Goal: Communication & Community: Answer question/provide support

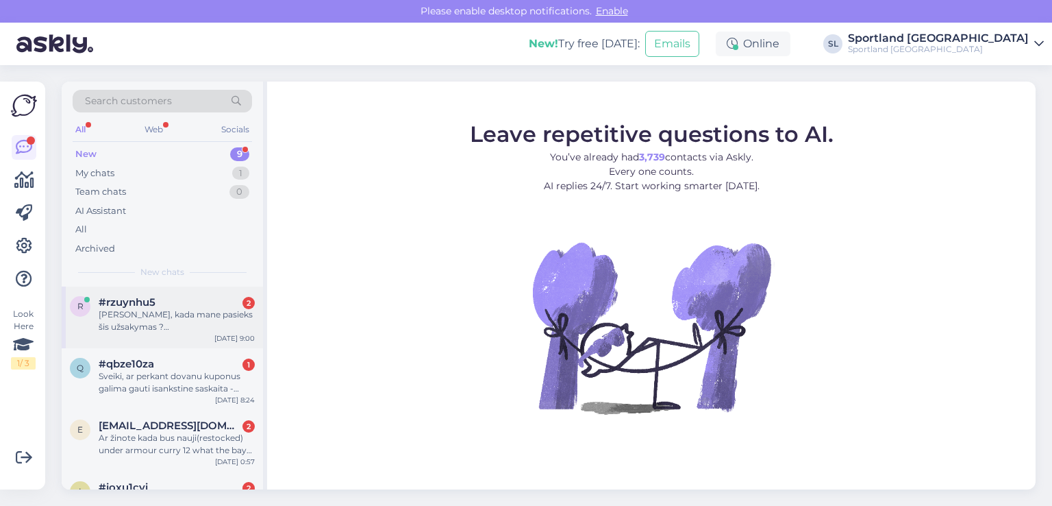
click at [122, 333] on div "r #rzuynhu5 2 Laba, kada mane pasieks šis užsakymas ? Dėkoju [DATE] 9:00" at bounding box center [162, 317] width 201 height 62
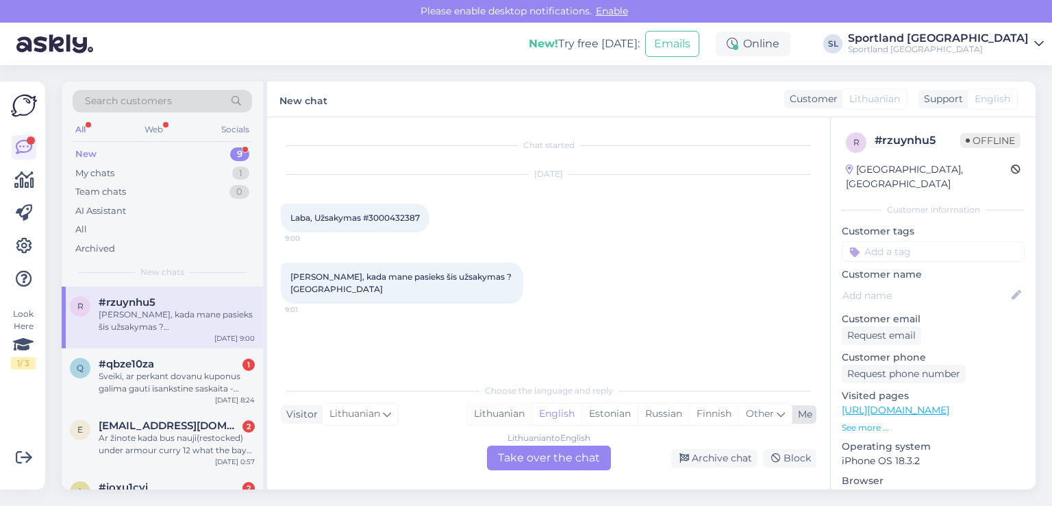
click at [504, 408] on div "Lithuanian" at bounding box center [499, 414] width 64 height 21
click at [528, 450] on div "Lithuanian to Lithuanian Take over the chat" at bounding box center [549, 457] width 124 height 25
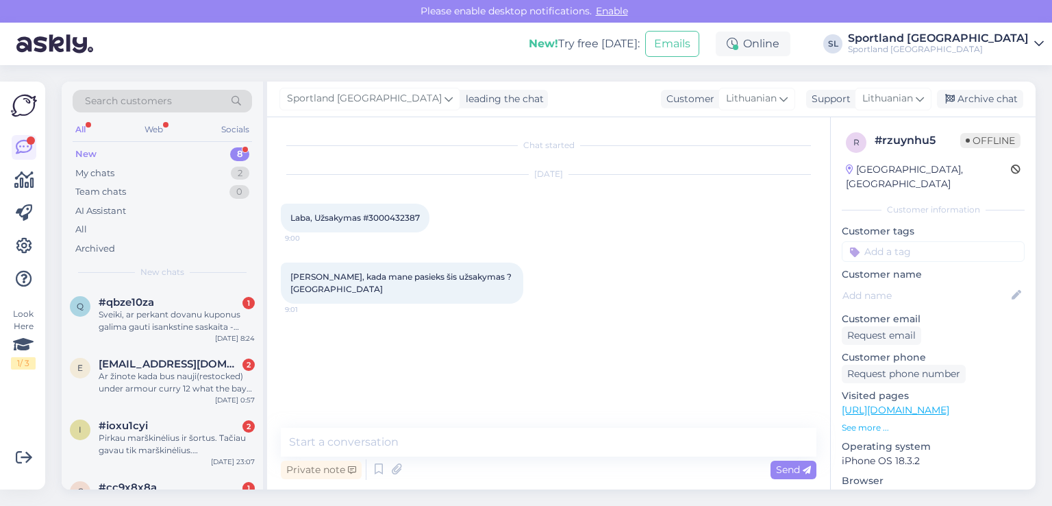
click at [497, 458] on div "Private note Send" at bounding box center [549, 469] width 536 height 26
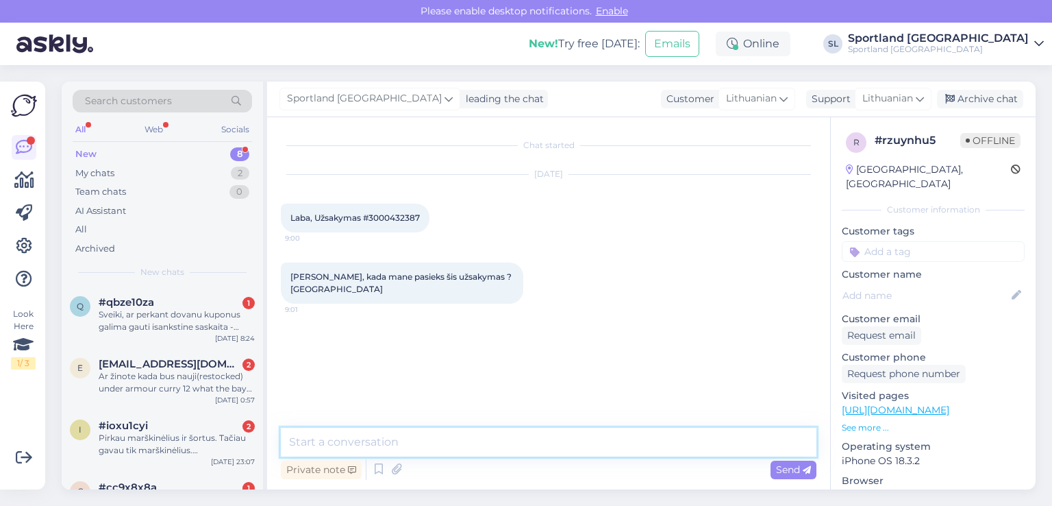
click at [486, 444] on textarea at bounding box center [549, 441] width 536 height 29
type textarea "Sveiki,"
type textarea "patikrinsime"
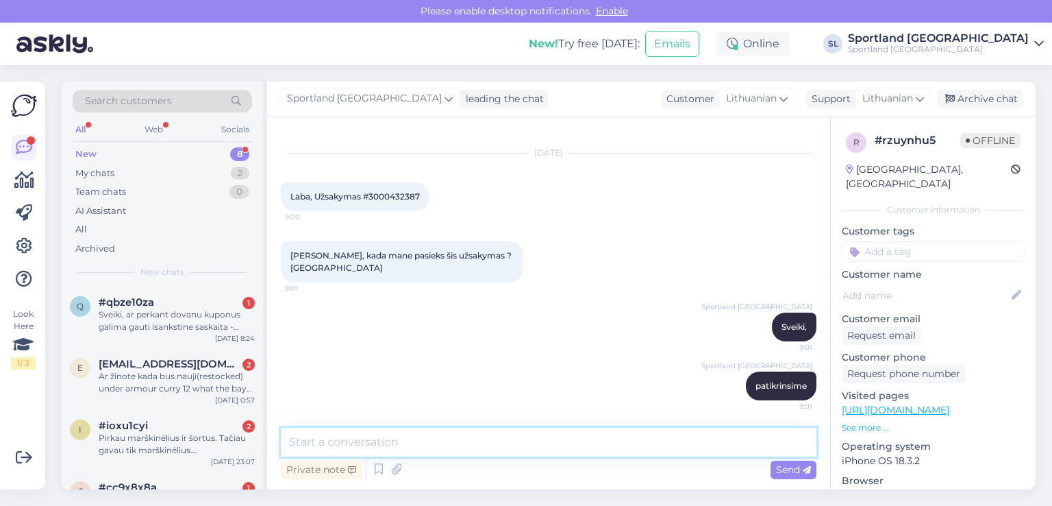
scroll to position [21, 0]
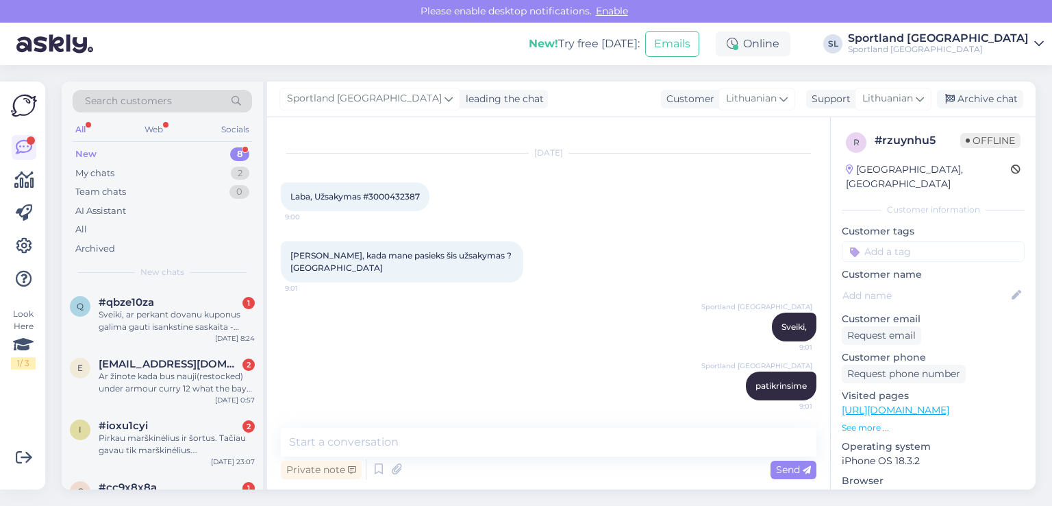
click at [386, 199] on span "Laba, Užsakymas #3000432387" at bounding box center [354, 196] width 129 height 10
copy div "3000432387 9:00"
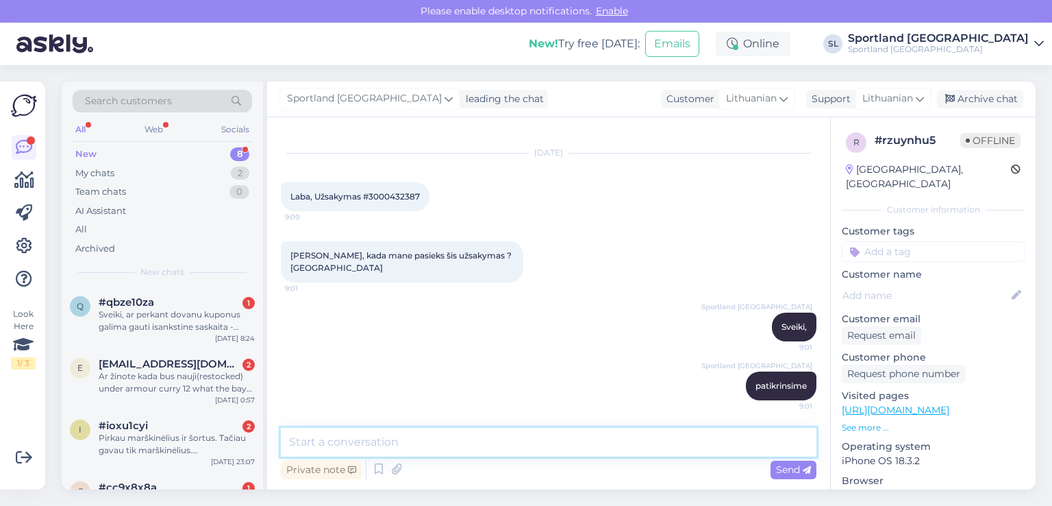
click at [460, 448] on textarea at bounding box center [549, 441] width 536 height 29
paste textarea "05805112082008"
click at [497, 440] on textarea "05805112082008 siunta vežama" at bounding box center [549, 441] width 536 height 29
click at [311, 447] on textarea "05805112082008 siunta vežama" at bounding box center [549, 441] width 536 height 29
click at [524, 435] on textarea "Pagal siuntos numerį 05805112082008 siunta vežama" at bounding box center [549, 441] width 536 height 29
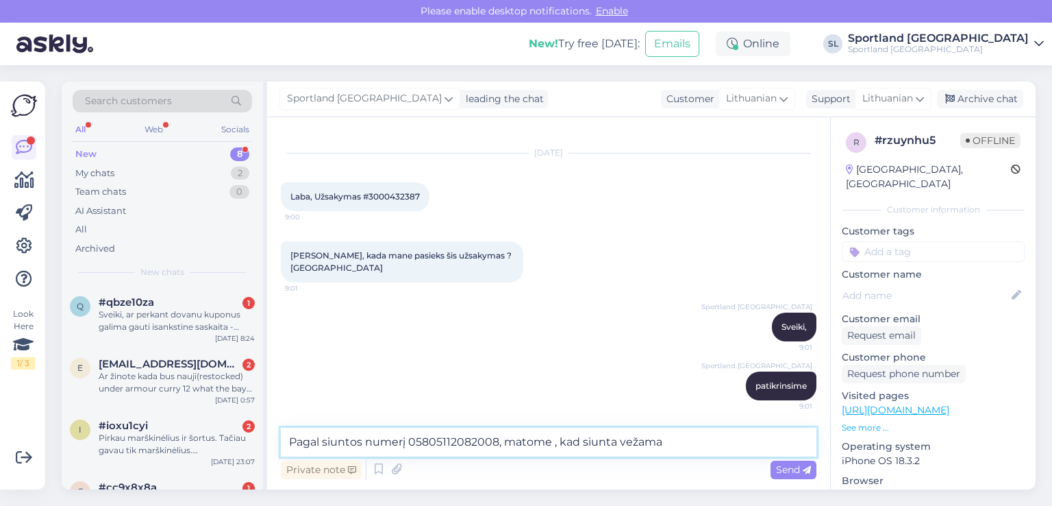
click at [643, 437] on textarea "Pagal siuntos numerį 05805112082008, matome , kad siunta vežama" at bounding box center [549, 441] width 536 height 29
click at [715, 440] on textarea "Pagal siuntos numerį 05805112082008, matome , kad siunta vežama" at bounding box center [549, 441] width 536 height 29
type textarea "Pagal siuntos numerį 05805112082008, matome , kad siunta vežama pristatymui."
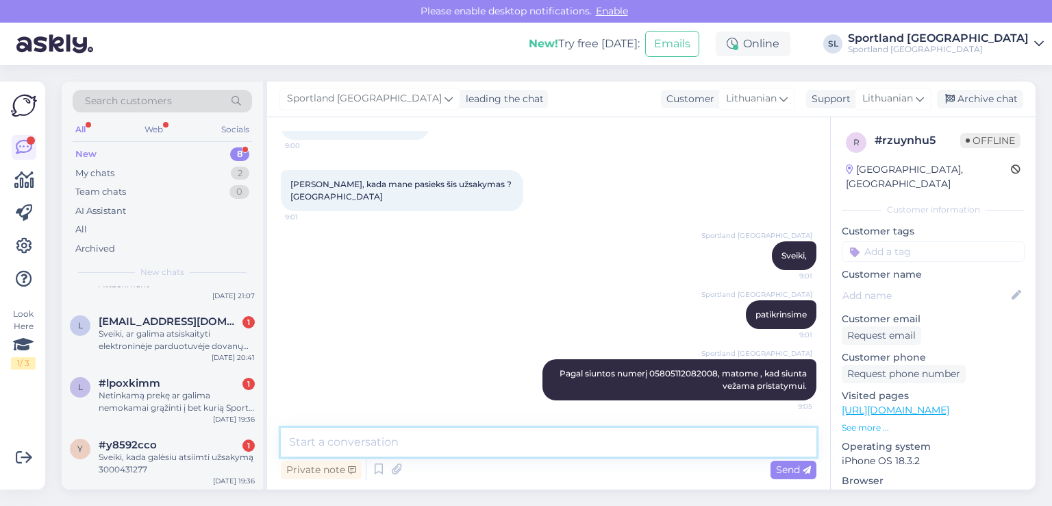
scroll to position [277, 0]
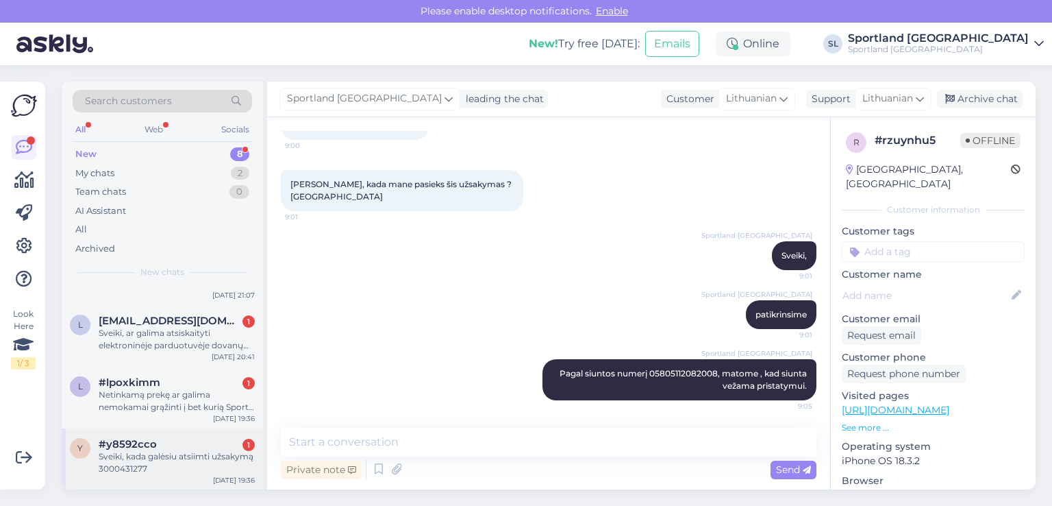
click at [156, 456] on div "Sveiki, kada galėsiu atsiimti užsakymą 3000431277" at bounding box center [177, 462] width 156 height 25
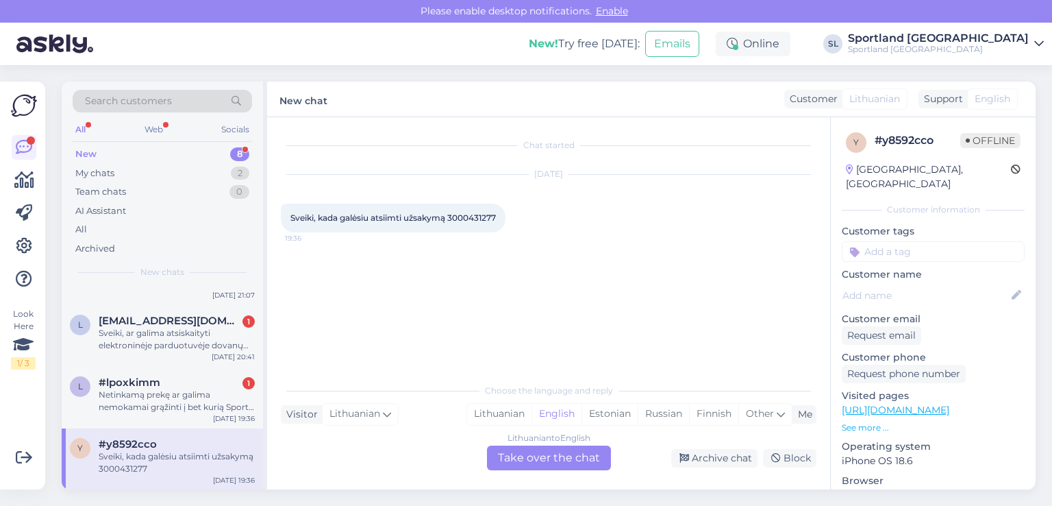
click at [477, 213] on span "Sveiki, kada galėsiu atsiimti užsakymą 3000431277" at bounding box center [393, 217] width 206 height 10
copy div "3000431277 19:36"
click at [494, 409] on div "Lithuanian" at bounding box center [499, 414] width 64 height 21
click at [523, 454] on div "Lithuanian to Lithuanian Take over the chat" at bounding box center [549, 457] width 124 height 25
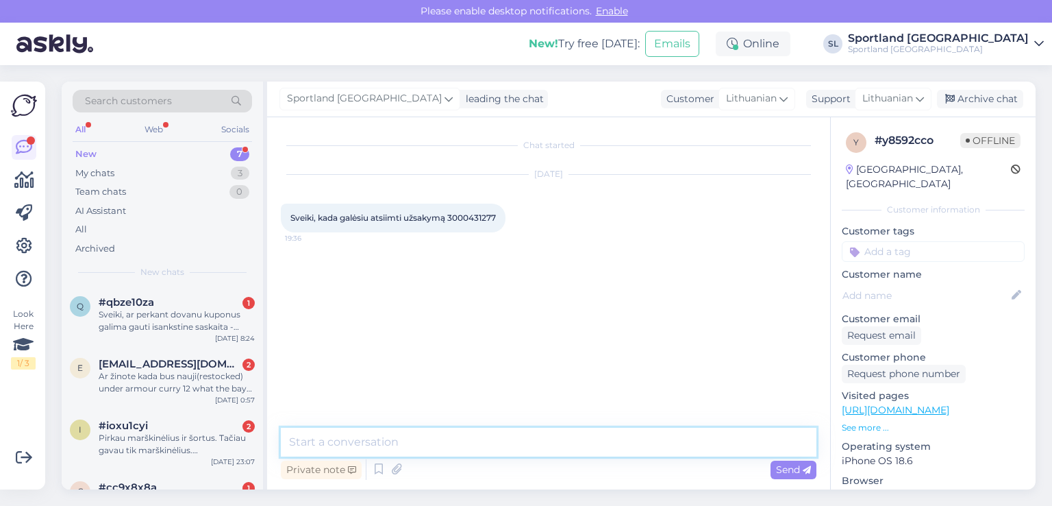
click at [482, 442] on textarea at bounding box center [549, 441] width 536 height 29
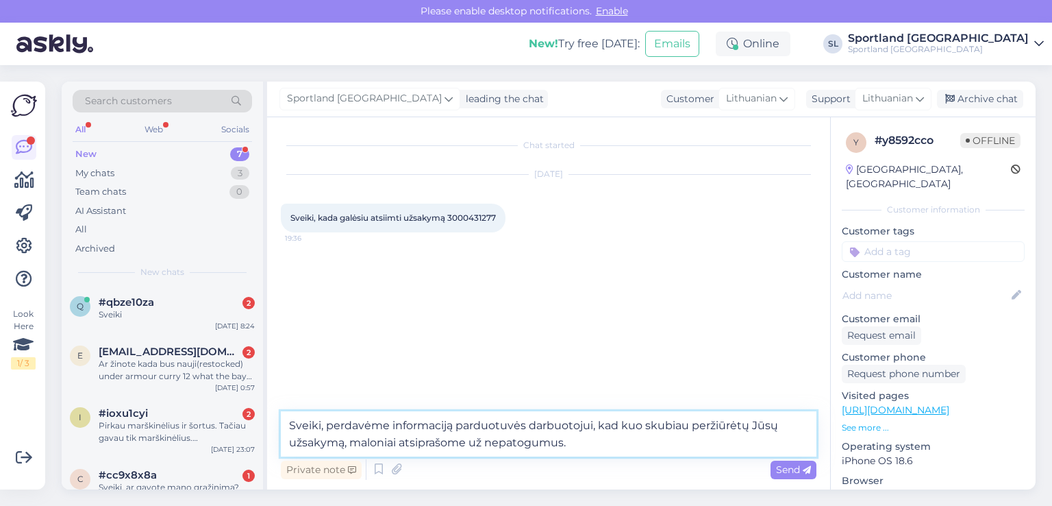
type textarea "Sveiki, perdavėme informaciją parduotuvės darbuotojui, kad kuo skubiau peržiūrė…"
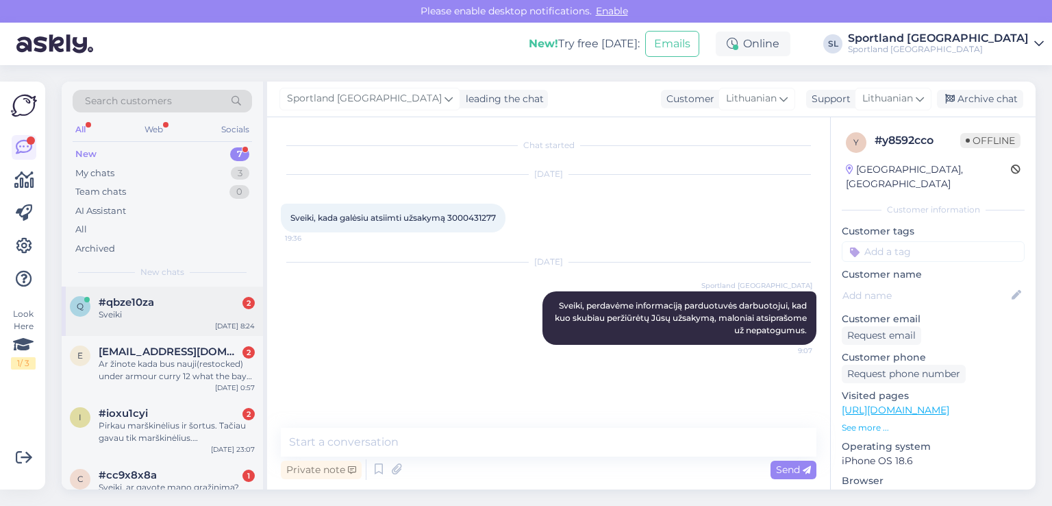
click at [159, 299] on div "#qbze10za 2" at bounding box center [177, 302] width 156 height 12
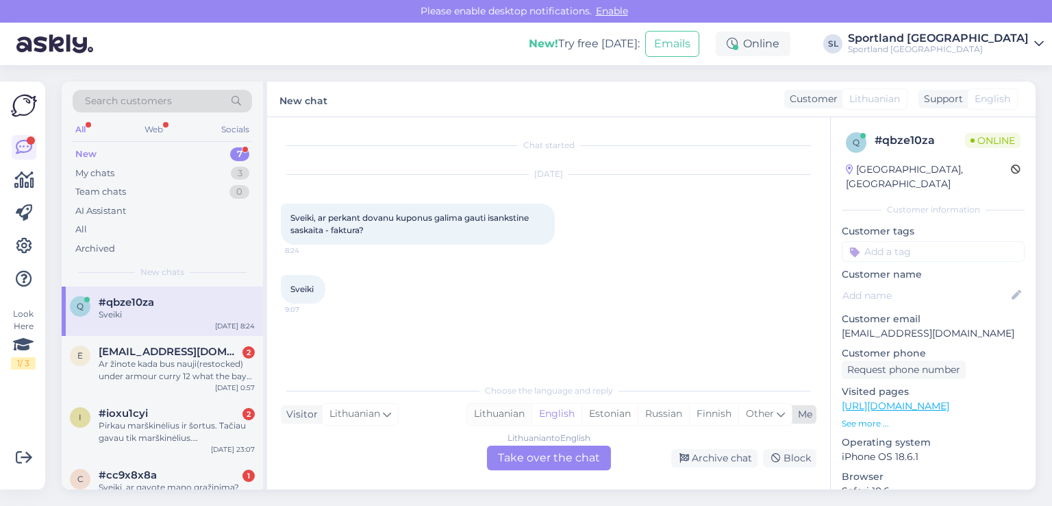
click at [501, 409] on div "Lithuanian" at bounding box center [499, 414] width 64 height 21
click at [525, 457] on div "Lithuanian to Lithuanian Take over the chat" at bounding box center [549, 457] width 124 height 25
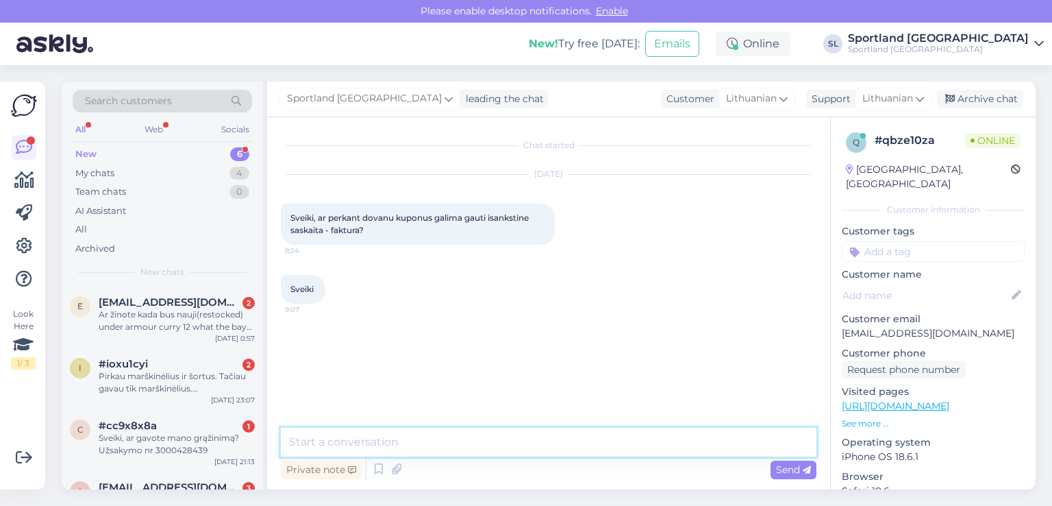
click at [497, 436] on textarea at bounding box center [549, 441] width 536 height 29
type textarea "Sveiki"
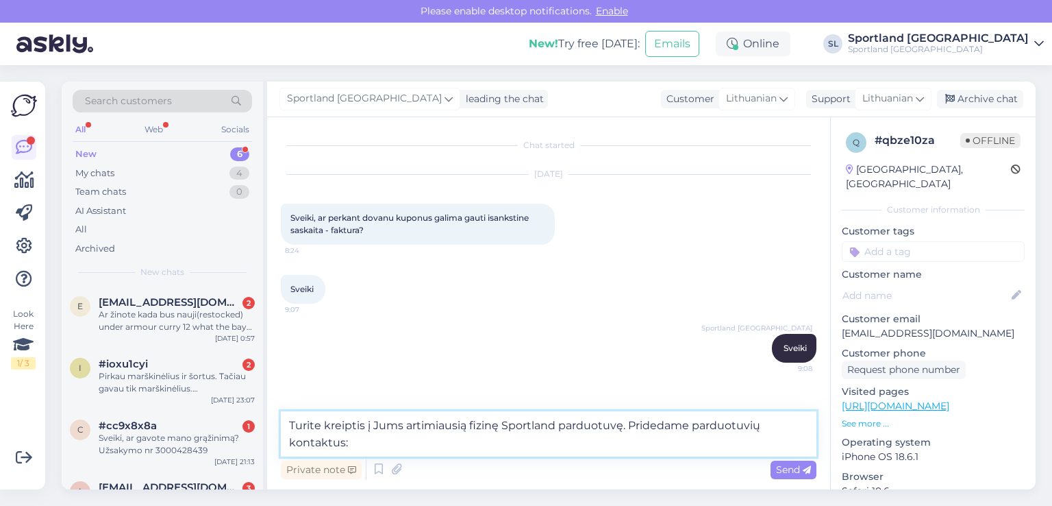
paste textarea "[URL][DOMAIN_NAME]"
click at [691, 429] on textarea "Turite kreiptis į Jums artimiausią fizinę Sportland parduotuvę. Pridedame pardu…" at bounding box center [549, 433] width 536 height 45
type textarea "Turite kreiptis į Jums artimiausią fizinę Sportland parduotuvę. Pridedame Sport…"
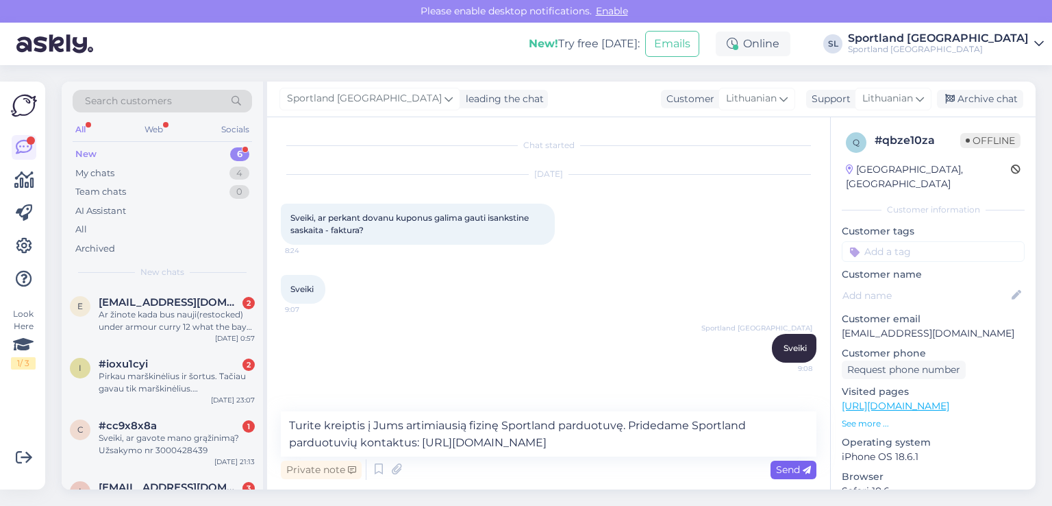
click at [797, 466] on span "Send" at bounding box center [793, 469] width 35 height 12
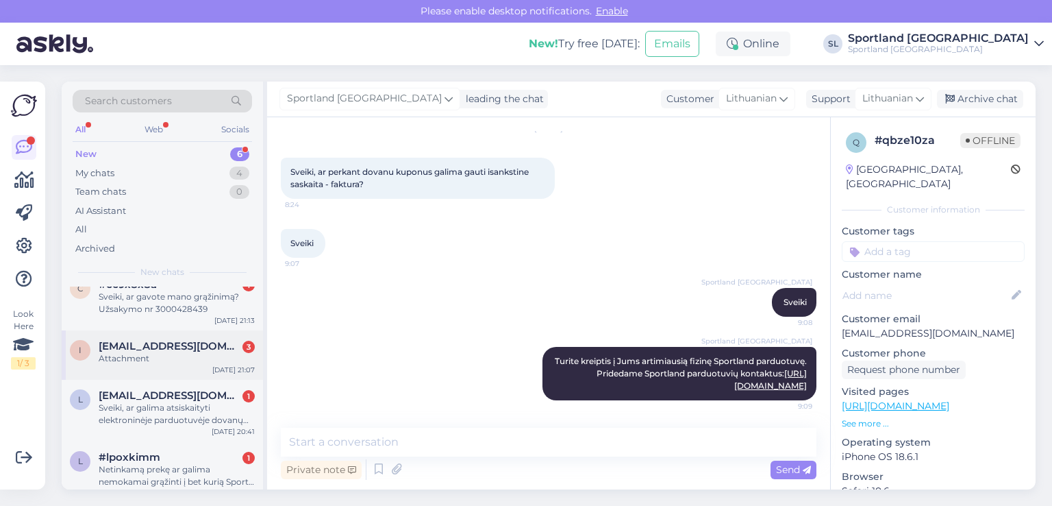
scroll to position [154, 0]
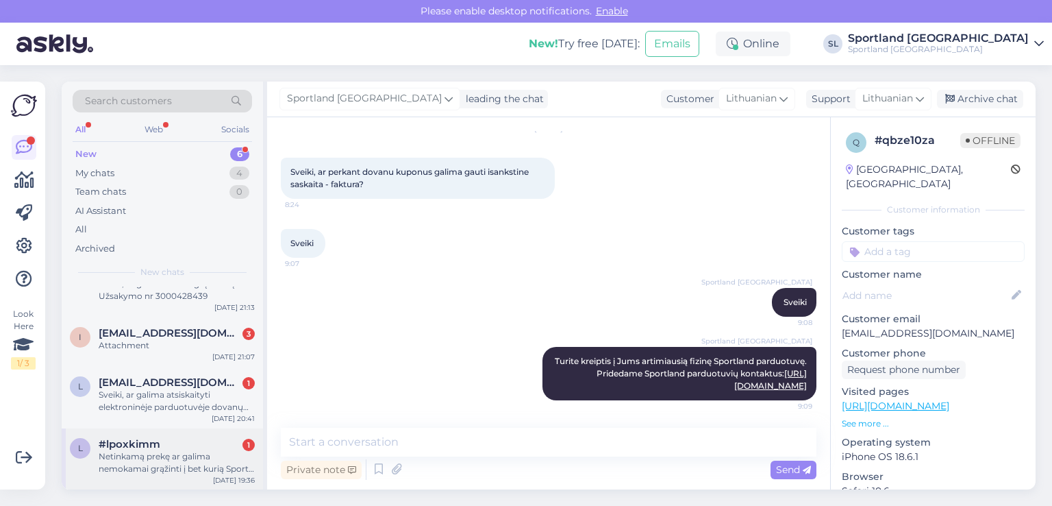
click at [162, 465] on div "Netinkamą prekę ar galima nemokamai grąžinti į bet kurią Sport land parduotuvę?" at bounding box center [177, 462] width 156 height 25
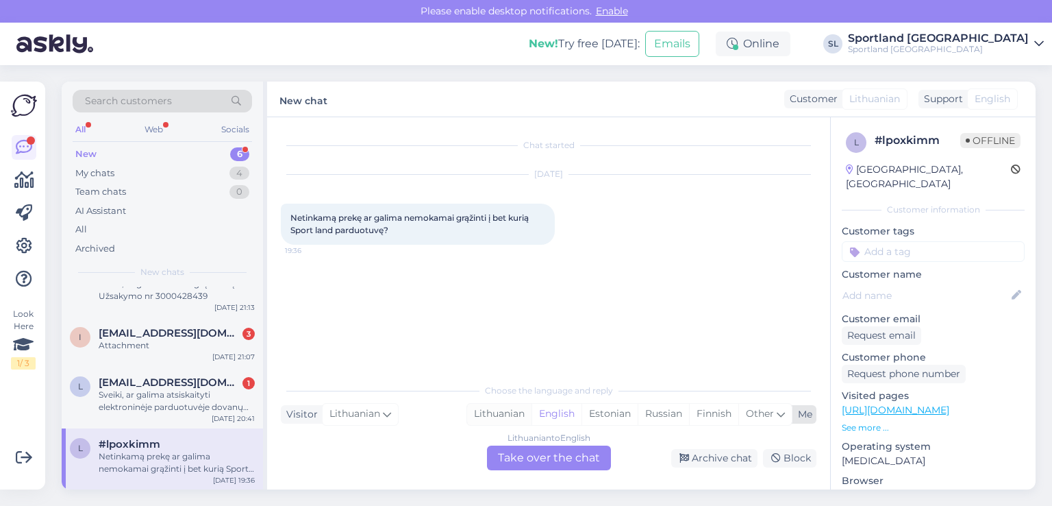
click at [497, 410] on div "Lithuanian" at bounding box center [499, 414] width 64 height 21
click at [519, 451] on div "Lithuanian to Lithuanian Take over the chat" at bounding box center [549, 457] width 124 height 25
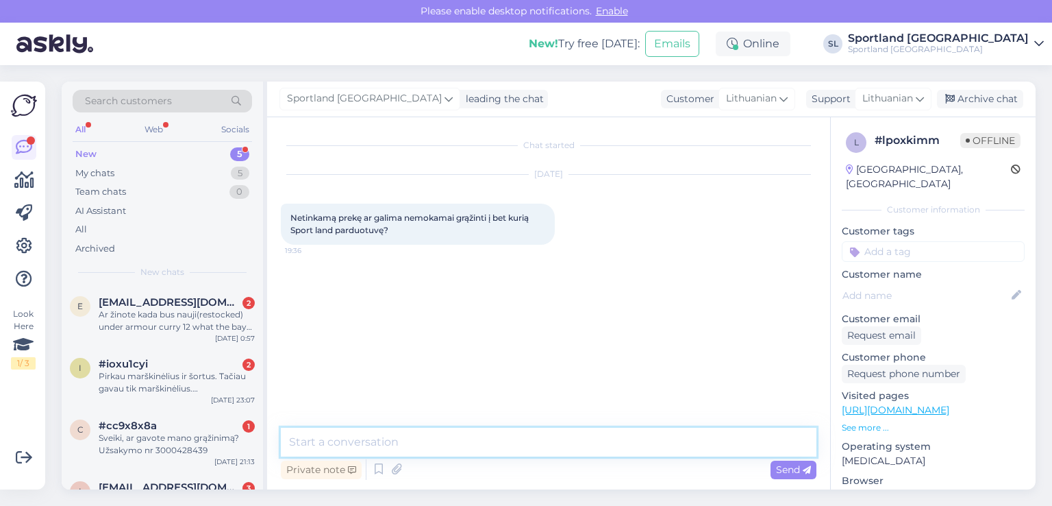
click at [488, 441] on textarea at bounding box center [549, 441] width 536 height 29
type textarea "Sveiki"
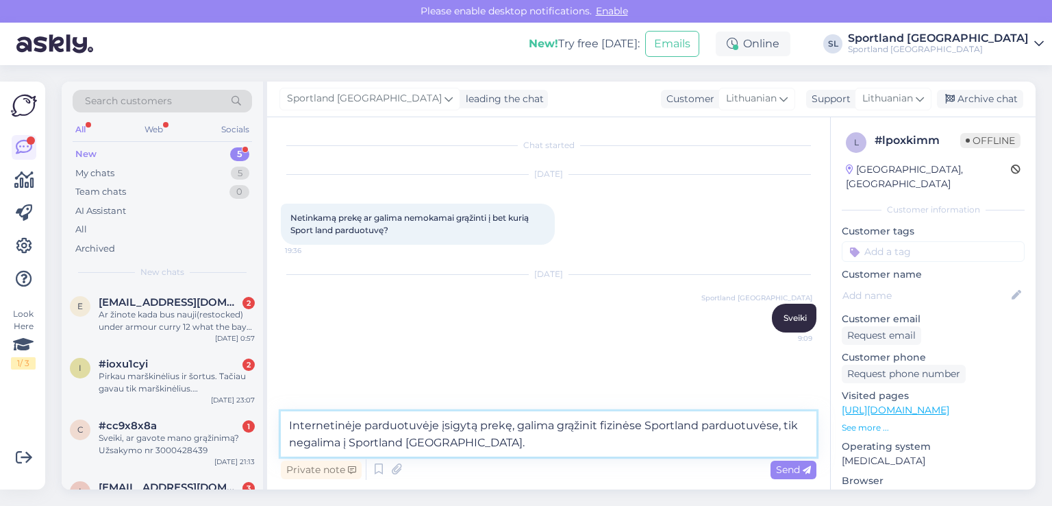
type textarea "Internetinėje parduotuvėje įsigytą prekę, galima grąžinit fizinėse Sportland pa…"
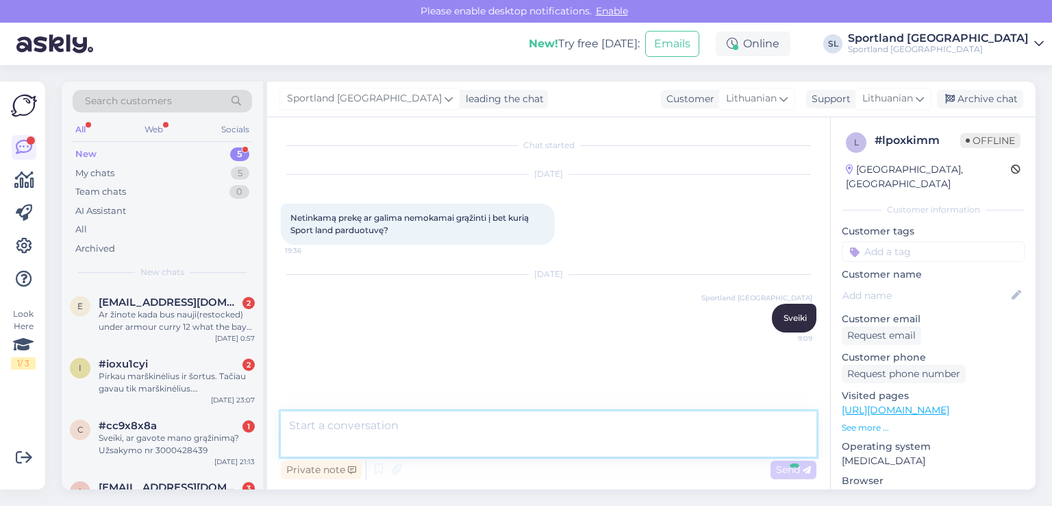
scroll to position [16, 0]
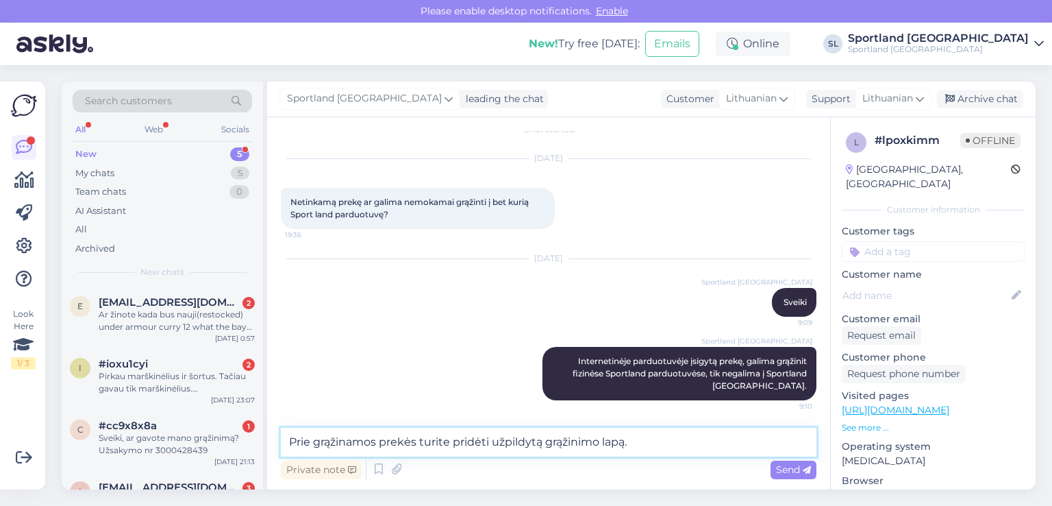
type textarea "Prie grąžinamos prekės turite pridėti užpildytą grąžinimo lapą."
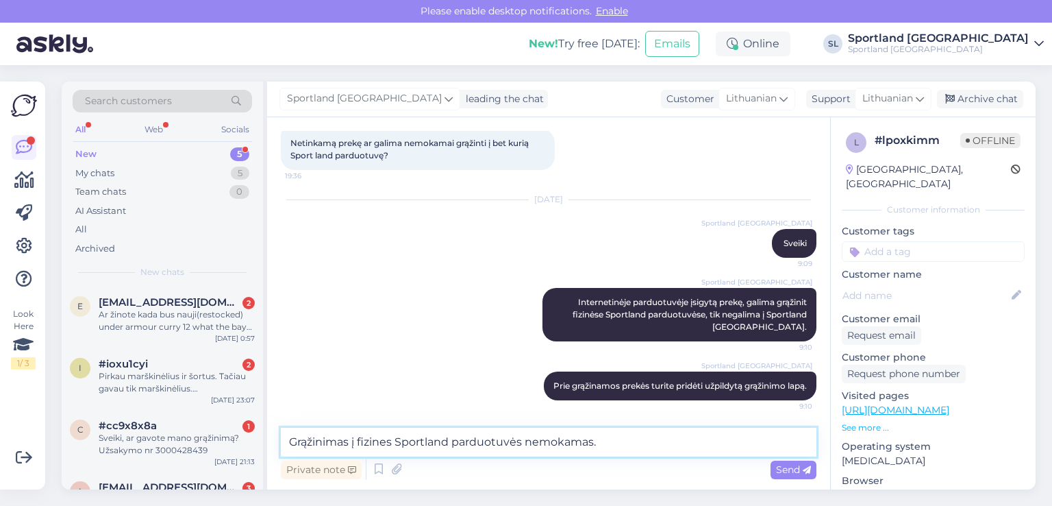
click at [517, 442] on textarea "Grąžinimas į fizines Sportland parduotuvės nemokamas." at bounding box center [549, 441] width 536 height 29
type textarea "Grąžinimas į fizines Sportland parduotuves nemokamas."
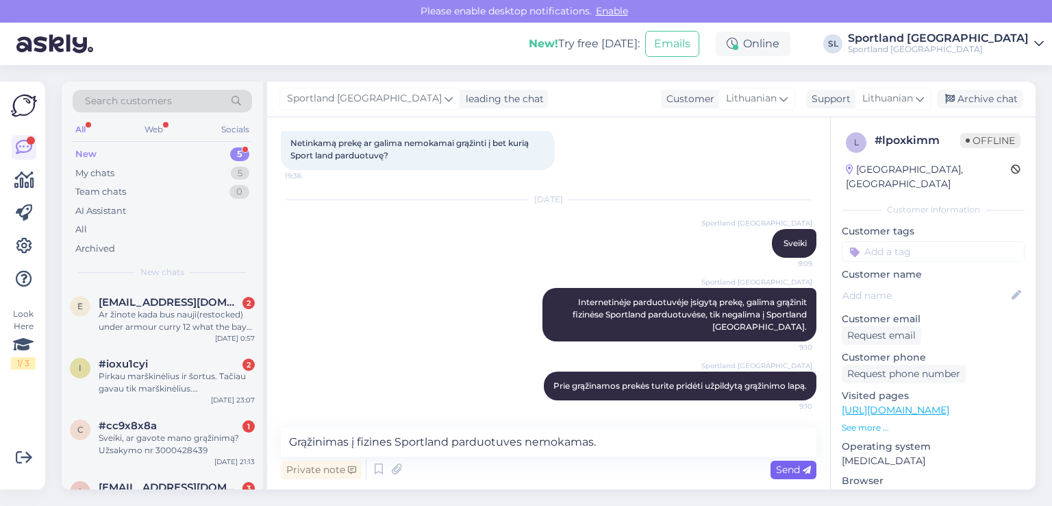
click at [804, 467] on icon at bounding box center [807, 470] width 8 height 8
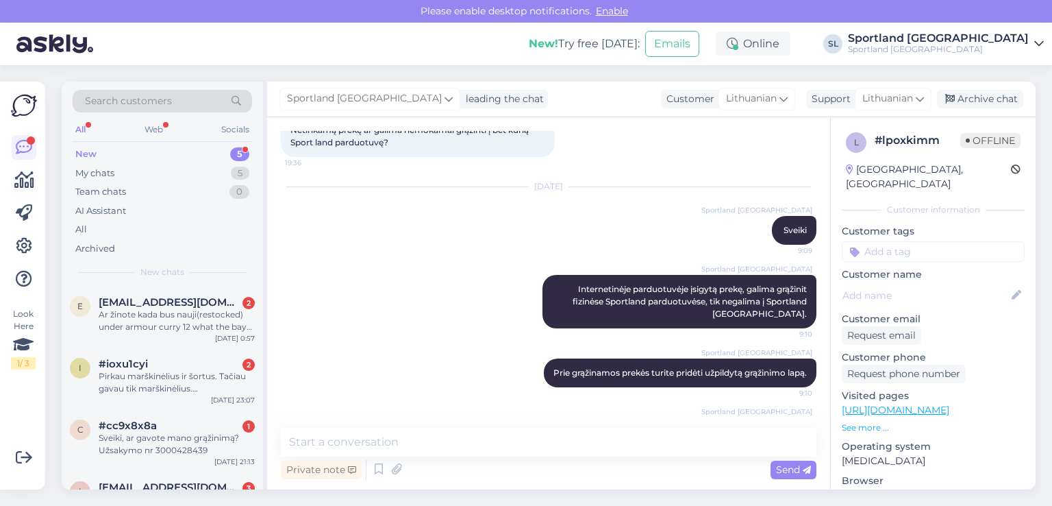
scroll to position [146, 0]
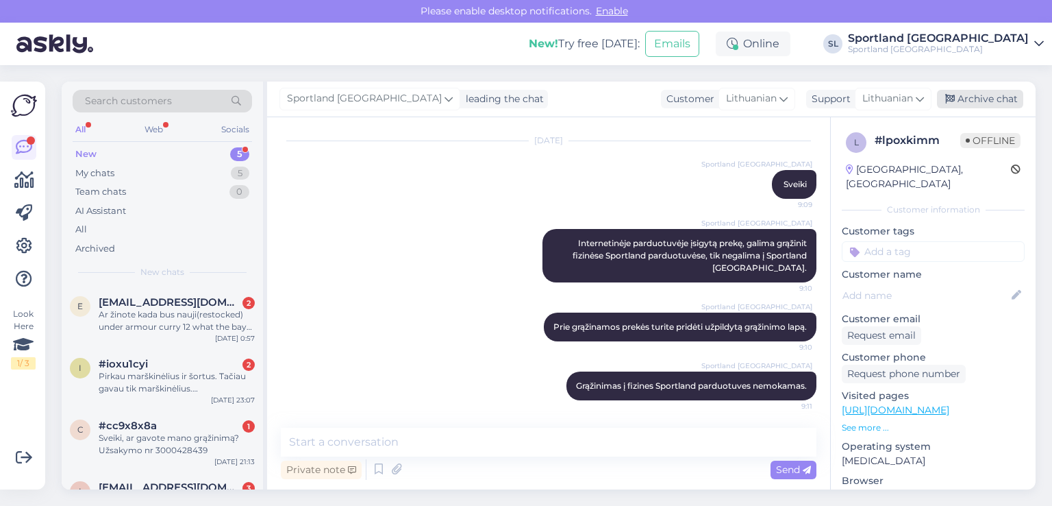
click at [991, 96] on div "Archive chat" at bounding box center [980, 99] width 86 height 18
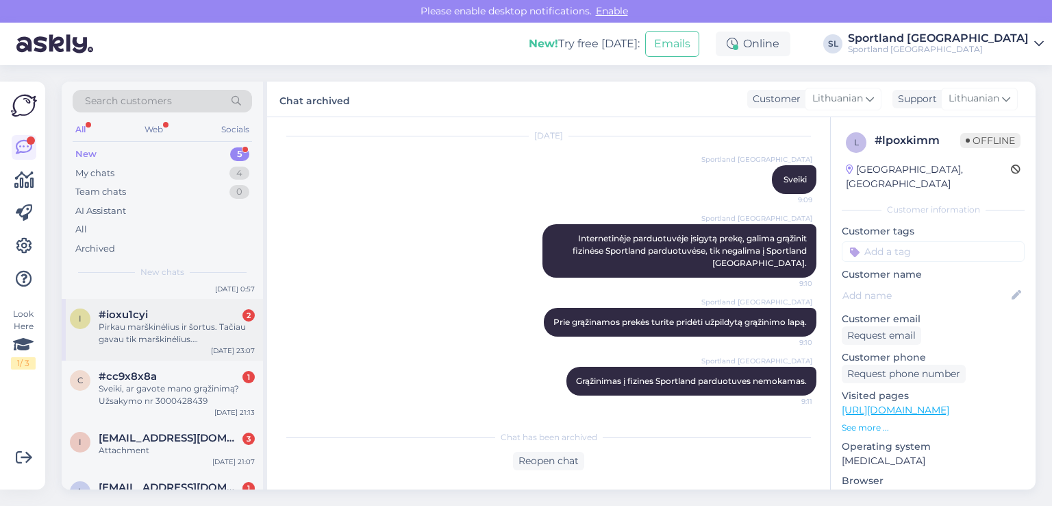
scroll to position [93, 0]
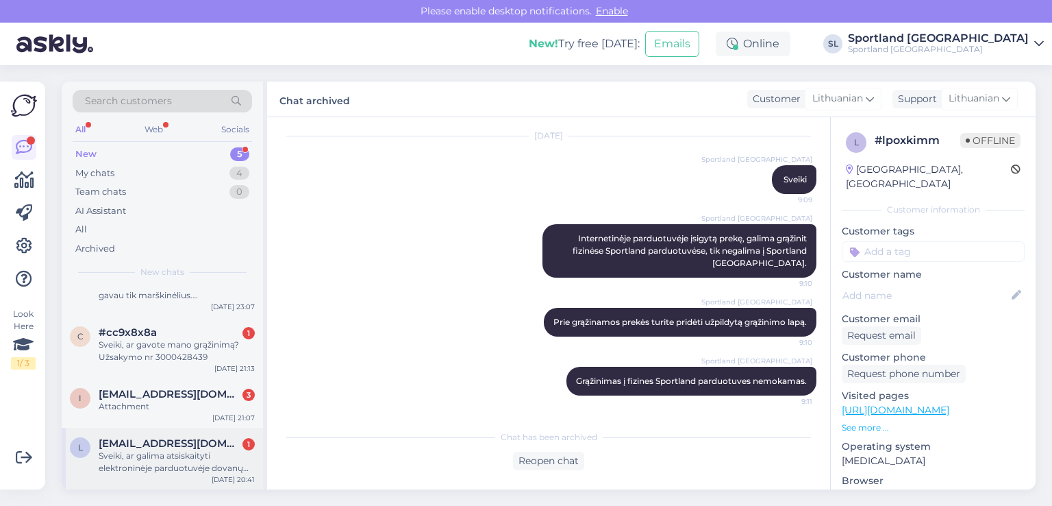
click at [150, 457] on div "Sveiki, ar galima atsiskaityti elektroninėje parduotuvėje dovanų kortele?" at bounding box center [177, 461] width 156 height 25
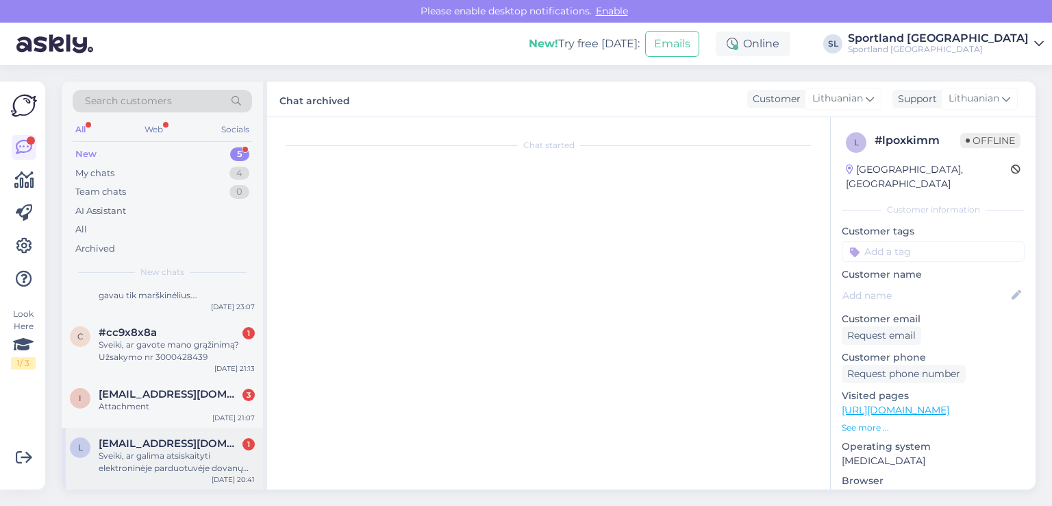
scroll to position [0, 0]
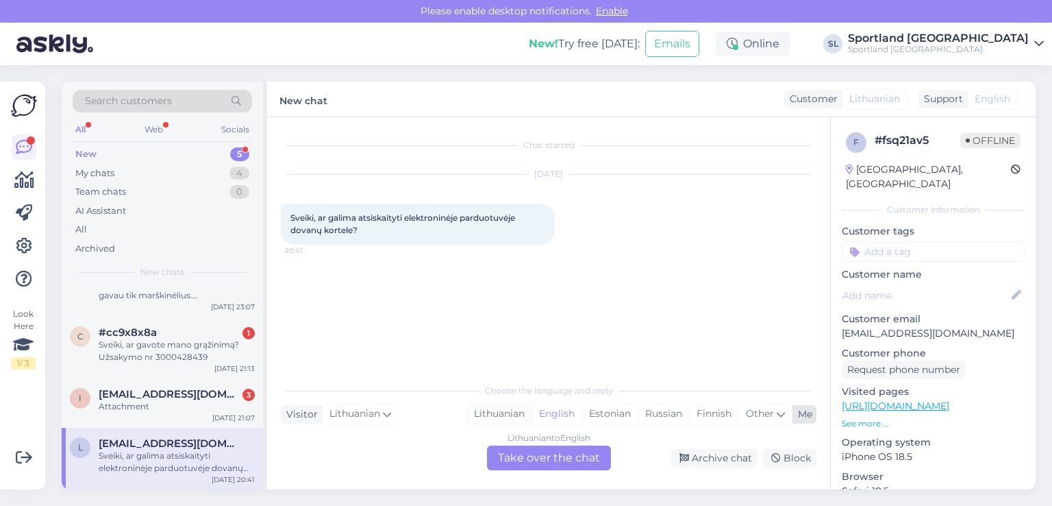
click at [501, 410] on div "Lithuanian" at bounding box center [499, 414] width 64 height 21
click at [545, 464] on div "Lithuanian to Lithuanian Take over the chat" at bounding box center [549, 457] width 124 height 25
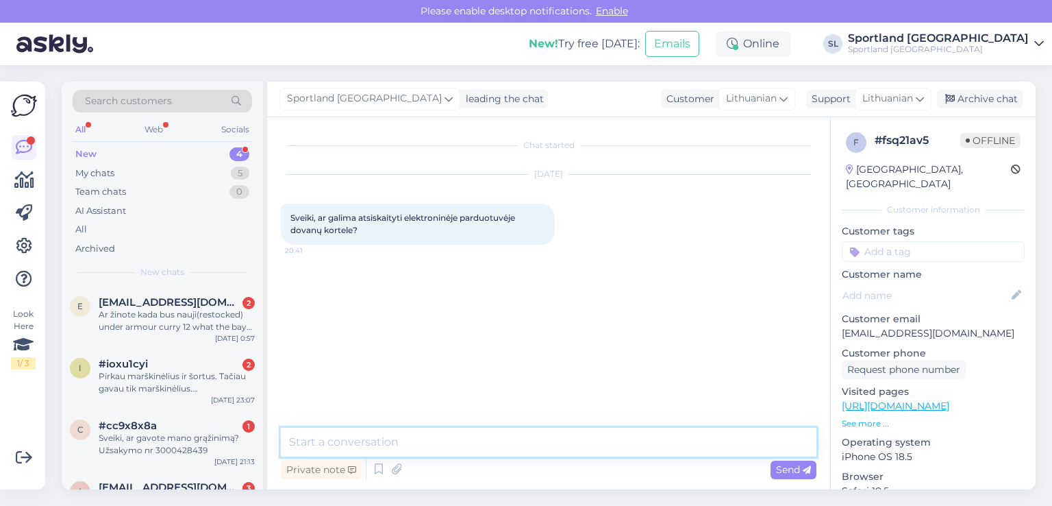
click at [496, 439] on textarea at bounding box center [549, 441] width 536 height 29
type textarea "Sveiki"
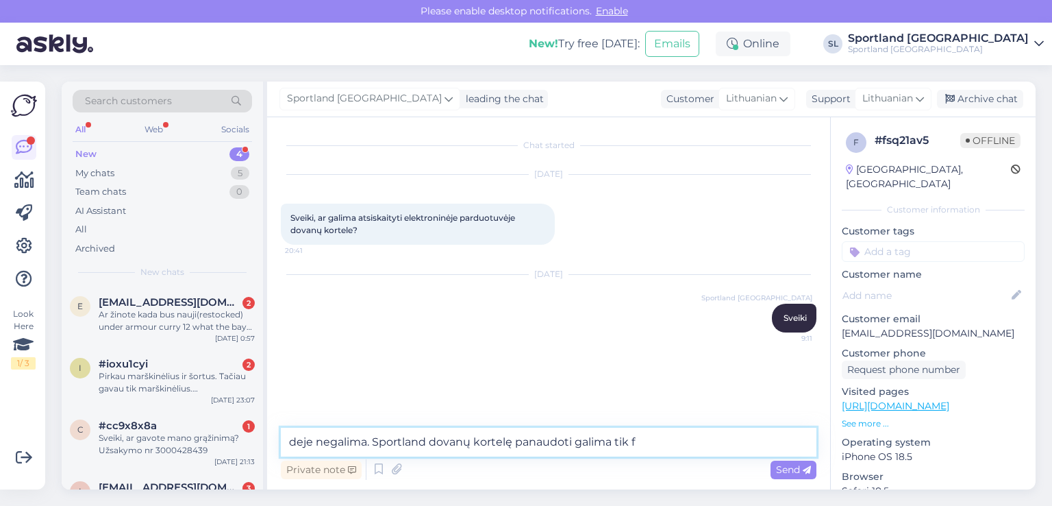
click at [571, 442] on textarea "deje negalima. Sportland dovanų kortelę panaudoti galima tik f" at bounding box center [549, 441] width 536 height 29
click at [694, 441] on textarea "deje negalima. Sportland dovanų kortelę panaudoti ir įsigyti galima tik f" at bounding box center [549, 441] width 536 height 29
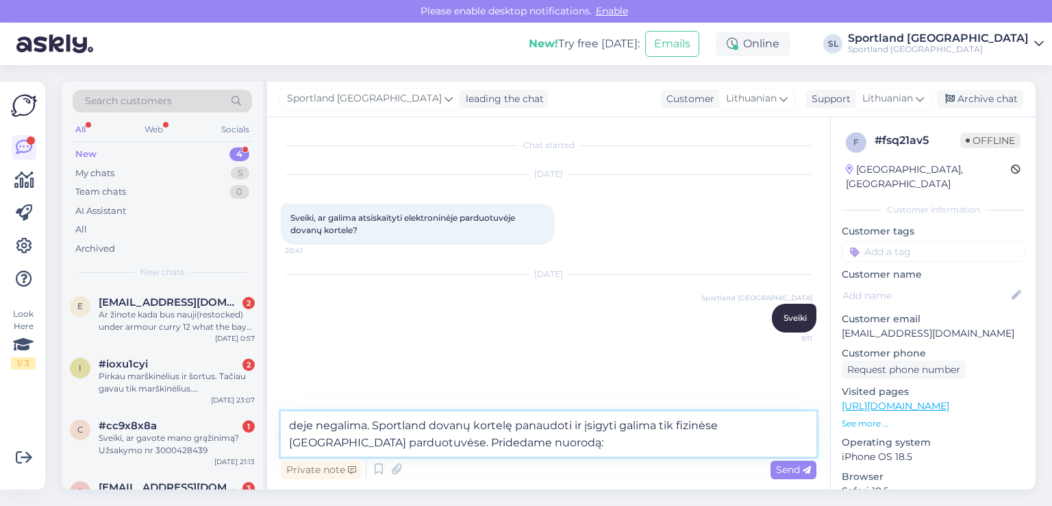
paste textarea "https://sportland.lt/dovanukortele"
type textarea "deje negalima. Sportland dovanų kortelę panaudoti ir įsigyti galima tik fizinės…"
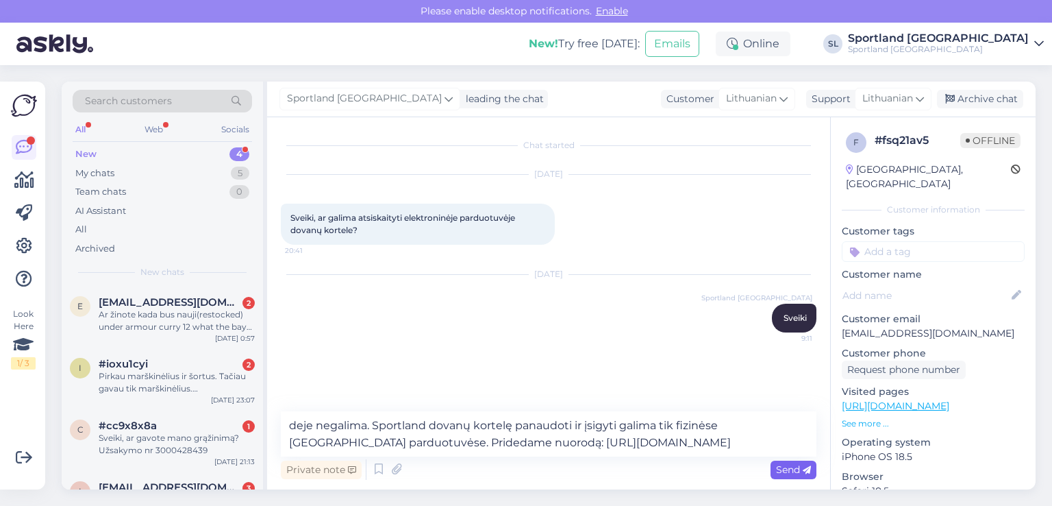
click at [795, 468] on span "Send" at bounding box center [793, 469] width 35 height 12
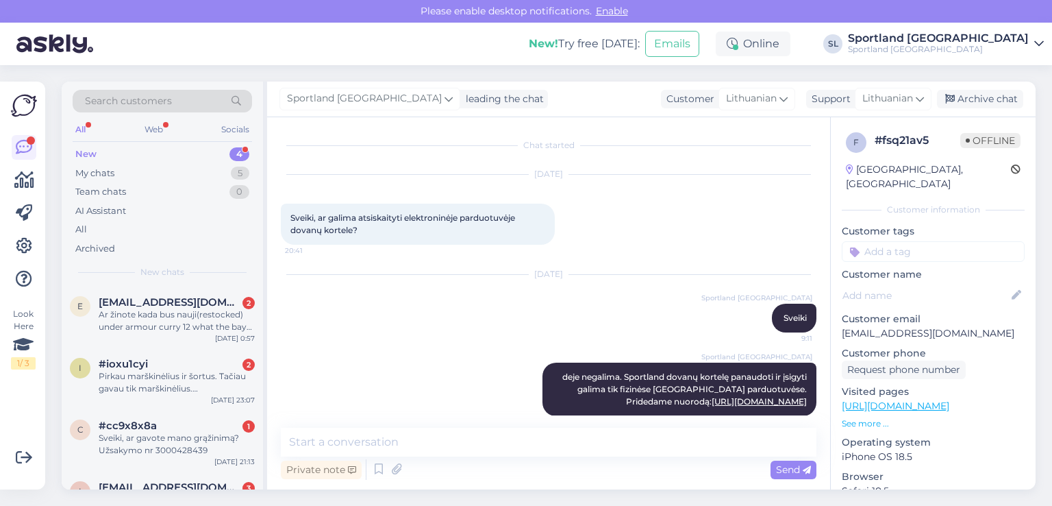
scroll to position [16, 0]
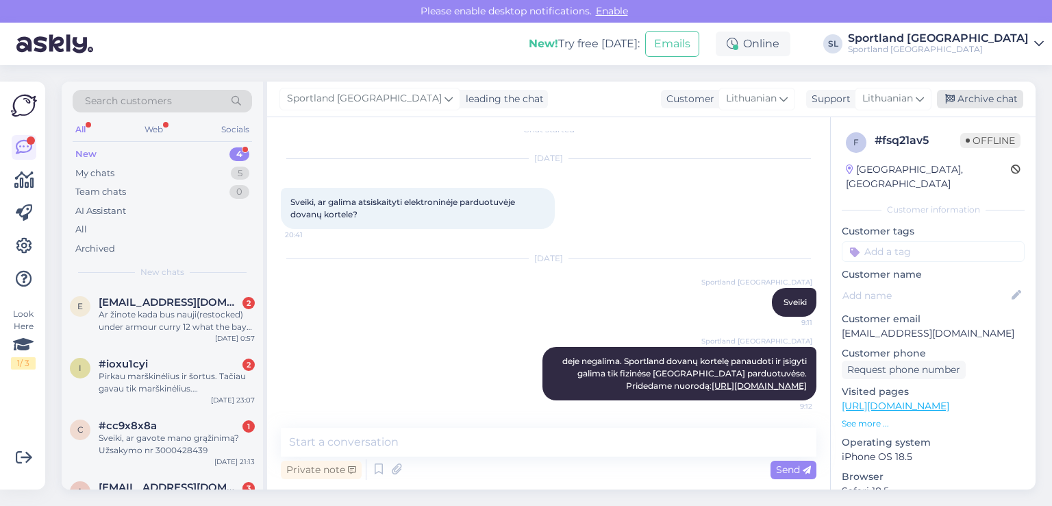
click at [997, 102] on div "Archive chat" at bounding box center [980, 99] width 86 height 18
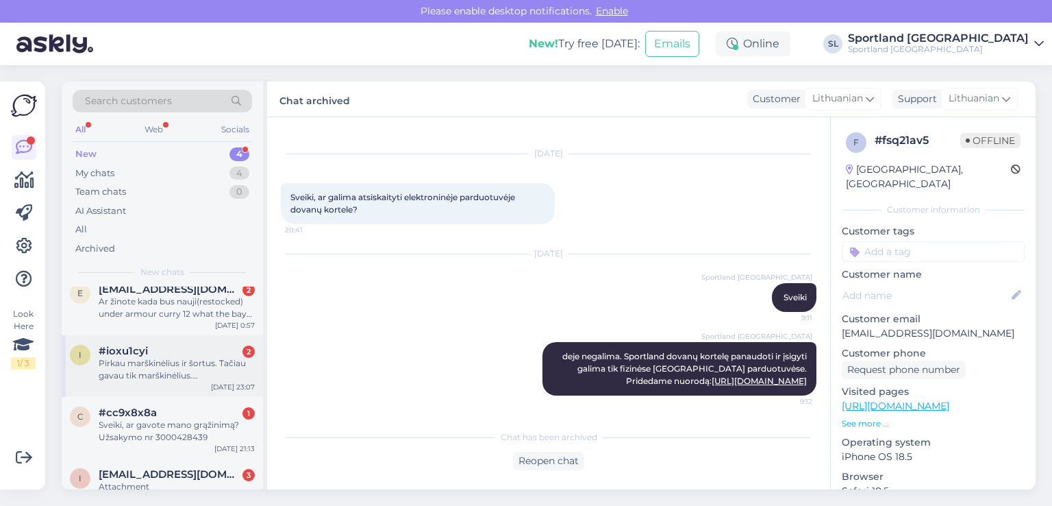
scroll to position [31, 0]
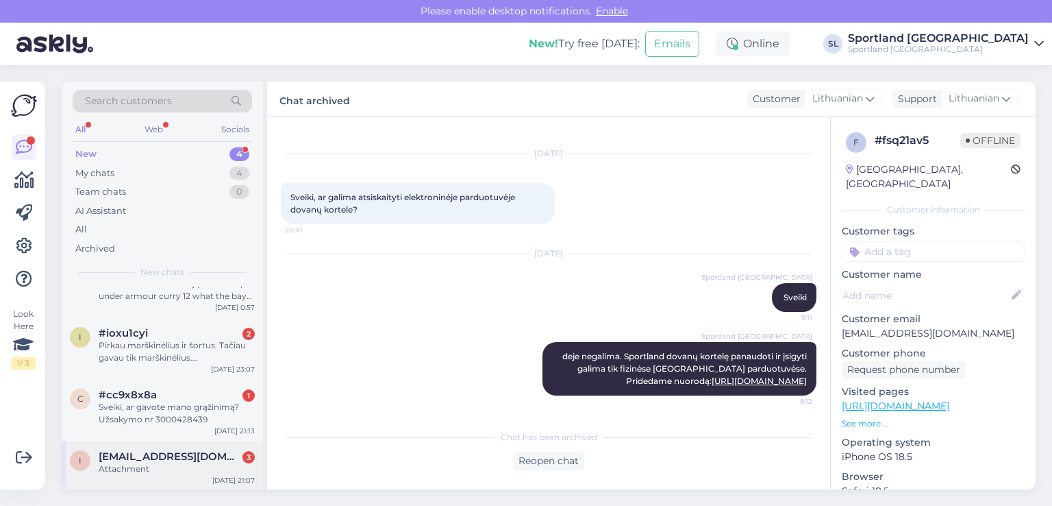
click at [177, 451] on span "[EMAIL_ADDRESS][DOMAIN_NAME]" at bounding box center [170, 456] width 142 height 12
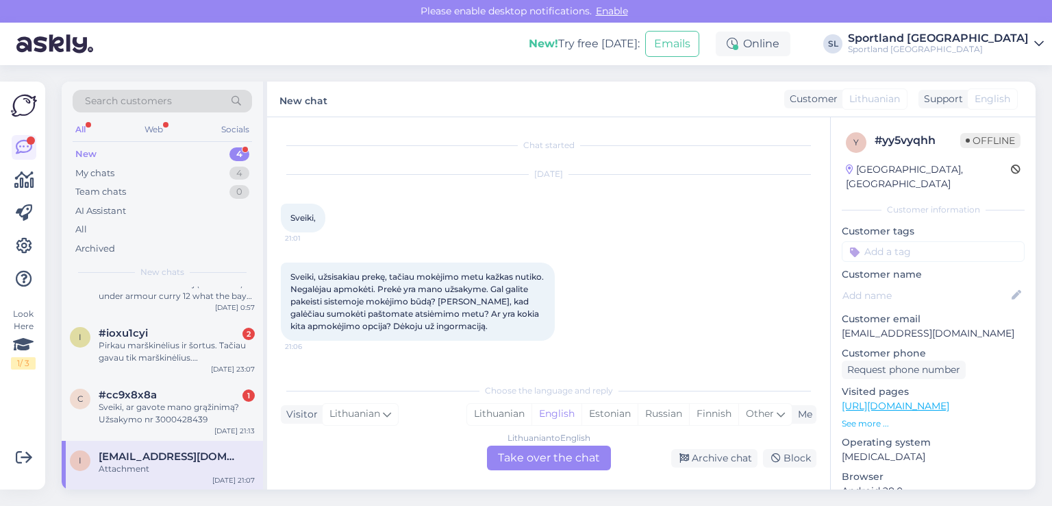
scroll to position [164, 0]
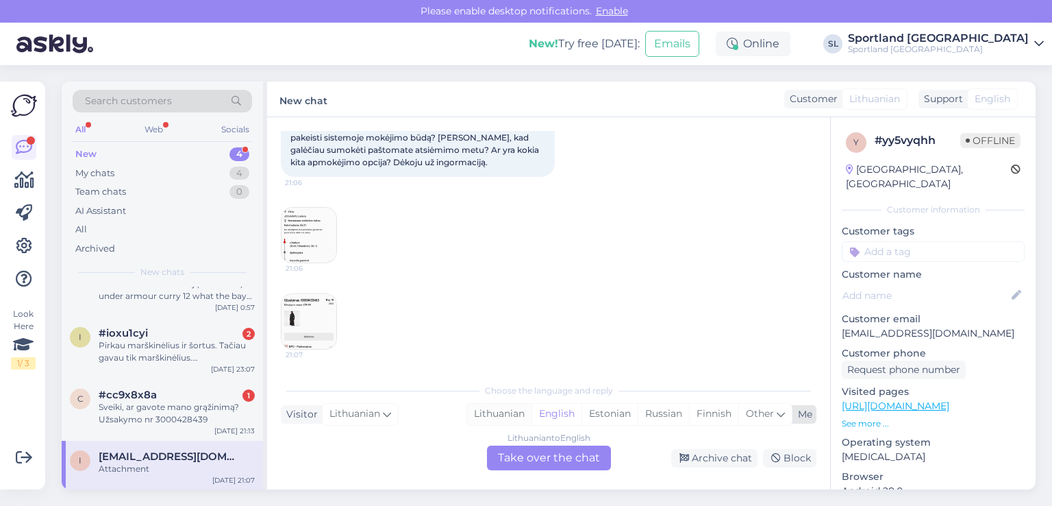
click at [488, 419] on div "Lithuanian" at bounding box center [499, 414] width 64 height 21
click at [515, 450] on div "Lithuanian to Lithuanian Take over the chat" at bounding box center [549, 457] width 124 height 25
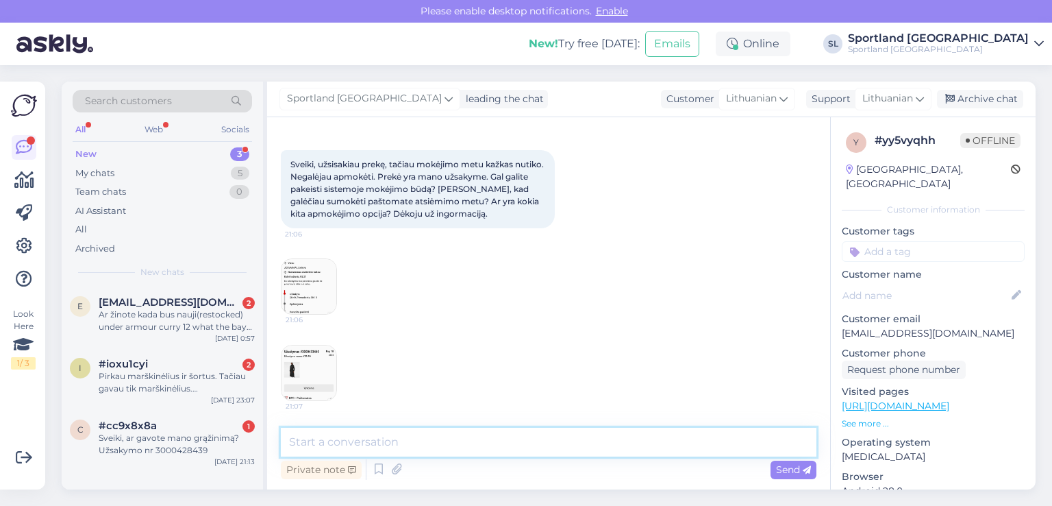
click at [497, 436] on textarea at bounding box center [549, 441] width 536 height 29
type textarea "Sveiki"
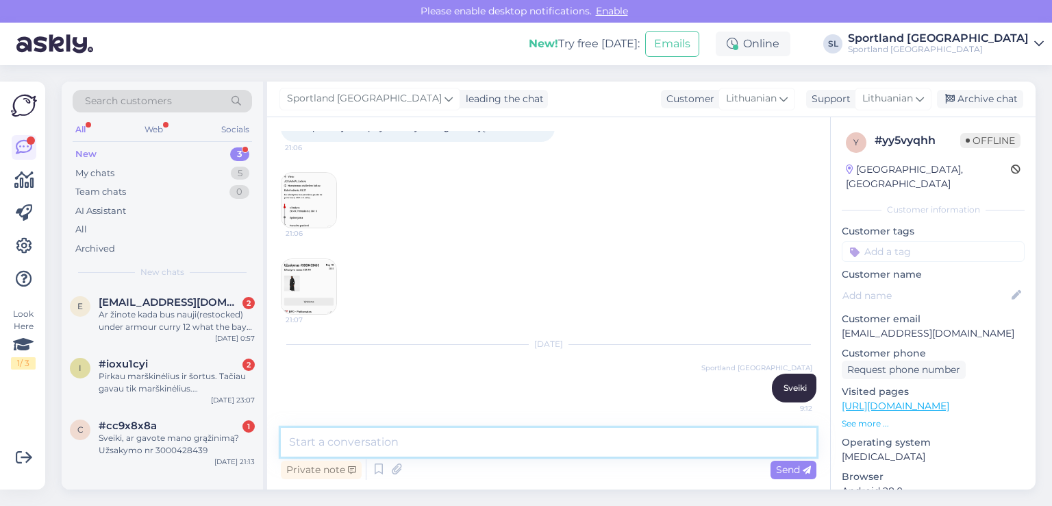
scroll to position [200, 0]
click at [388, 441] on textarea at bounding box center [549, 441] width 536 height 29
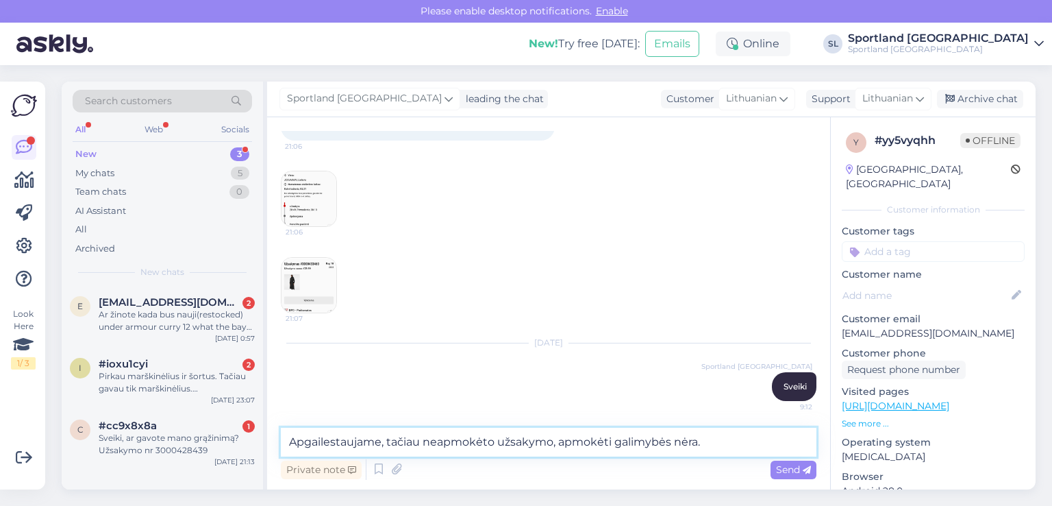
type textarea "Apgailestaujame, tačiau neapmokėto užsakymo, apmokėti galimybės nėra."
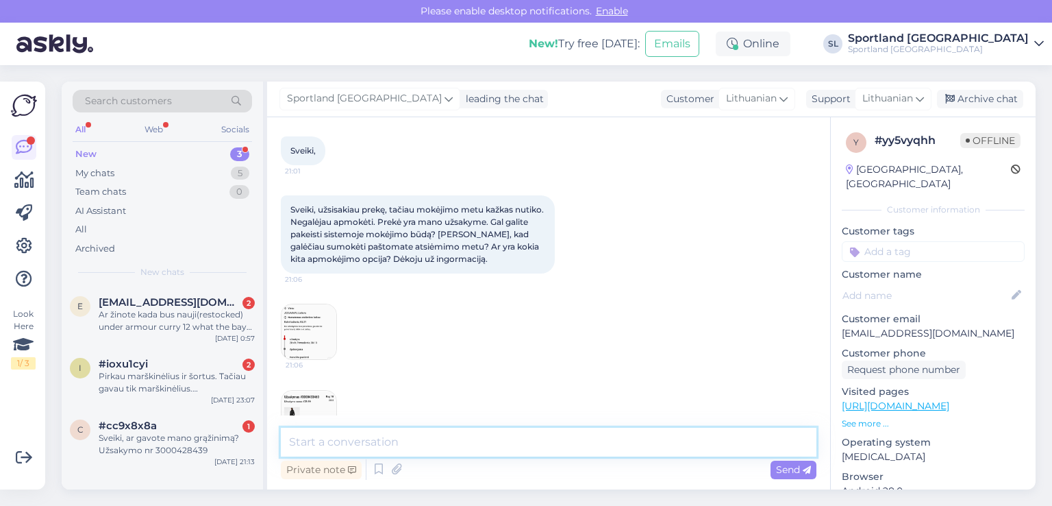
scroll to position [66, 0]
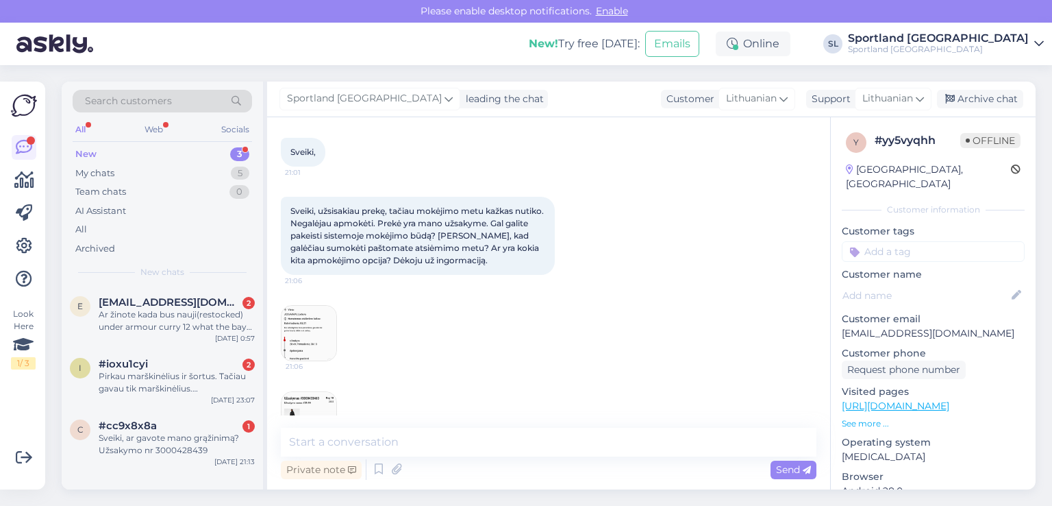
click at [295, 334] on img at bounding box center [309, 333] width 55 height 55
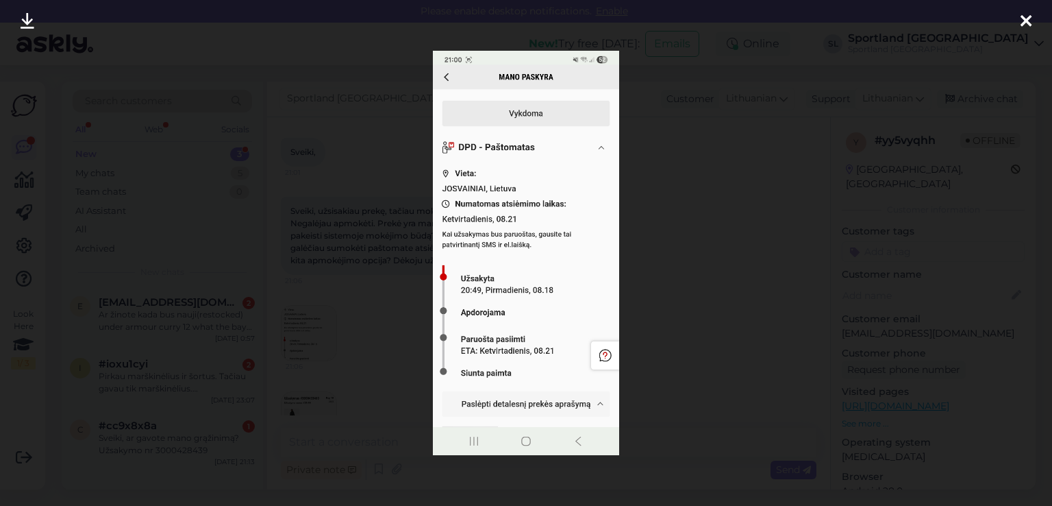
click at [1019, 24] on div at bounding box center [1026, 21] width 27 height 43
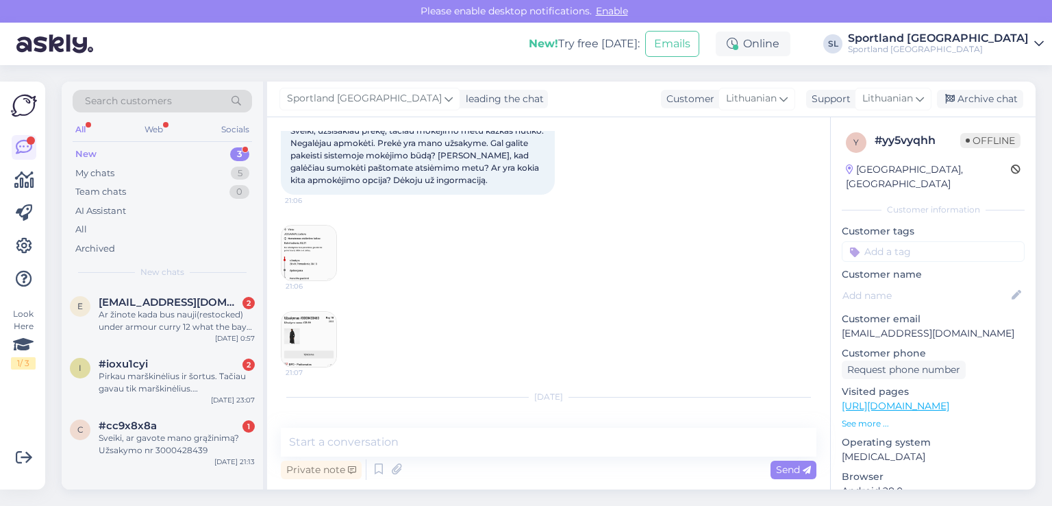
scroll to position [203, 0]
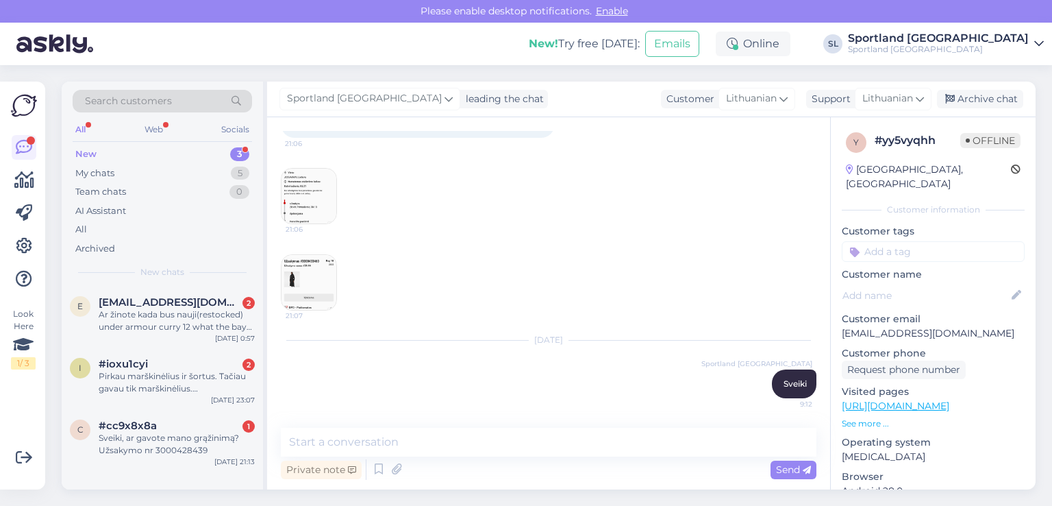
click at [325, 269] on img at bounding box center [309, 282] width 55 height 55
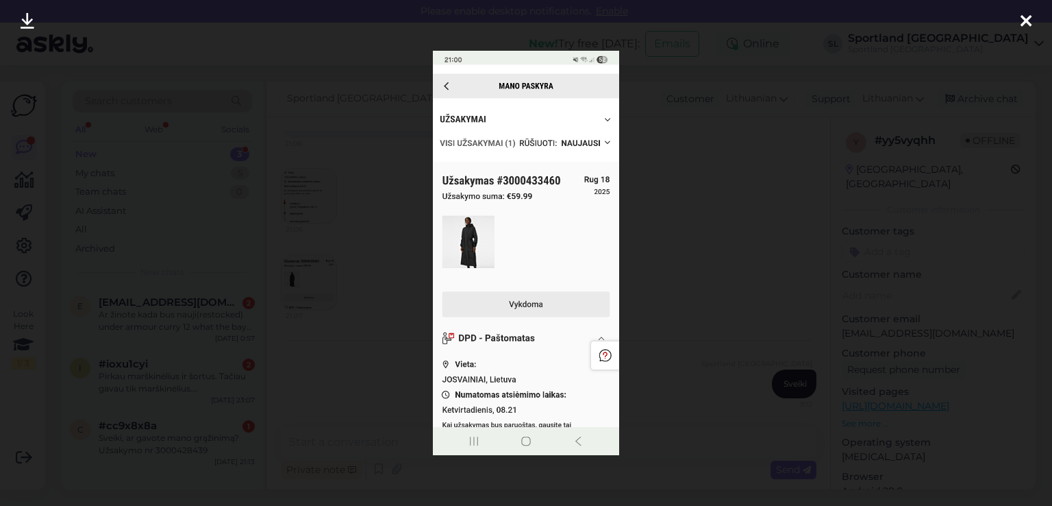
drag, startPoint x: 1019, startPoint y: 18, endPoint x: 996, endPoint y: 11, distance: 24.3
click at [1016, 16] on div at bounding box center [1026, 21] width 27 height 43
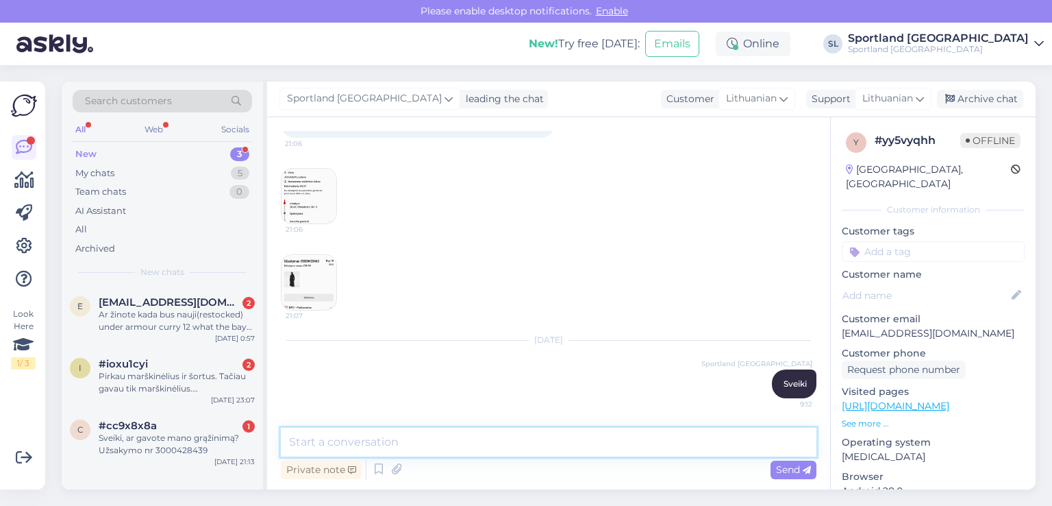
click at [534, 451] on textarea at bounding box center [549, 441] width 536 height 29
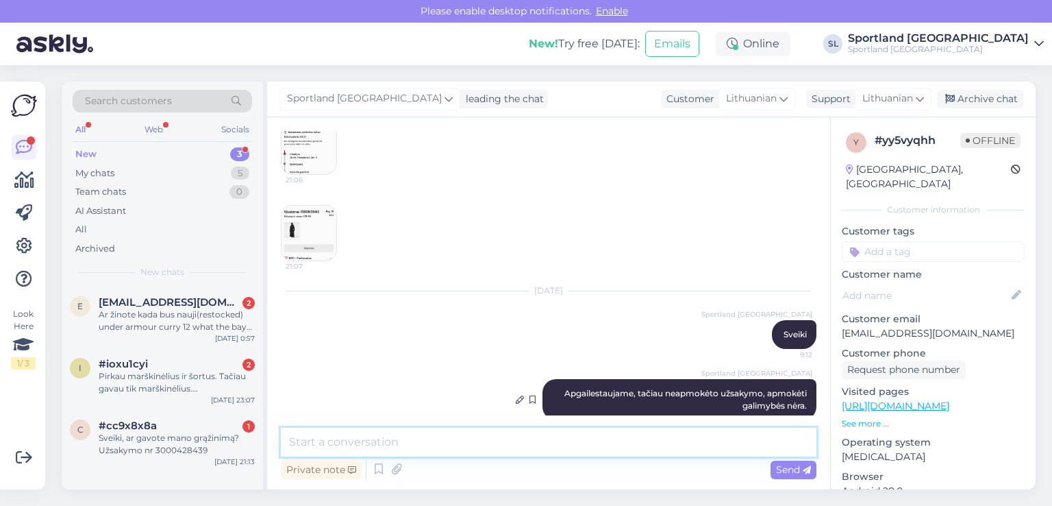
scroll to position [271, 0]
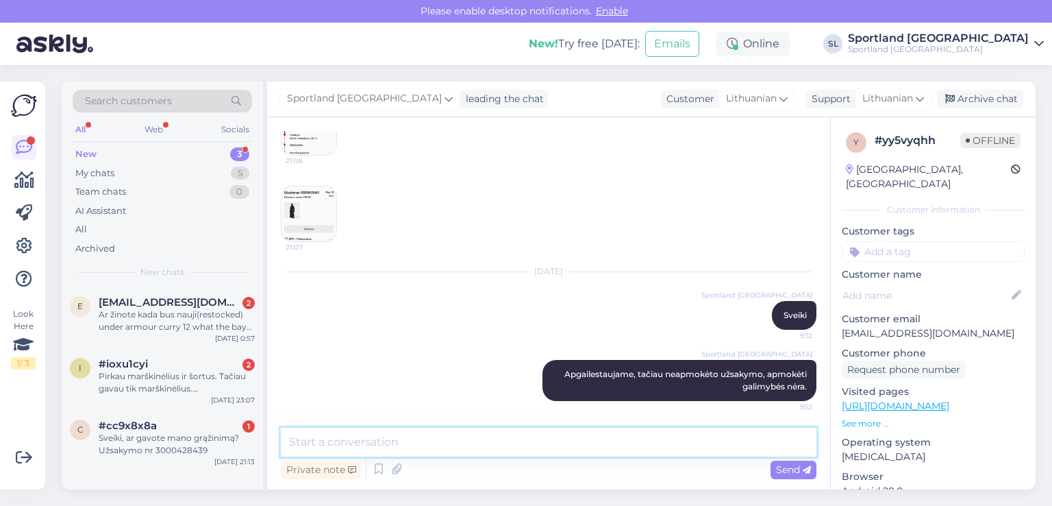
click at [532, 443] on textarea at bounding box center [549, 441] width 536 height 29
paste textarea "3000433460"
type textarea "užsakymas 3000433460 atšauktas, galite atlikti naują užsakymą."
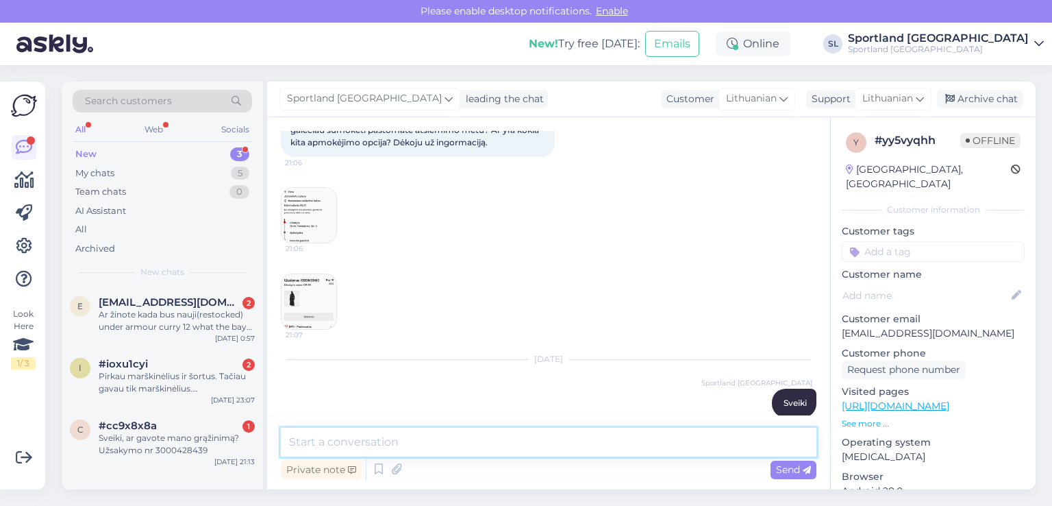
scroll to position [343, 0]
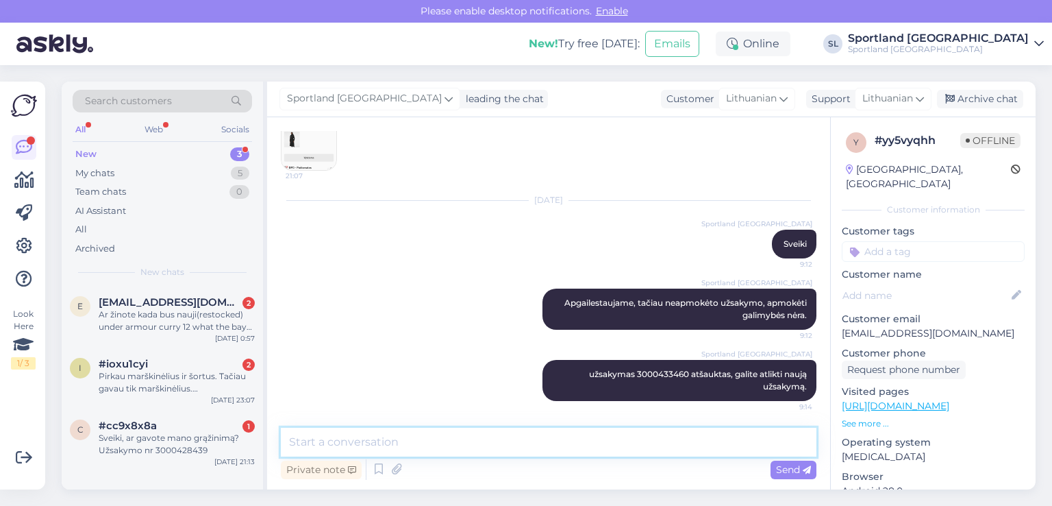
click at [506, 435] on textarea at bounding box center [549, 441] width 536 height 29
click at [473, 443] on textarea "Užsakymas vykdomas, tik tuomet kai yra apmokamas." at bounding box center [549, 441] width 536 height 29
click at [603, 442] on textarea "Užsakymas vykdomas, tik tuomet, kai yra apmokamas." at bounding box center [549, 441] width 536 height 29
drag, startPoint x: 668, startPoint y: 445, endPoint x: 651, endPoint y: 436, distance: 18.4
click at [651, 436] on textarea "Užsakymas vykdomas, tik tuomet, kai yra apmokamas, apmokėjimas" at bounding box center [549, 441] width 536 height 29
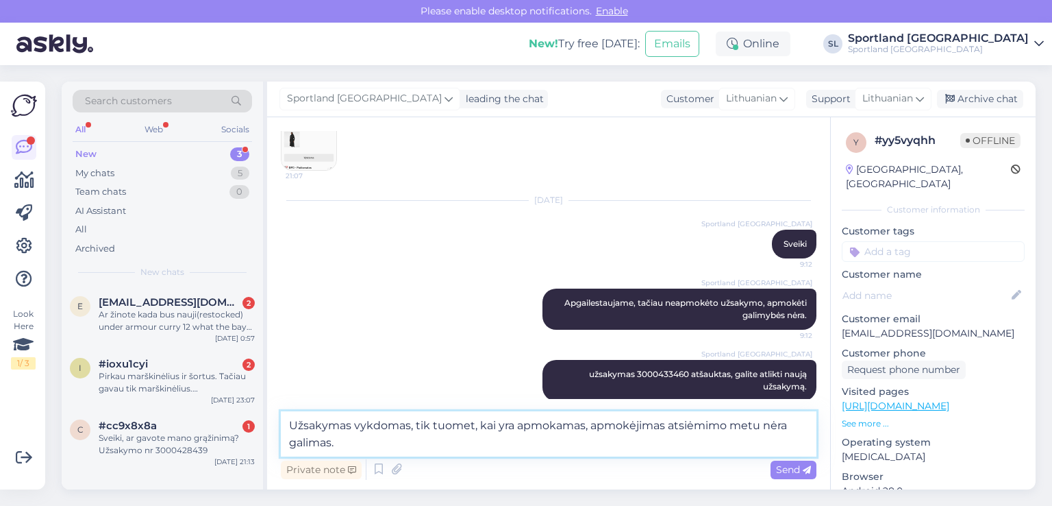
type textarea "Užsakymas vykdomas, tik tuomet, kai yra apmokamas, apmokėjimas atsiėmimo metu n…"
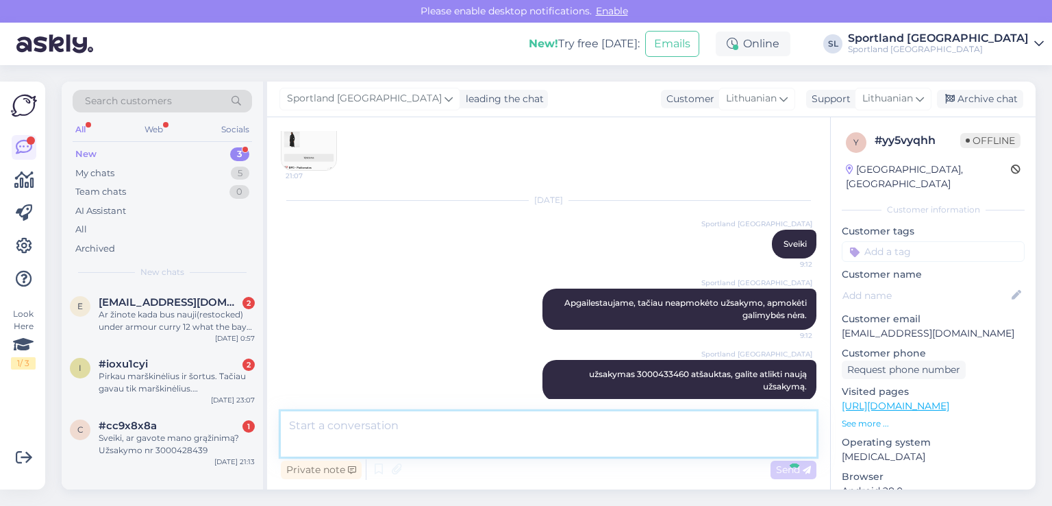
scroll to position [414, 0]
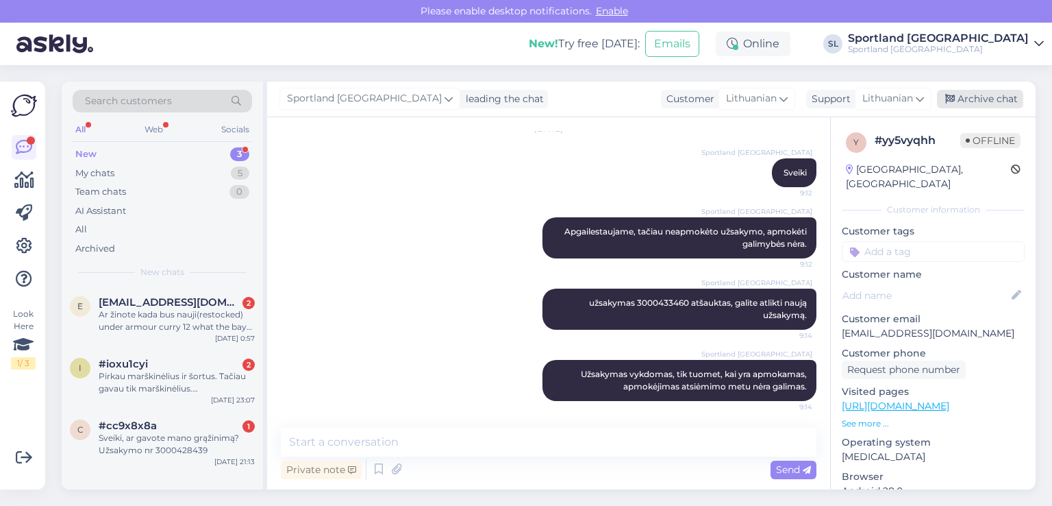
click at [989, 100] on div "Archive chat" at bounding box center [980, 99] width 86 height 18
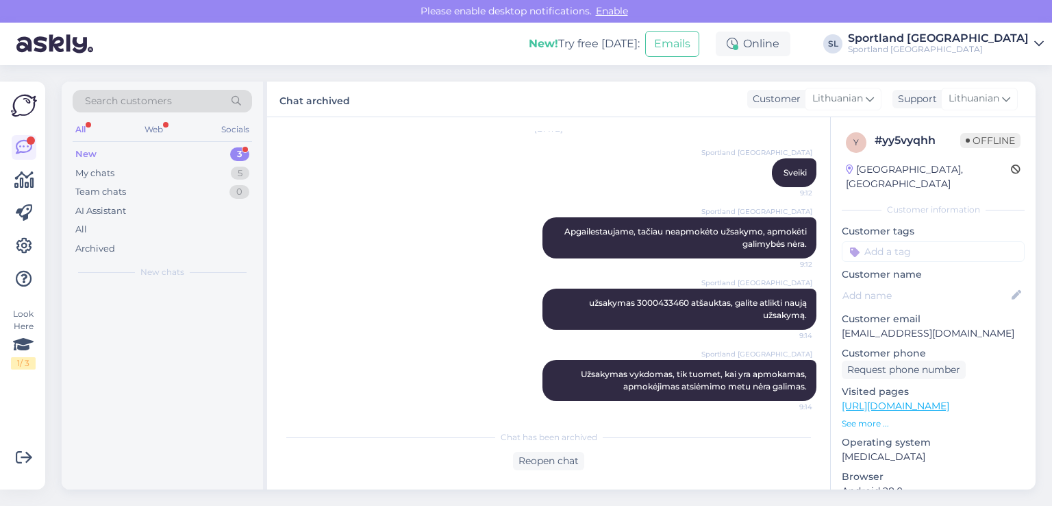
scroll to position [419, 0]
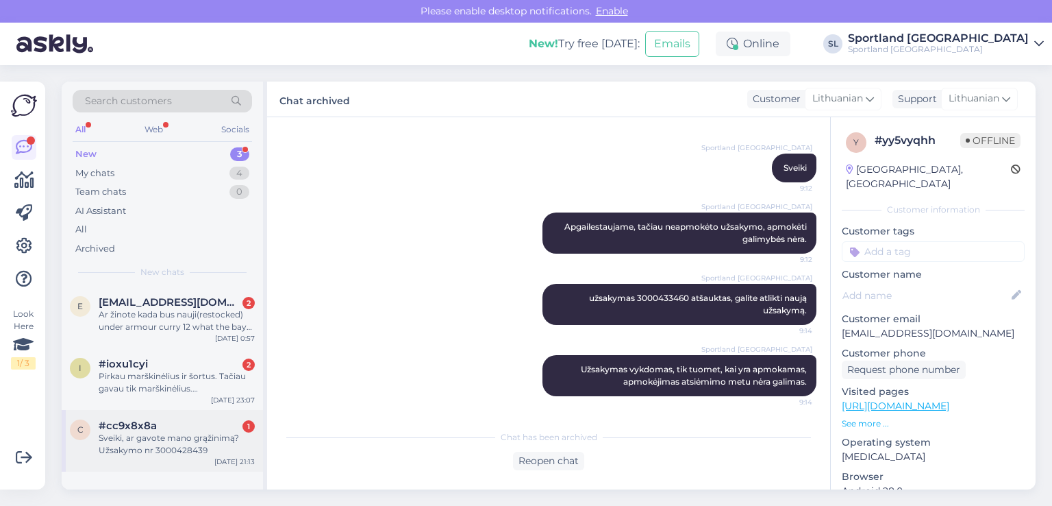
click at [167, 448] on div "Sveiki, ar gavote mano grąžinimą? Užsakymo nr 3000428439" at bounding box center [177, 444] width 156 height 25
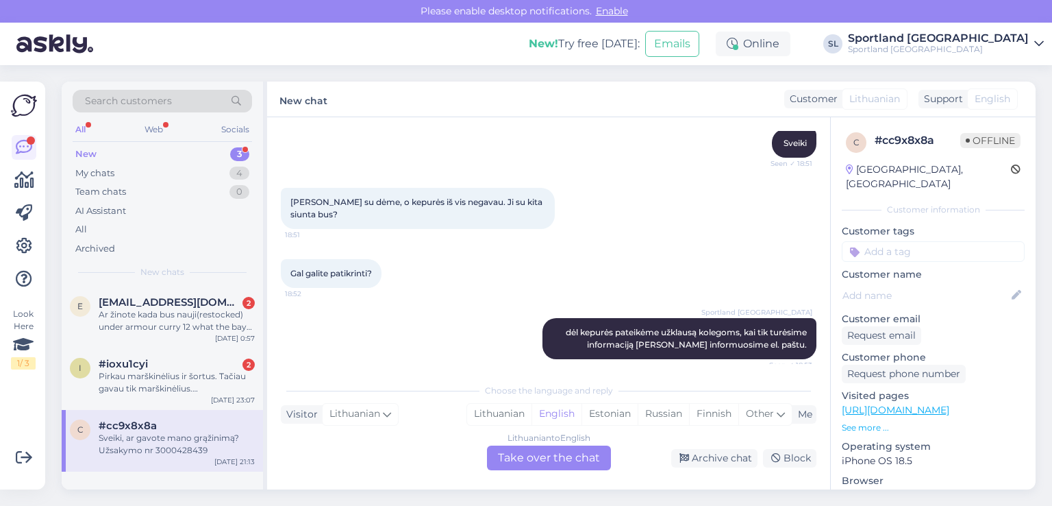
scroll to position [823, 0]
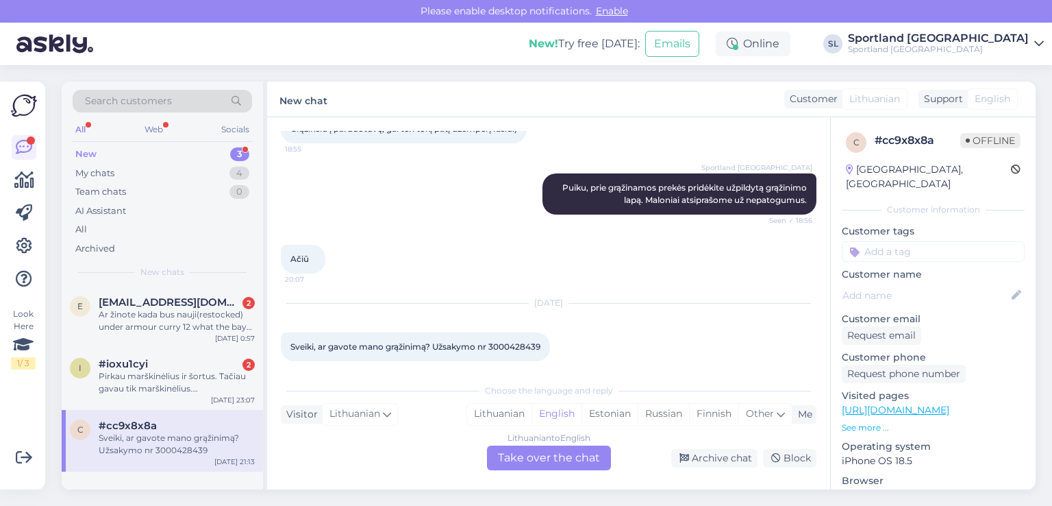
click at [521, 341] on span "Sveiki, ar gavote mano grąžinimą? Užsakymo nr 3000428439" at bounding box center [415, 346] width 250 height 10
copy div "3000428439 21:13"
click at [512, 408] on div "Lithuanian" at bounding box center [499, 414] width 64 height 21
click at [526, 456] on div "Lithuanian to Lithuanian Take over the chat" at bounding box center [549, 457] width 124 height 25
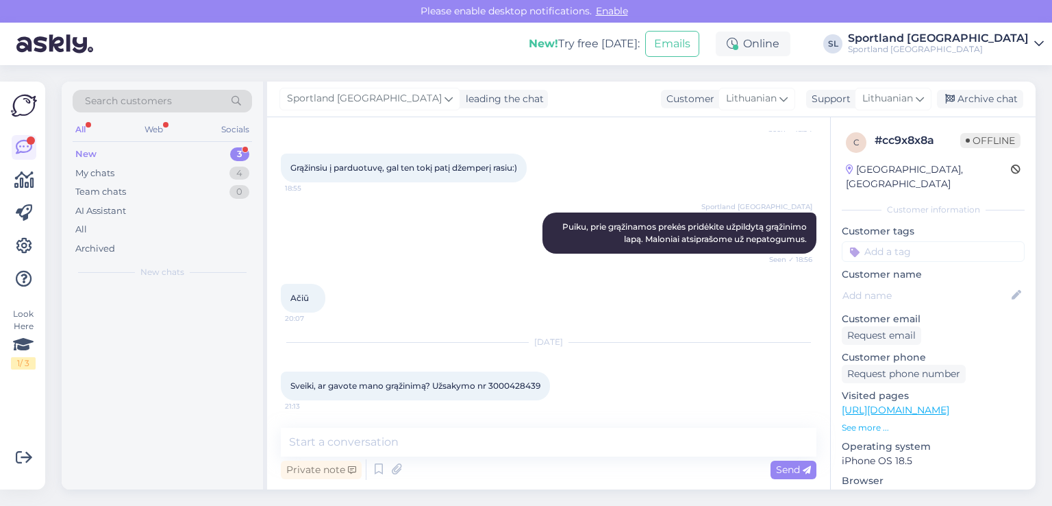
scroll to position [773, 0]
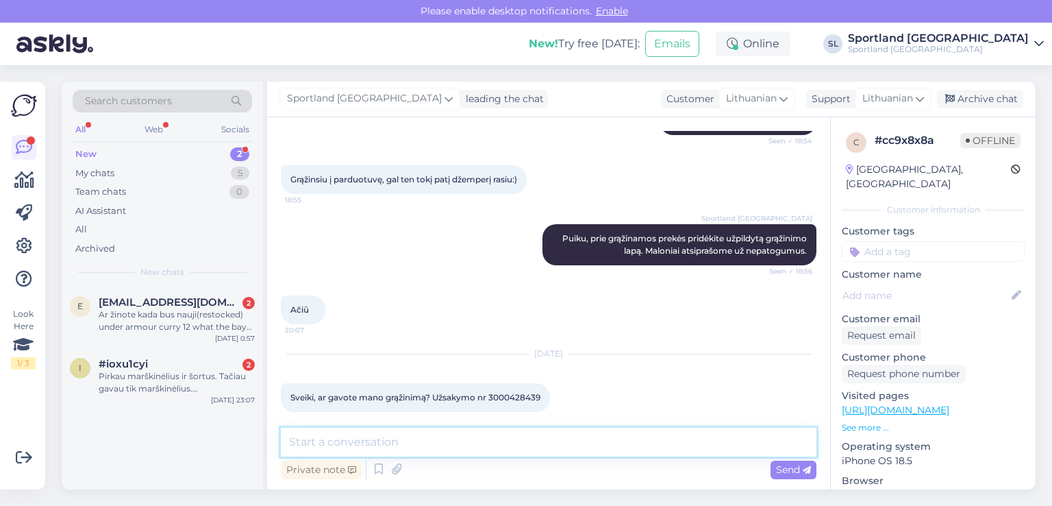
click at [501, 436] on textarea at bounding box center [549, 441] width 536 height 29
paste textarea "3000428439"
type textarea "3"
type textarea "Sveiki, maloniai prašome patikslinkite, kurią prekę grąžinote?"
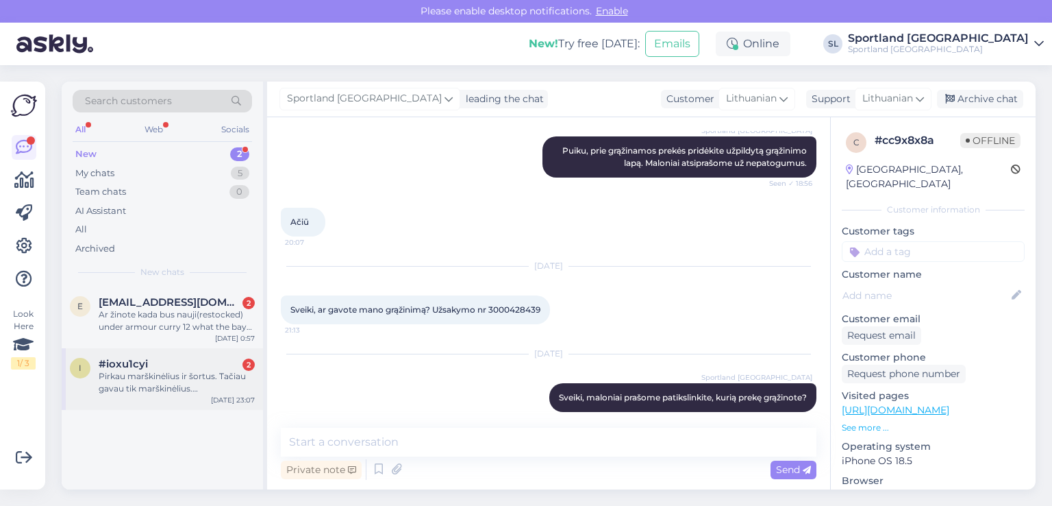
click at [162, 382] on div "Pirkau marškinėlius ir šortus. Tačiau gavau tik marškinėlius. Užsakymo skiltyje…" at bounding box center [177, 382] width 156 height 25
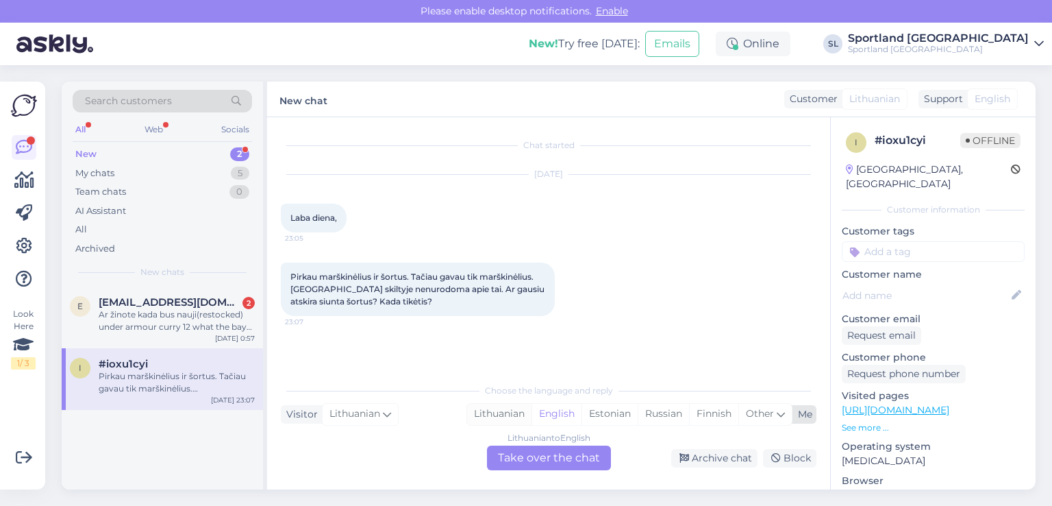
click at [485, 415] on div "Lithuanian" at bounding box center [499, 414] width 64 height 21
click at [534, 454] on div "Lithuanian to Lithuanian Take over the chat" at bounding box center [549, 457] width 124 height 25
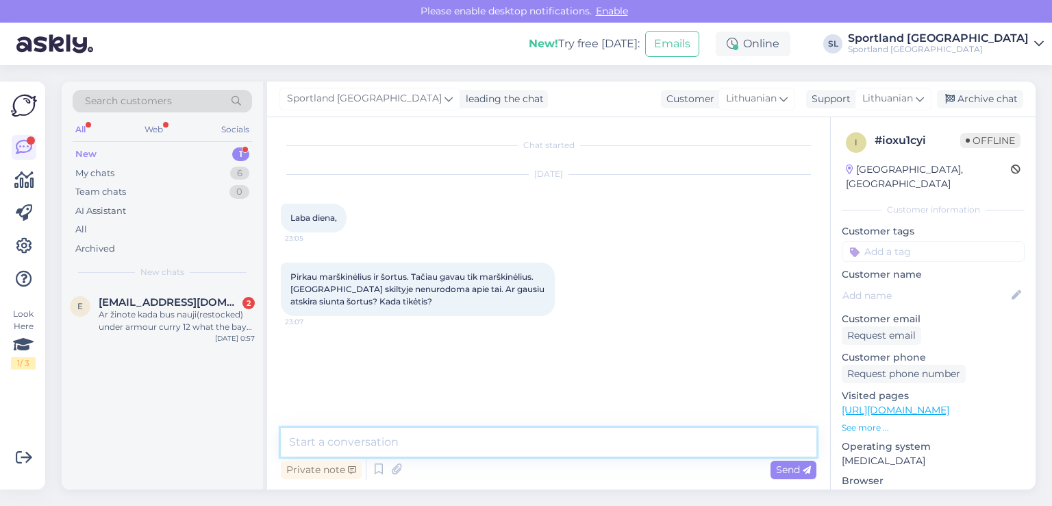
click at [503, 443] on textarea at bounding box center [549, 441] width 536 height 29
type textarea "Sveiki"
type textarea "prašome nurodykite užsakymo numerį."
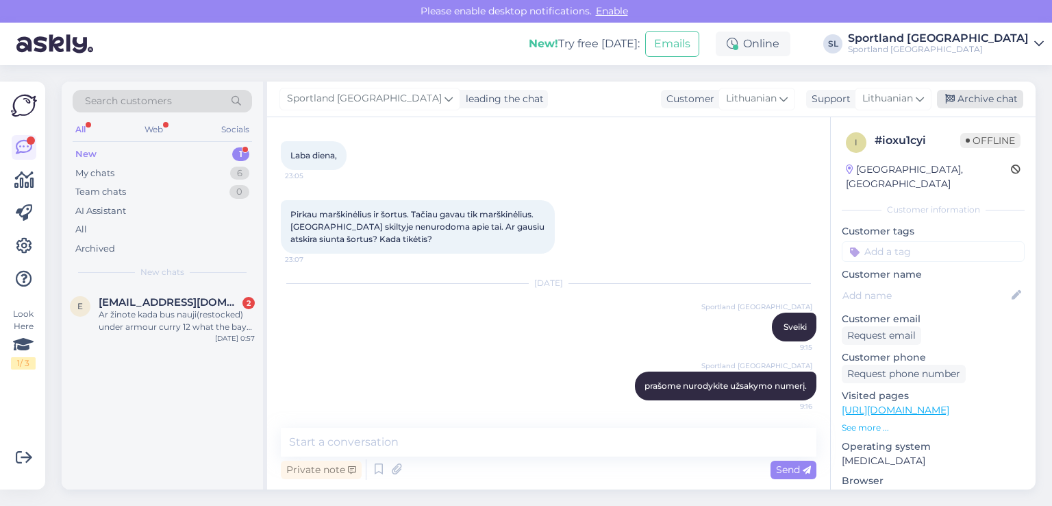
click at [978, 102] on div "Archive chat" at bounding box center [980, 99] width 86 height 18
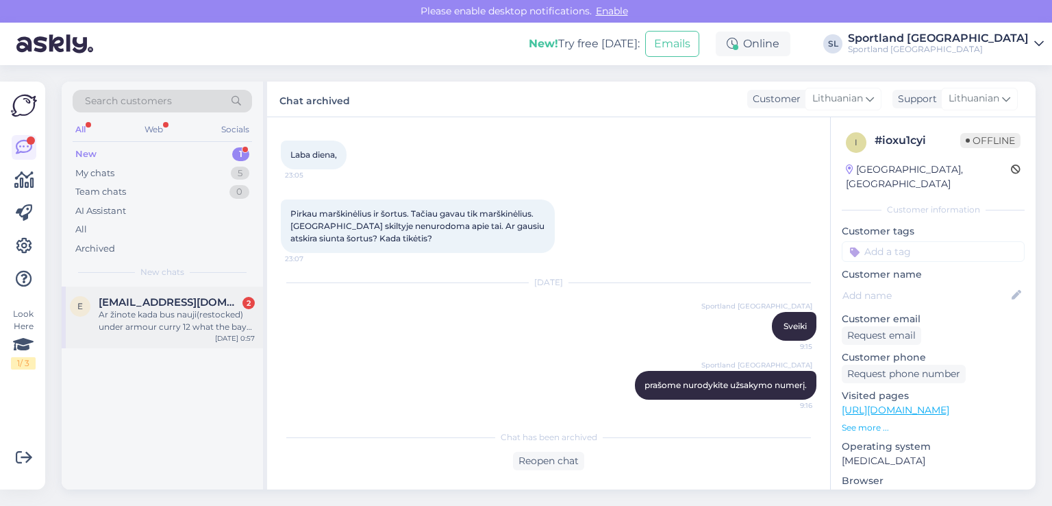
click at [175, 341] on div "e ernestasmickunas4@gmail.com 2 Ar žinote kada bus nauji(restocked) under armou…" at bounding box center [162, 317] width 201 height 62
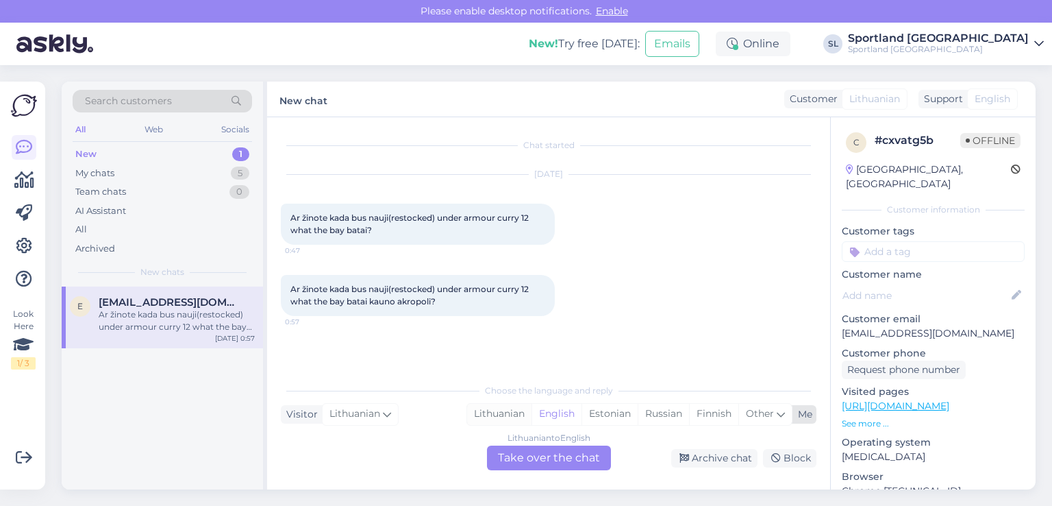
click at [503, 412] on div "Lithuanian" at bounding box center [499, 414] width 64 height 21
click at [529, 454] on div "Lithuanian to Lithuanian Take over the chat" at bounding box center [549, 457] width 124 height 25
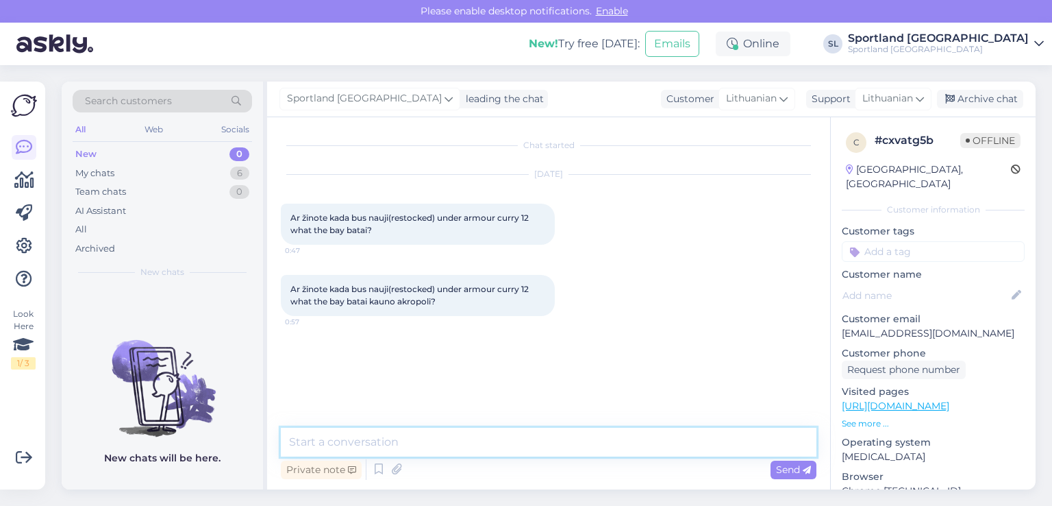
click at [480, 436] on textarea at bounding box center [549, 441] width 536 height 29
type textarea "Sveiki"
type textarea "apgailestaujame, tačiau infromacijos neturime."
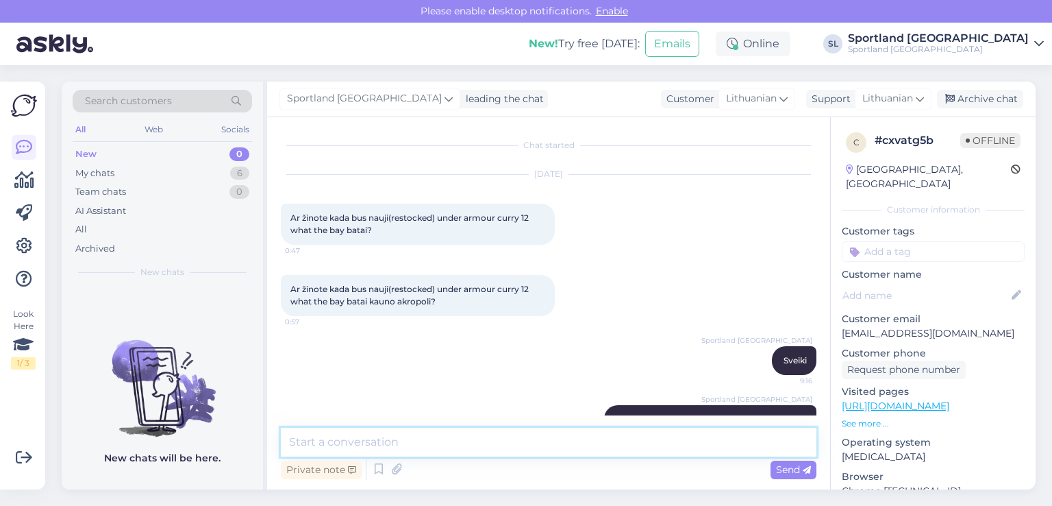
scroll to position [34, 0]
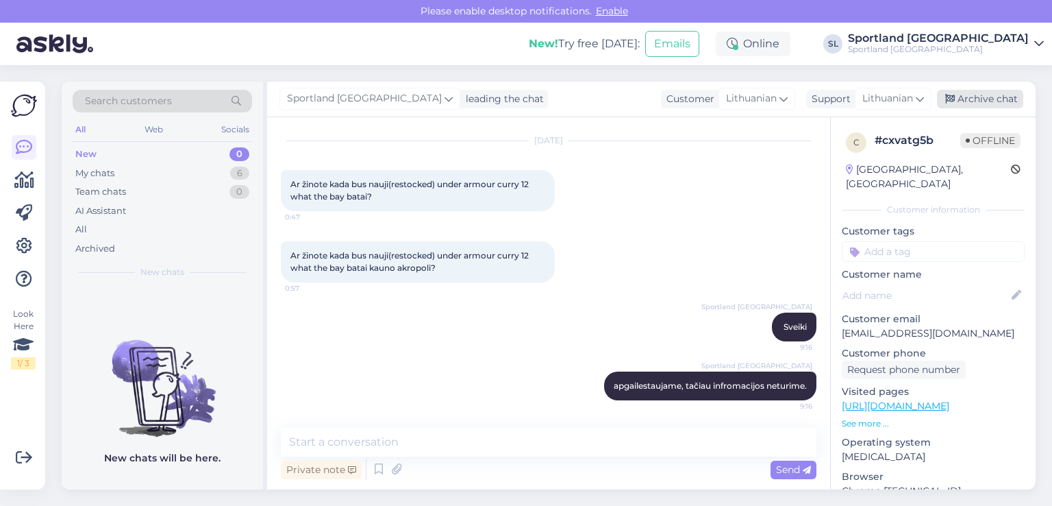
click at [1006, 97] on div "Archive chat" at bounding box center [980, 99] width 86 height 18
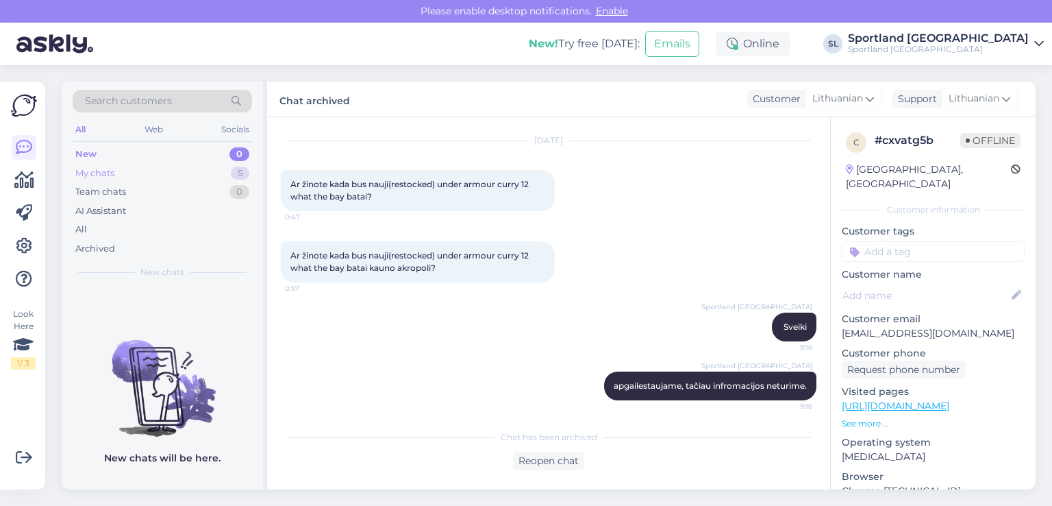
click at [149, 176] on div "My chats 5" at bounding box center [162, 173] width 179 height 19
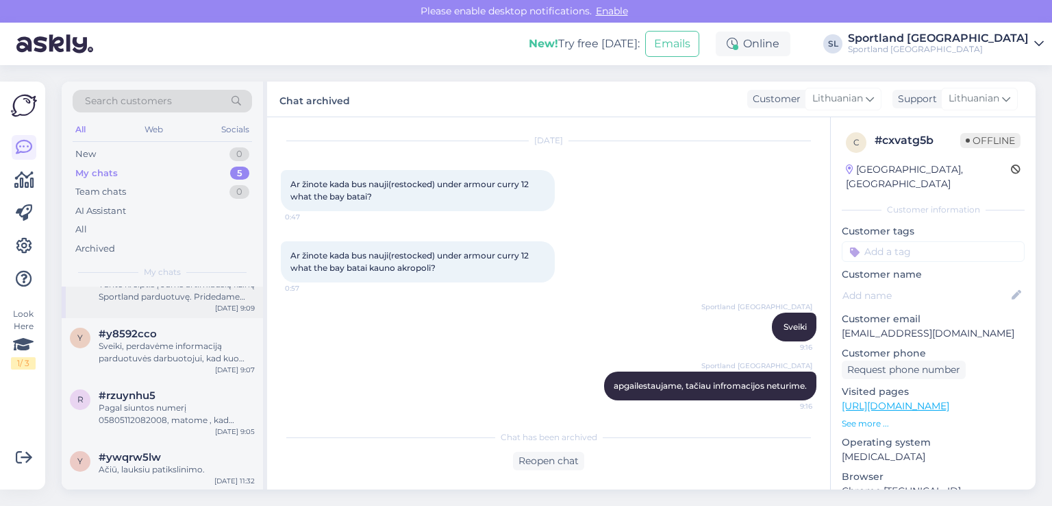
scroll to position [93, 0]
click at [156, 475] on div "y #ywqrw5lw Ačiū, lauksiu patikslinimo. Aug 18 11:32" at bounding box center [162, 464] width 201 height 49
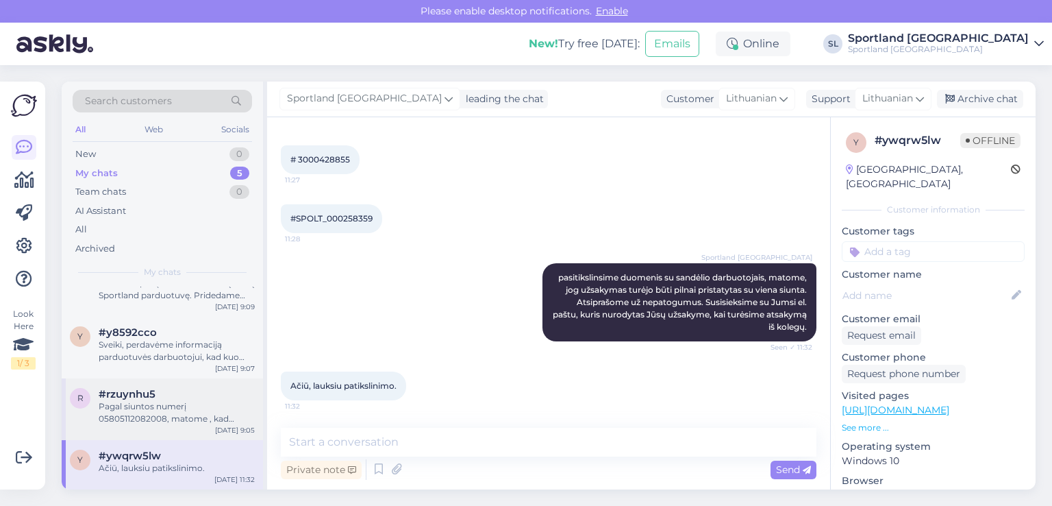
click at [146, 416] on div "Pagal siuntos numerį 05805112082008, matome , kad siunta vežama pristatymui." at bounding box center [177, 412] width 156 height 25
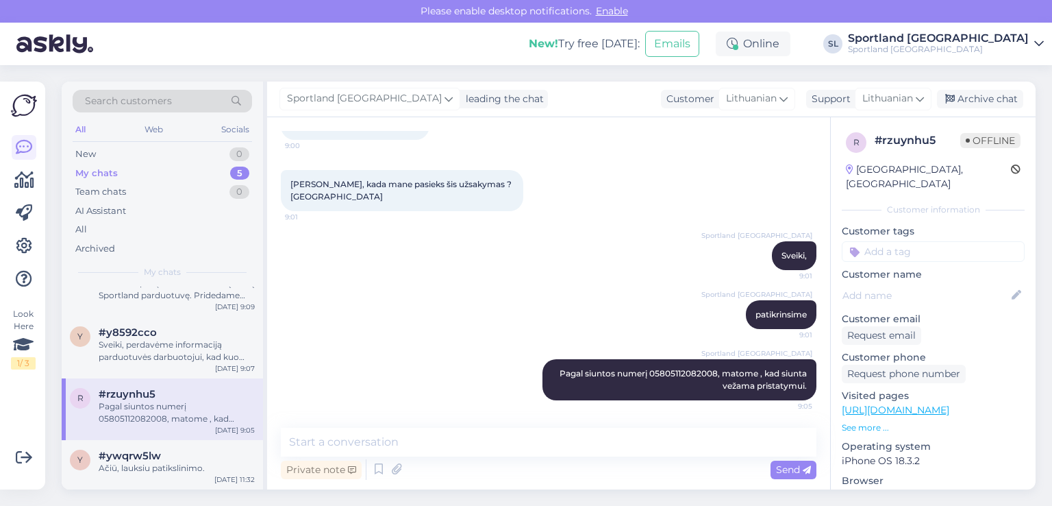
scroll to position [92, 0]
click at [136, 351] on div "Sveiki, perdavėme informaciją parduotuvės darbuotojui, kad kuo skubiau peržiūrė…" at bounding box center [177, 350] width 156 height 25
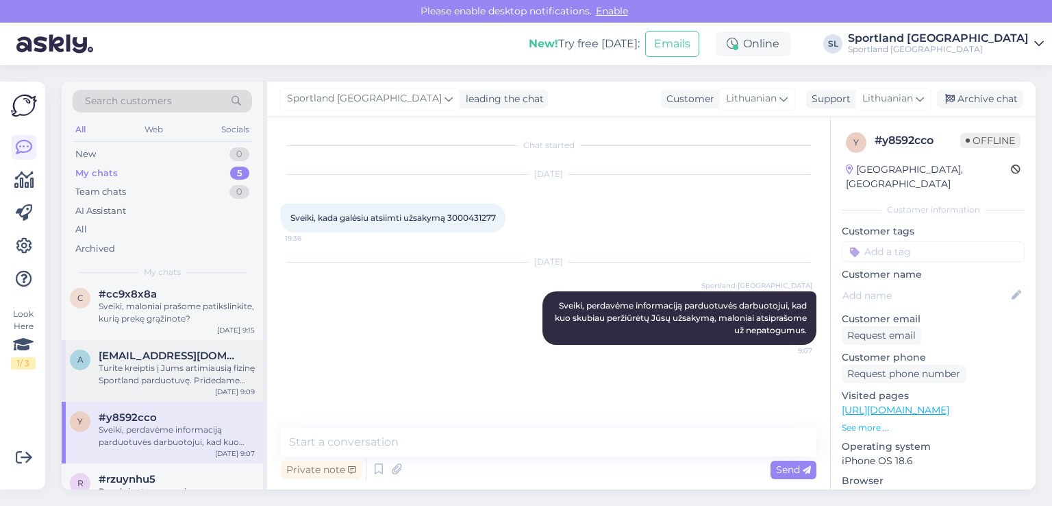
scroll to position [0, 0]
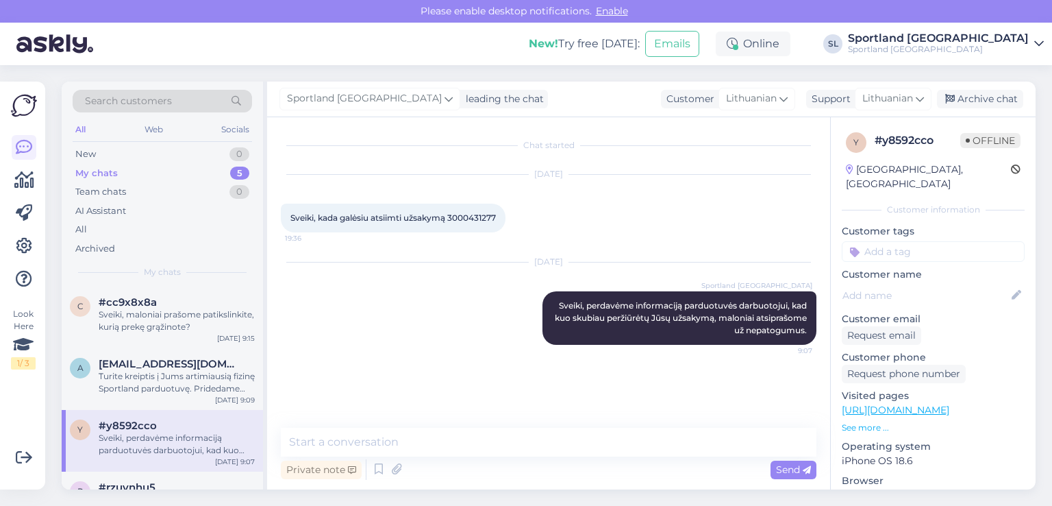
click at [22, 167] on div at bounding box center [24, 213] width 25 height 156
click at [29, 179] on icon at bounding box center [24, 180] width 20 height 16
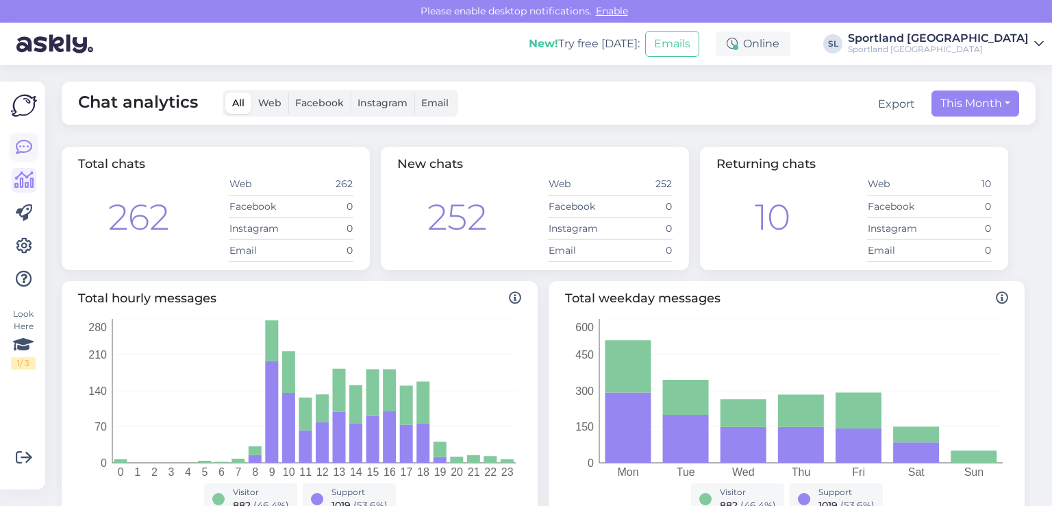
click at [32, 152] on icon at bounding box center [24, 147] width 16 height 16
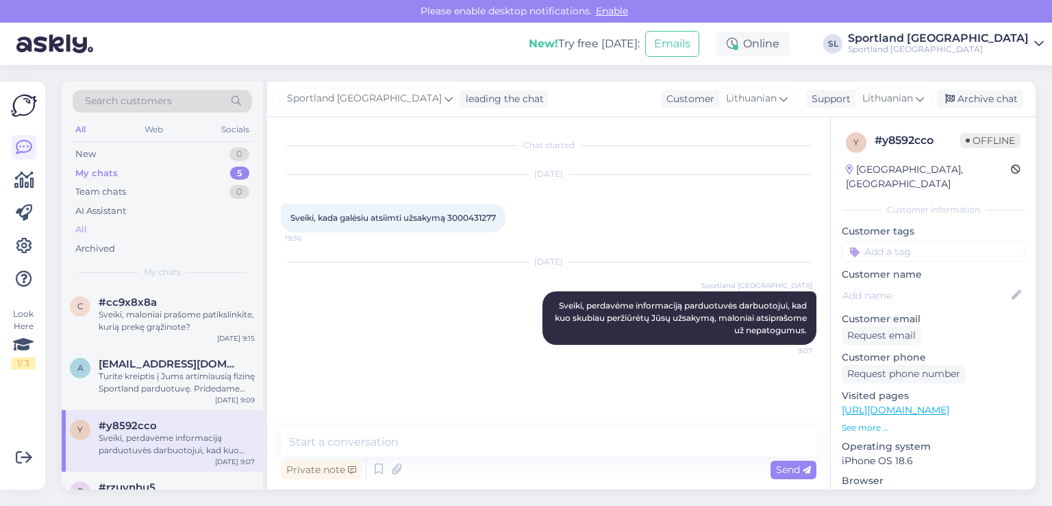
click at [93, 220] on div "All" at bounding box center [162, 229] width 179 height 19
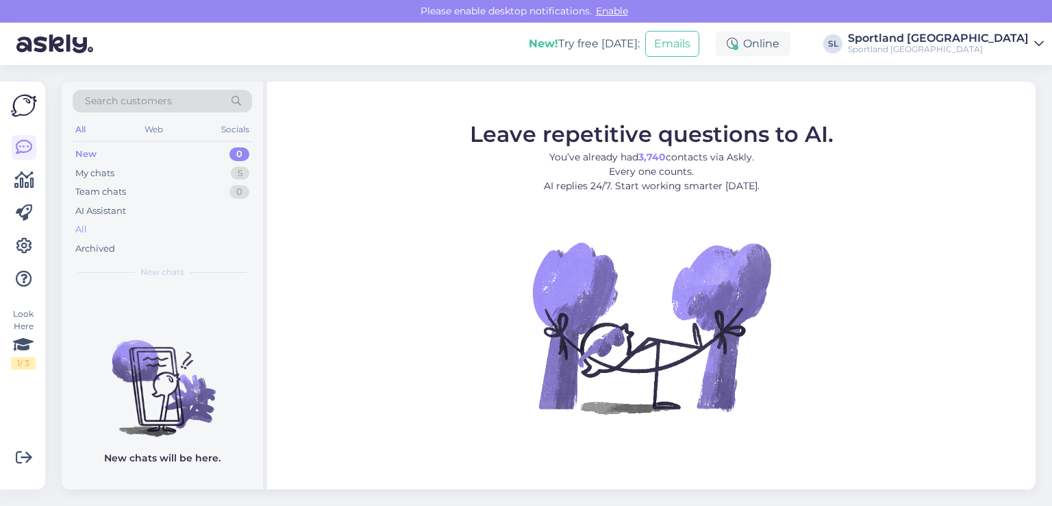
click at [94, 225] on div "All" at bounding box center [162, 229] width 179 height 19
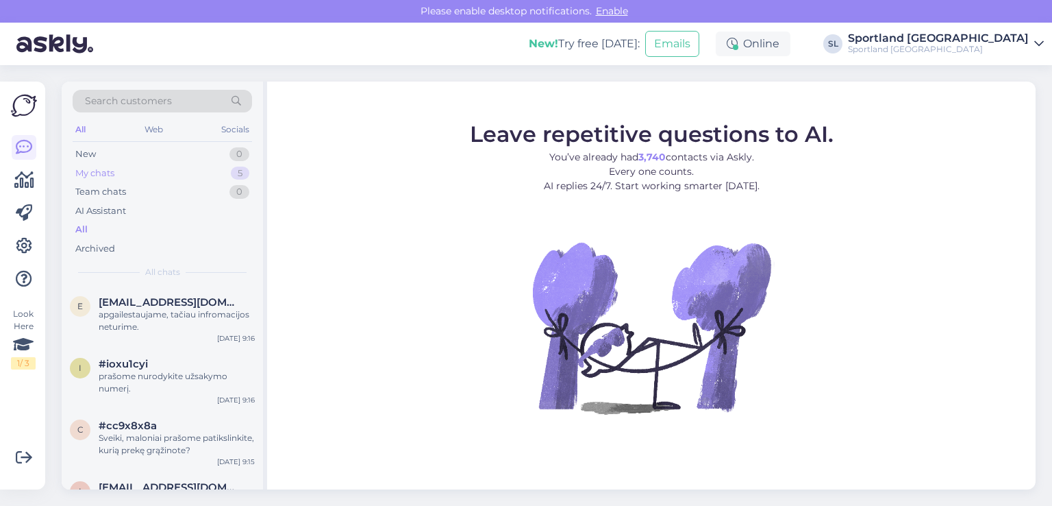
click at [173, 170] on div "My chats 5" at bounding box center [162, 173] width 179 height 19
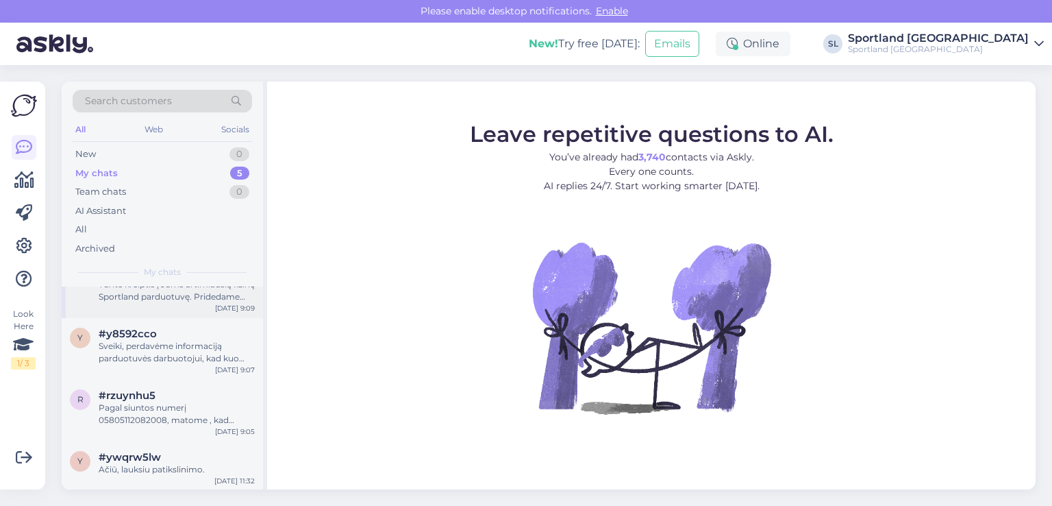
scroll to position [93, 0]
click at [156, 469] on div "Ačiū, lauksiu patikslinimo." at bounding box center [177, 468] width 156 height 12
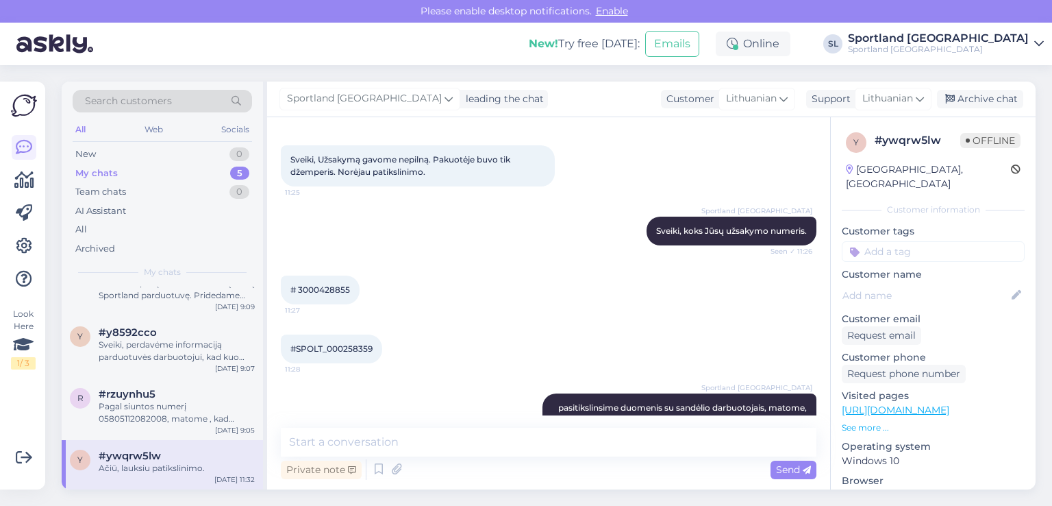
scroll to position [647, 0]
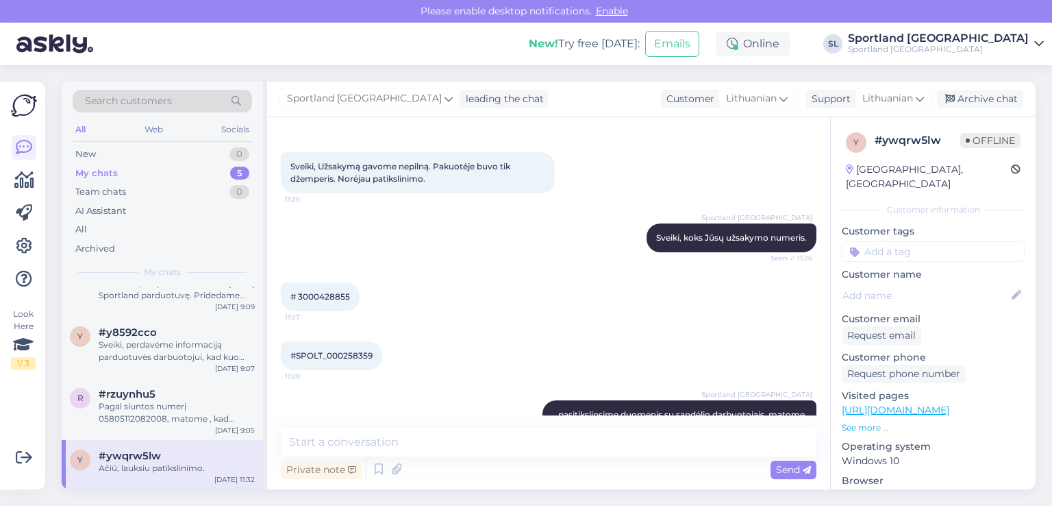
click at [323, 302] on div "# 3000428855 11:27" at bounding box center [320, 296] width 79 height 29
click at [318, 297] on span "# 3000428855" at bounding box center [320, 296] width 60 height 10
copy div "3000428855 11:27"
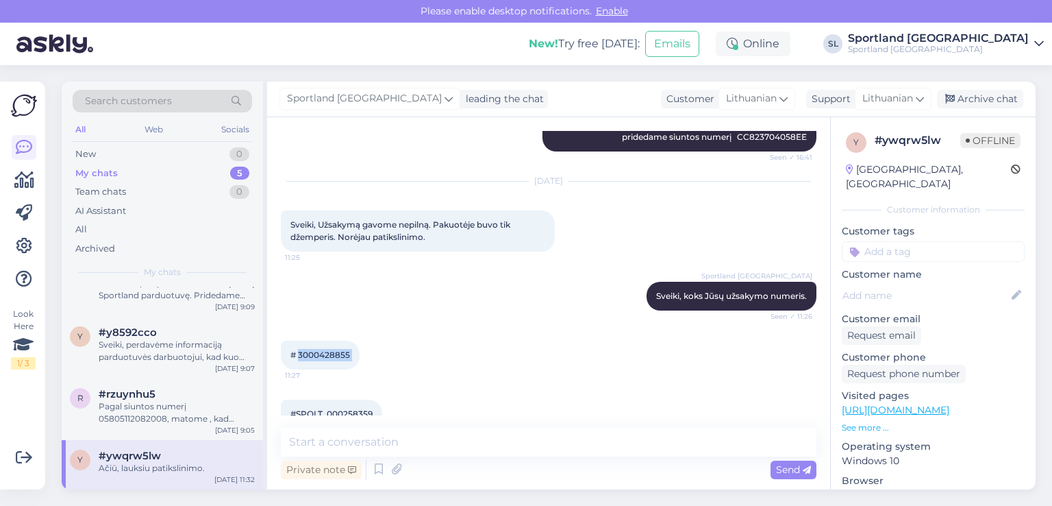
scroll to position [510, 0]
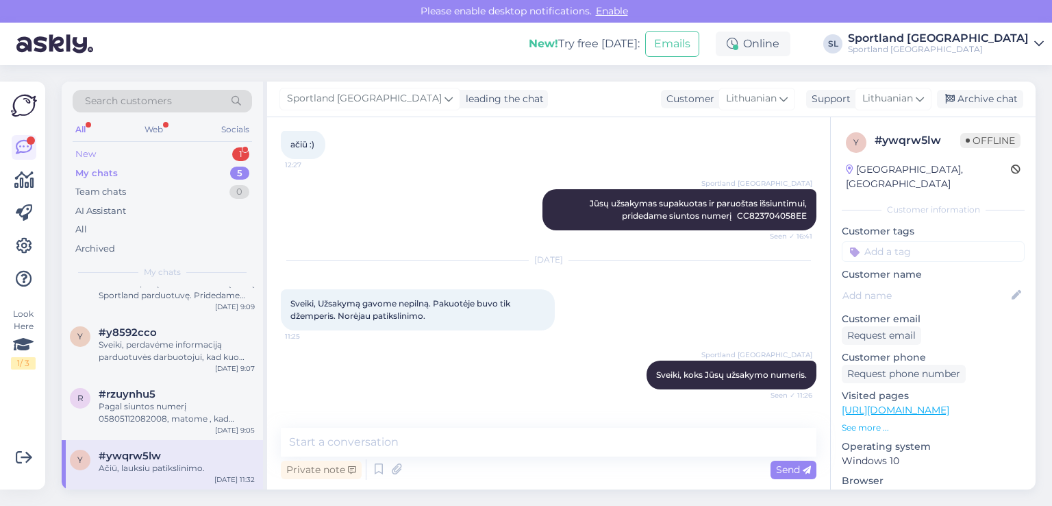
click at [130, 155] on div "New 1" at bounding box center [162, 154] width 179 height 19
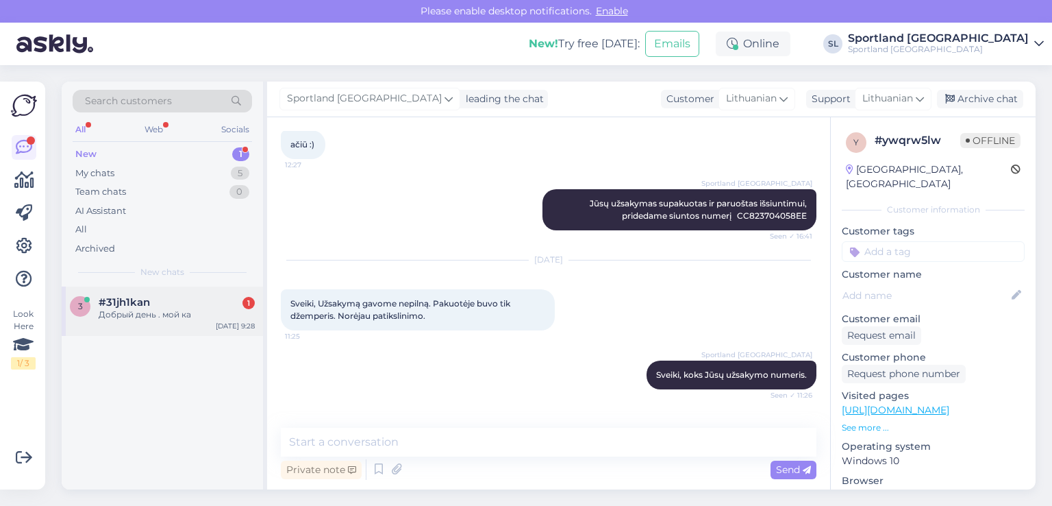
click at [134, 306] on span "#31jh1kan" at bounding box center [124, 302] width 51 height 12
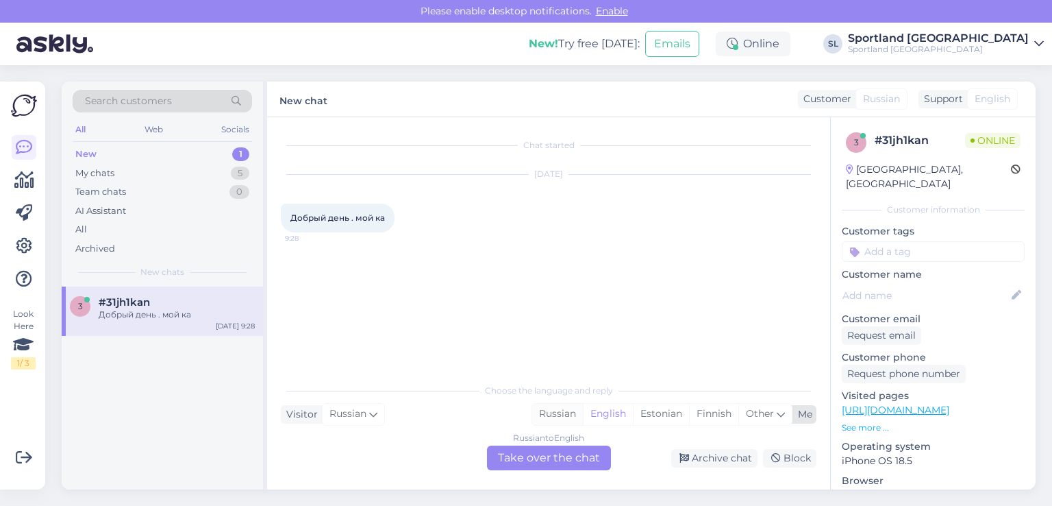
click at [562, 411] on div "Russian" at bounding box center [557, 414] width 51 height 21
click at [546, 461] on div "Russian to Russian Take over the chat" at bounding box center [549, 457] width 124 height 25
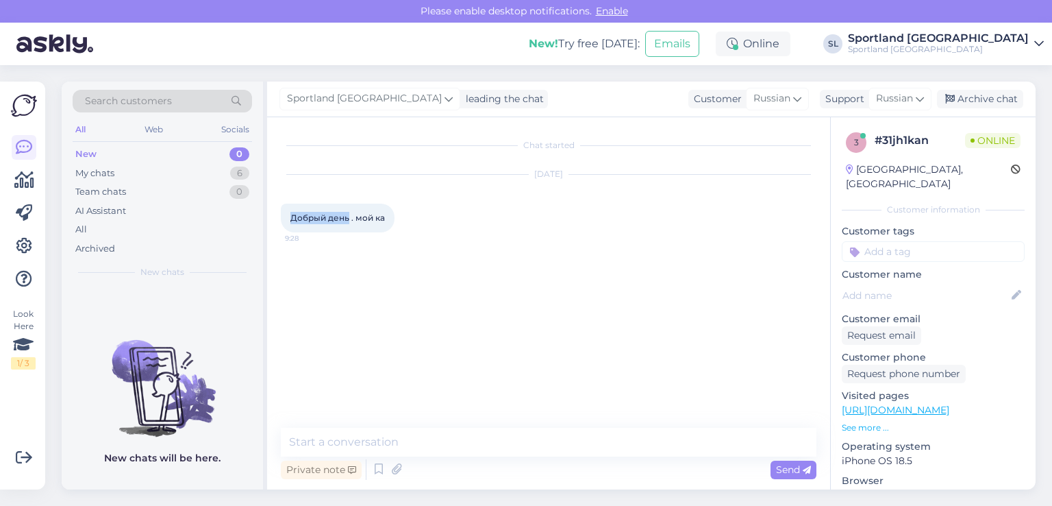
drag, startPoint x: 349, startPoint y: 222, endPoint x: 283, endPoint y: 223, distance: 65.8
click at [283, 223] on div "Добрый день . мой ка 9:28" at bounding box center [338, 217] width 114 height 29
copy span "Добрый день"
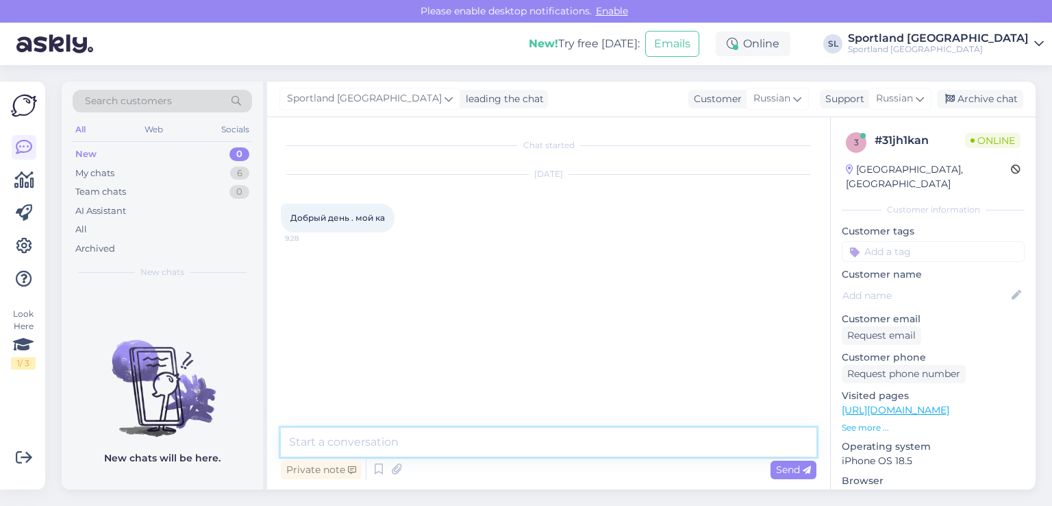
click at [397, 434] on textarea at bounding box center [549, 441] width 536 height 29
paste textarea "Добрый день"
type textarea "Добрый день"
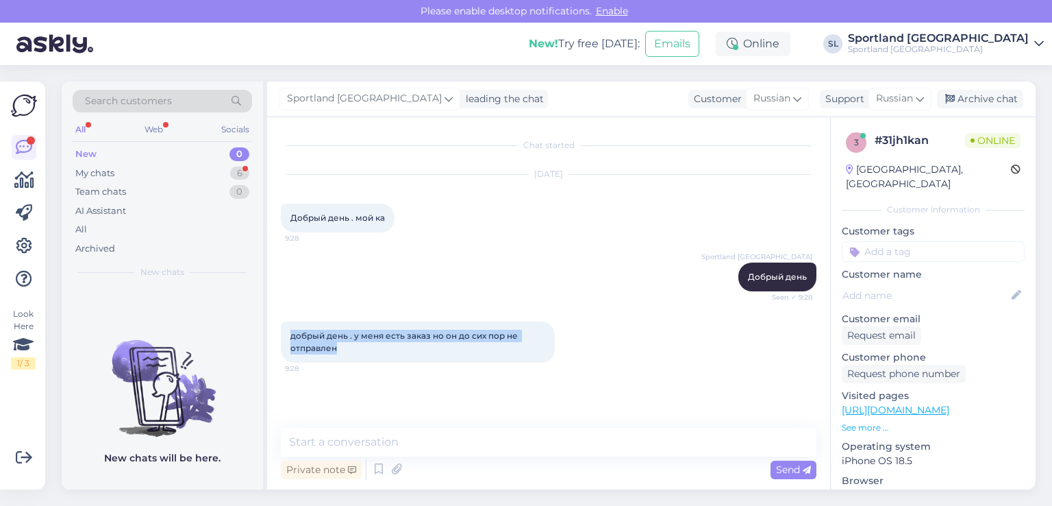
drag, startPoint x: 337, startPoint y: 354, endPoint x: 282, endPoint y: 339, distance: 57.5
click at [282, 339] on div "добрый день . у меня есть заказ но он до сих пор не отправлен 9:28" at bounding box center [418, 341] width 274 height 41
copy span "добрый день . у меня есть заказ но он до сих пор не отправлен"
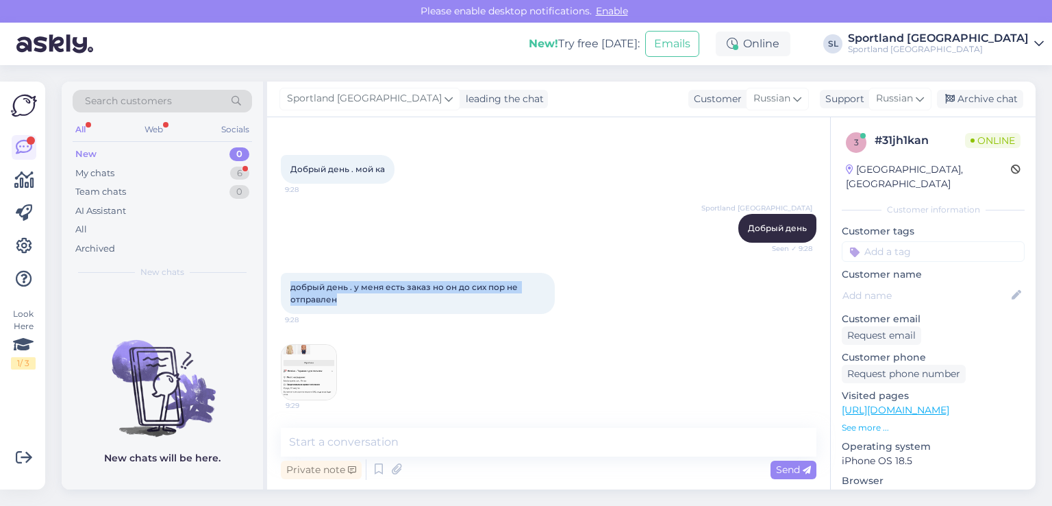
click at [307, 371] on img at bounding box center [309, 372] width 55 height 55
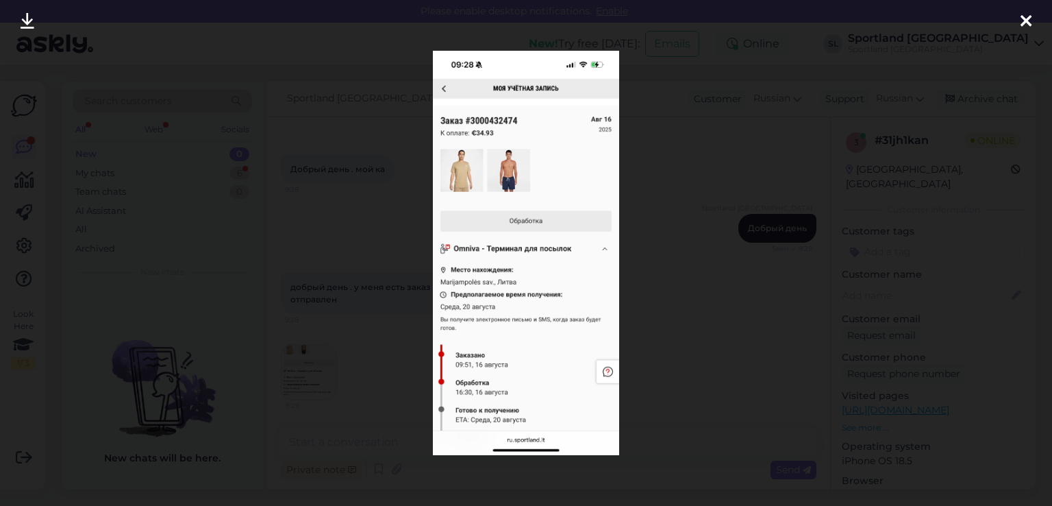
click at [1030, 18] on icon at bounding box center [1026, 22] width 11 height 18
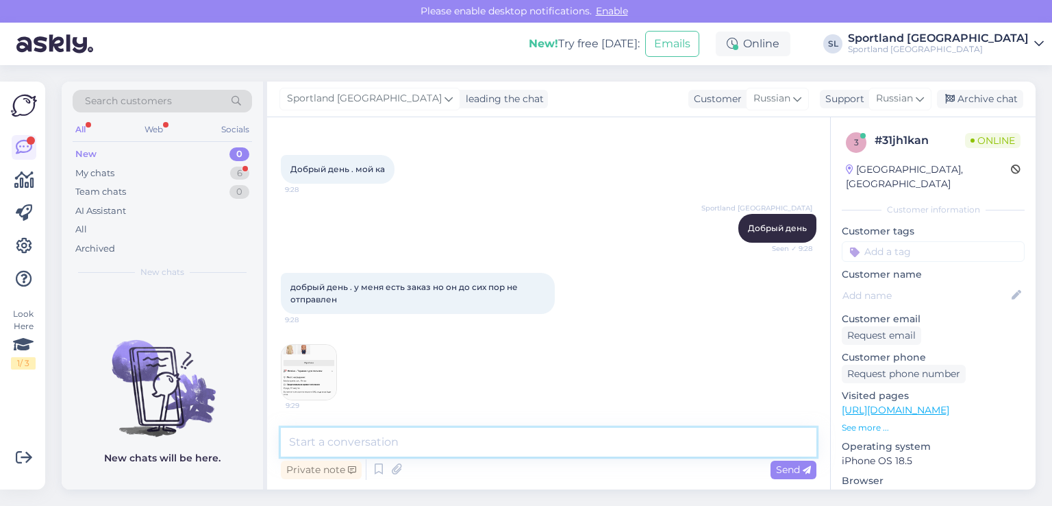
click at [390, 436] on textarea at bounding box center [549, 441] width 536 height 29
paste textarea "для товара NIKE SPORTSWEAR CLUB Код товара: 60475272430 Возврат произведен."
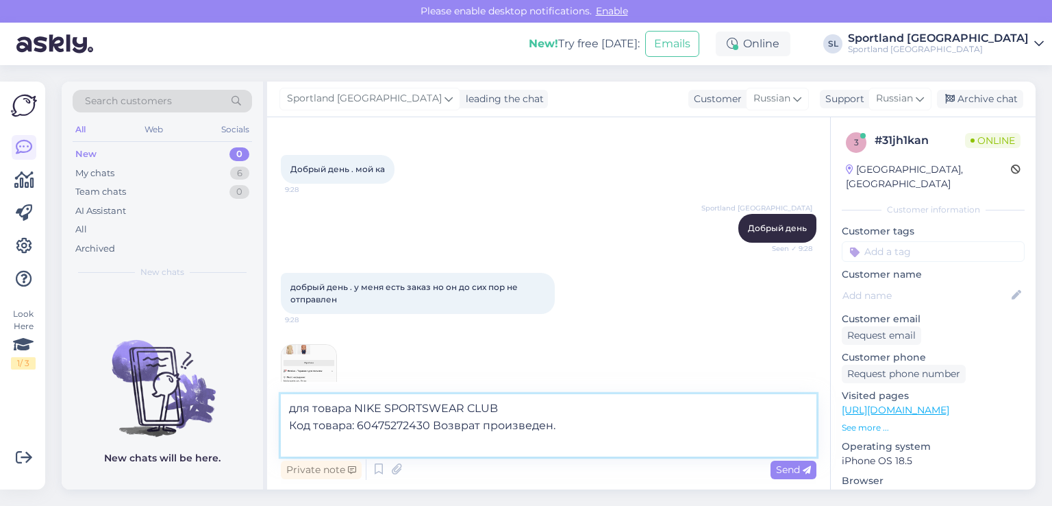
click at [290, 423] on textarea "для товара NIKE SPORTSWEAR CLUB Код товара: 60475272430 Возврат произведен." at bounding box center [549, 425] width 536 height 62
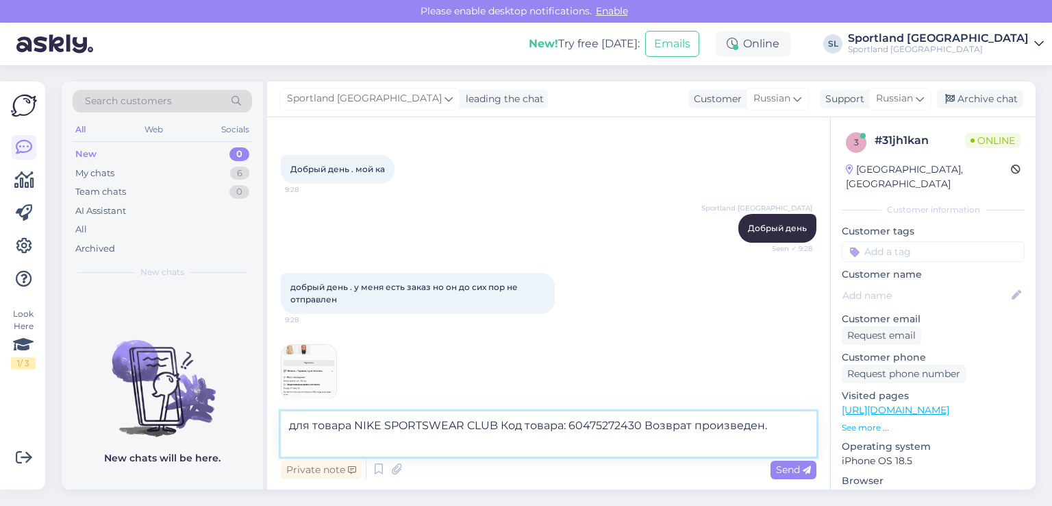
click at [806, 421] on textarea "для товара NIKE SPORTSWEAR CLUB Код товара: 60475272430 Возврат произведен." at bounding box center [549, 433] width 536 height 45
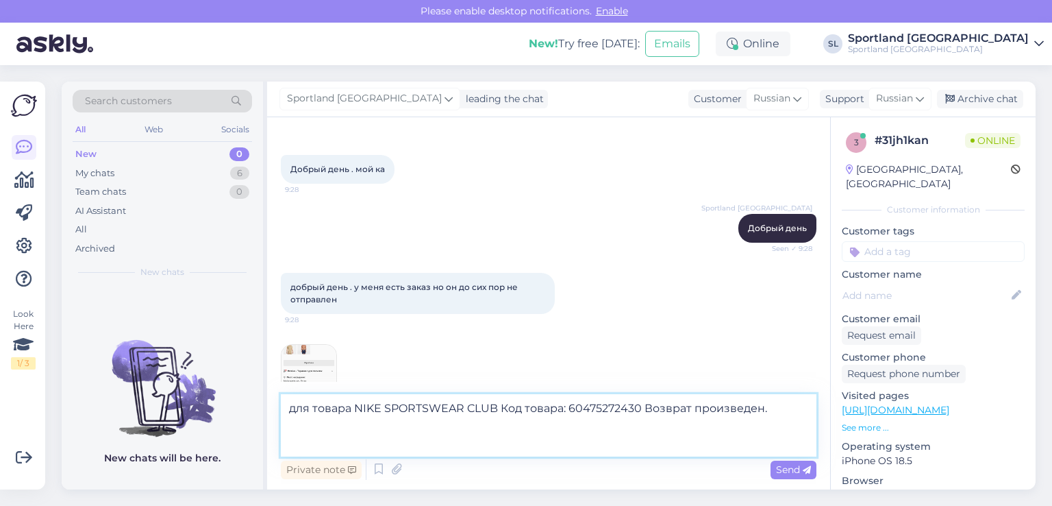
paste textarea "Товар упакован"
paste textarea "[PERSON_NAME] MEN'S 15" SWIM SHORTS"
paste textarea "Номер отгрузки"
click at [715, 428] on textarea "для товара NIKE SPORTSWEAR CLUB Код товара: 60475272430 Возврат произведен. Тов…" at bounding box center [549, 425] width 536 height 62
paste textarea "CC826106938EE"
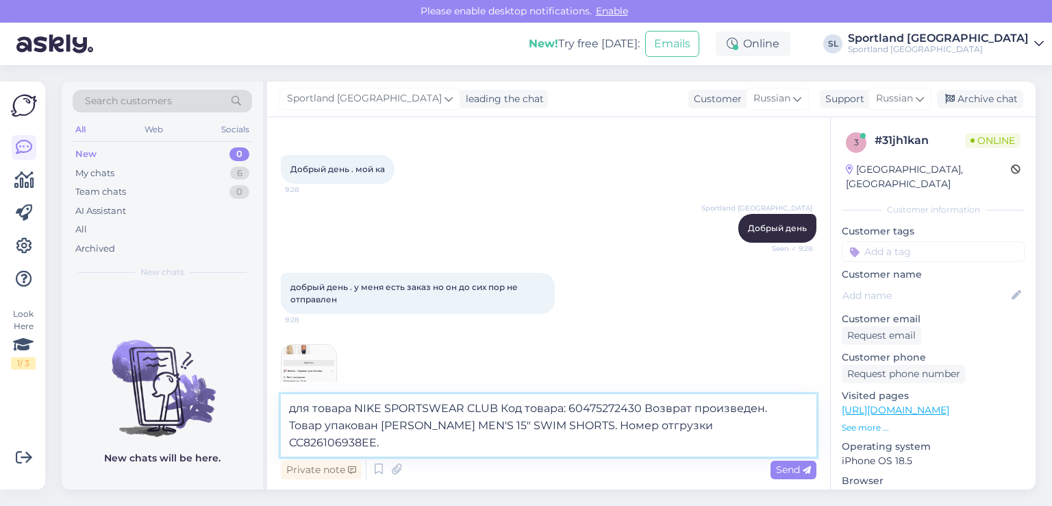
type textarea "для товара NIKE SPORTSWEAR CLUB Код товара: 60475272430 Возврат произведен. Тов…"
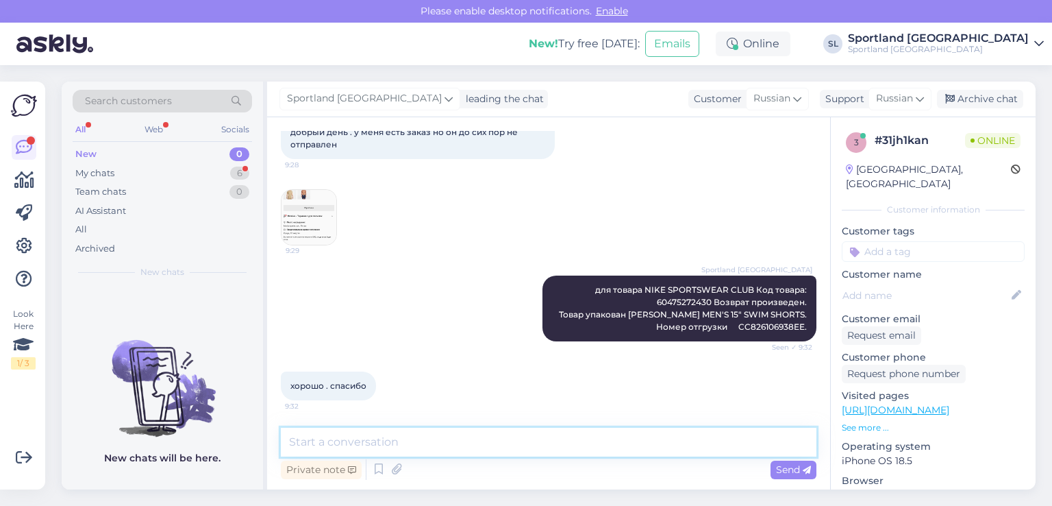
scroll to position [203, 0]
click at [368, 447] on textarea at bounding box center [549, 441] width 536 height 29
paste textarea "Хорошего дня."
type textarea "Хорошего дня."
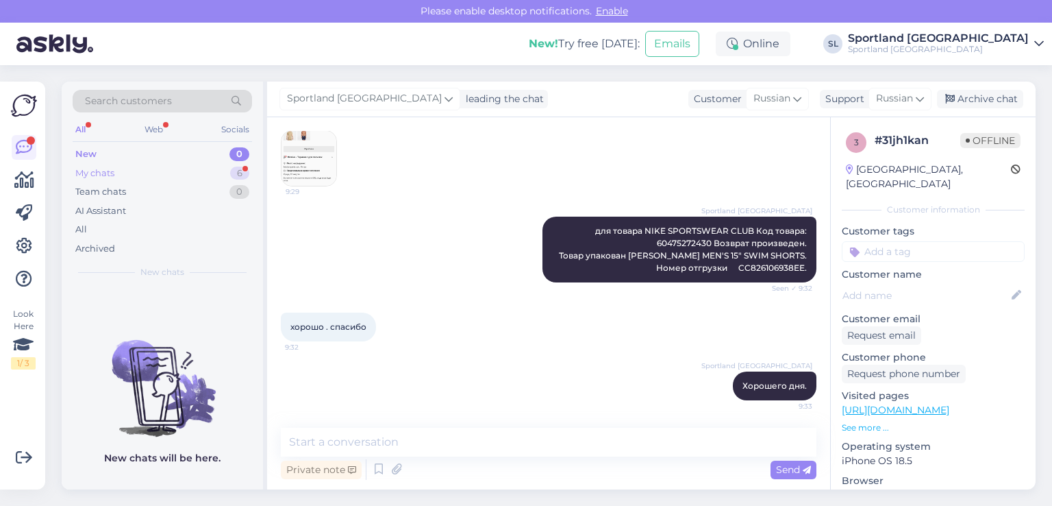
click at [167, 171] on div "My chats 6" at bounding box center [162, 173] width 179 height 19
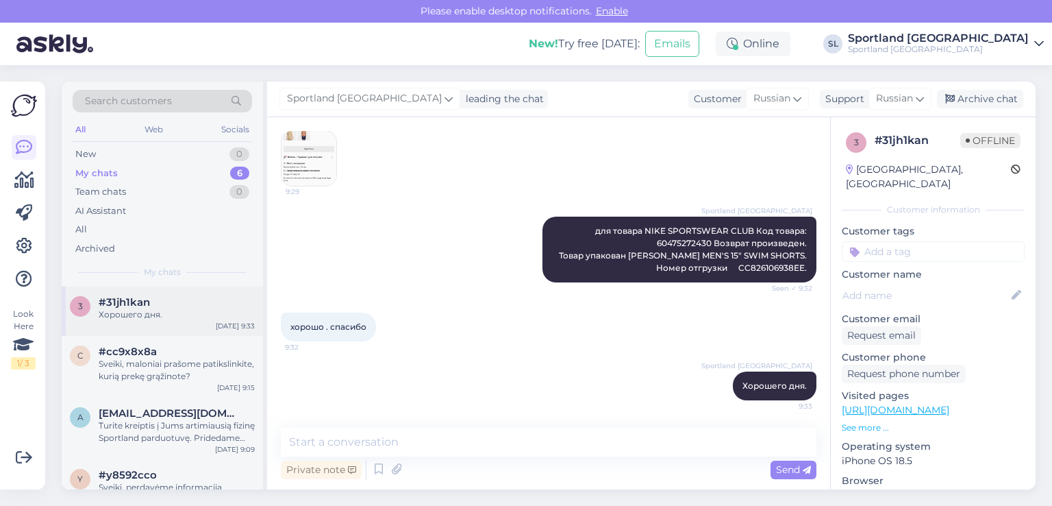
click at [153, 316] on div "Хорошего дня." at bounding box center [177, 314] width 156 height 12
click at [973, 100] on div "Archive chat" at bounding box center [980, 99] width 86 height 18
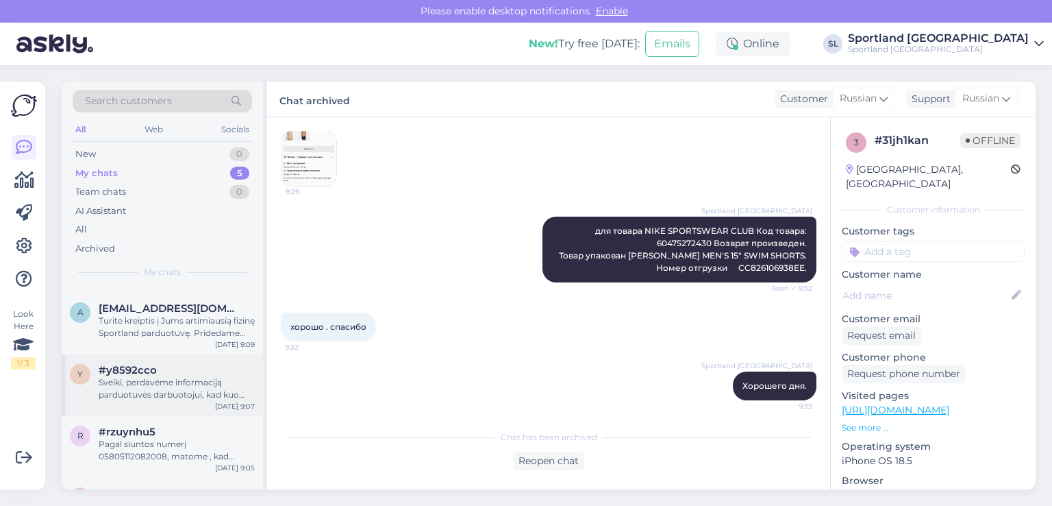
scroll to position [0, 0]
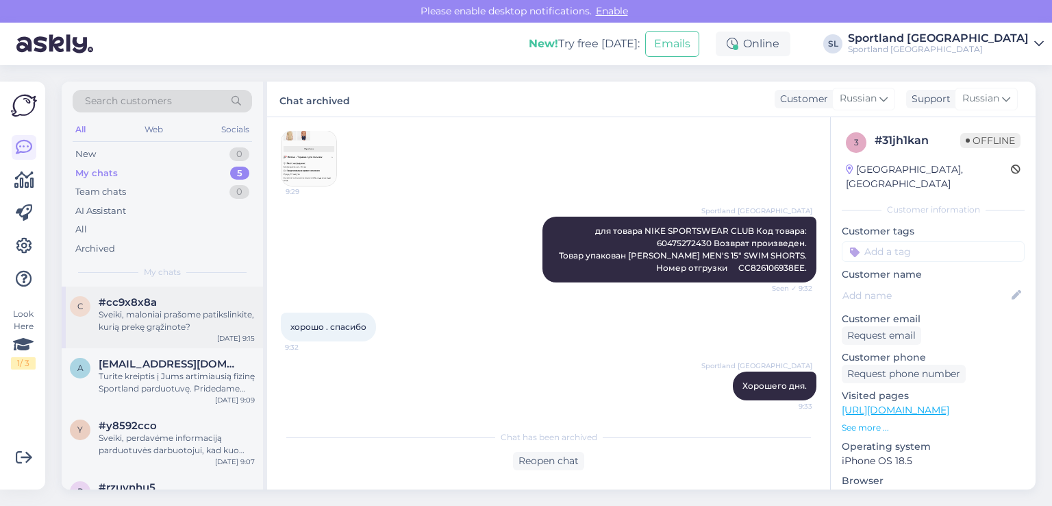
click at [159, 310] on div "Sveiki, maloniai prašome patikslinkite, kurią prekę grąžinote?" at bounding box center [177, 320] width 156 height 25
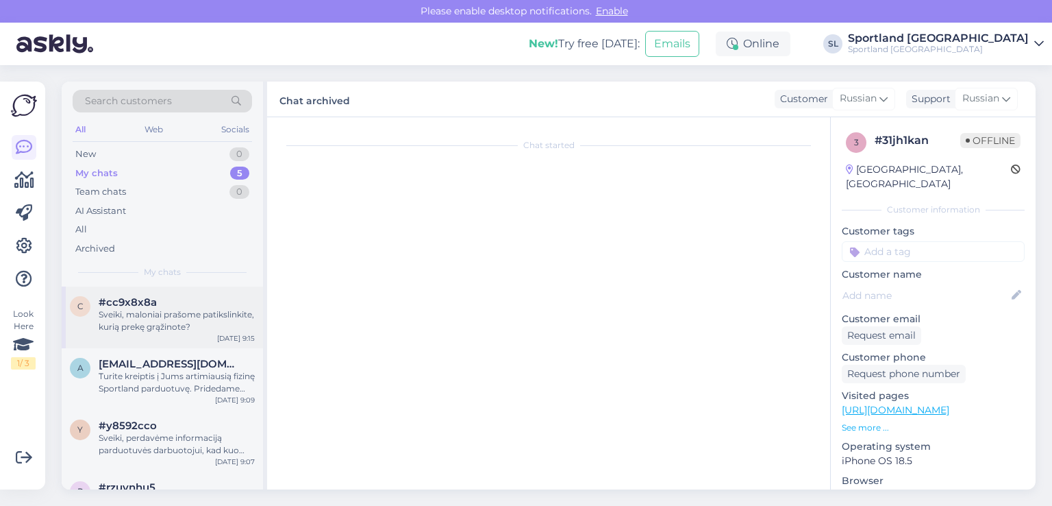
scroll to position [860, 0]
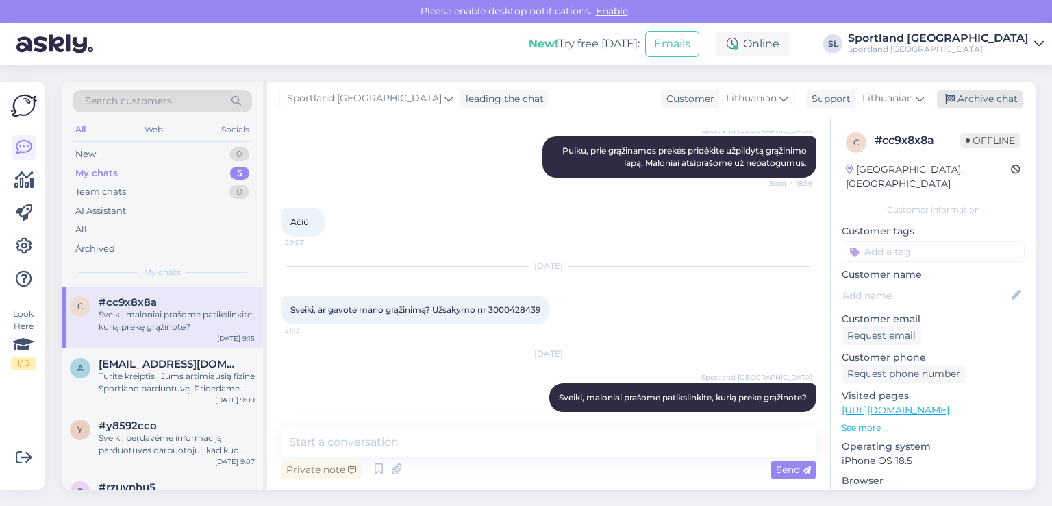
click at [1014, 102] on div "Archive chat" at bounding box center [980, 99] width 86 height 18
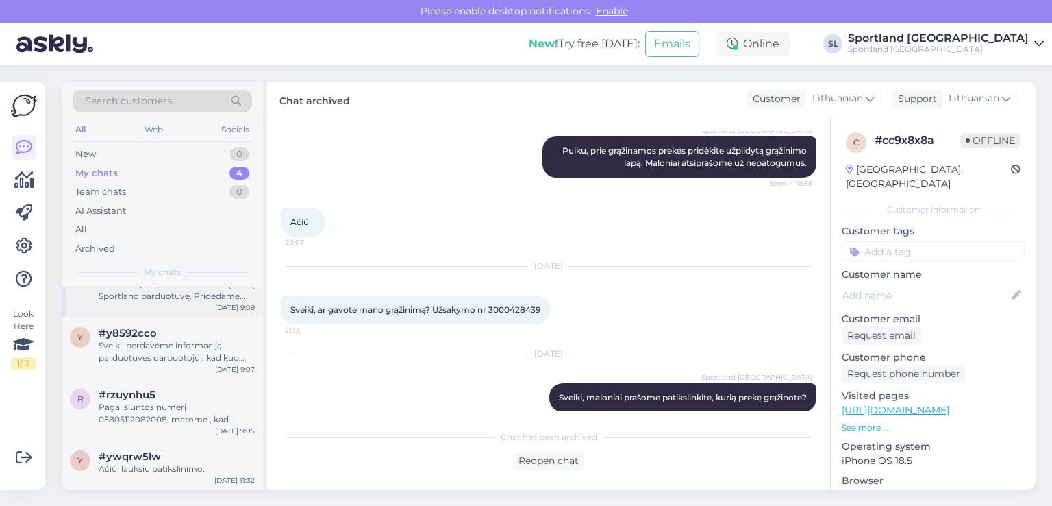
scroll to position [0, 0]
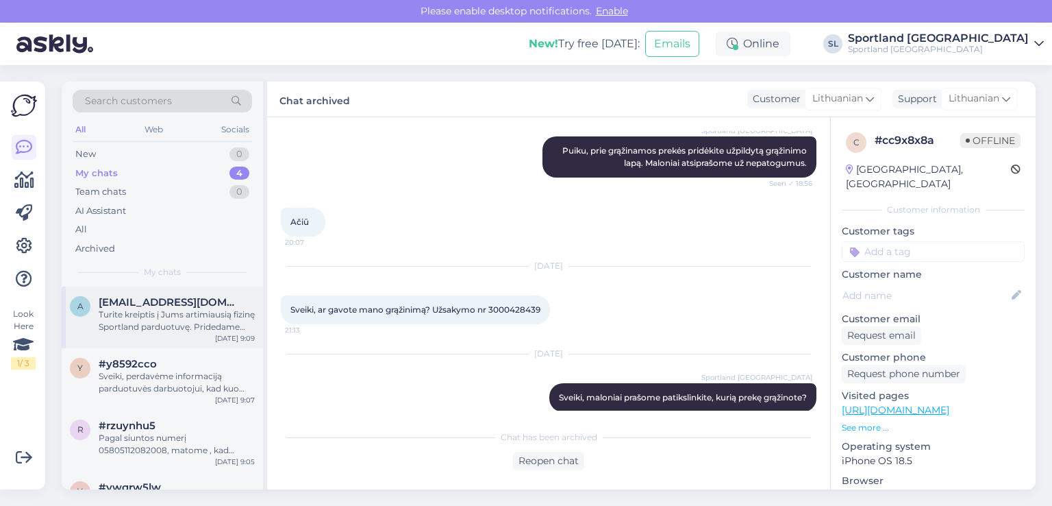
click at [153, 335] on div "a [EMAIL_ADDRESS][DOMAIN_NAME] Turite kreiptis į Jums artimiausią fizinę Sportl…" at bounding box center [162, 317] width 201 height 62
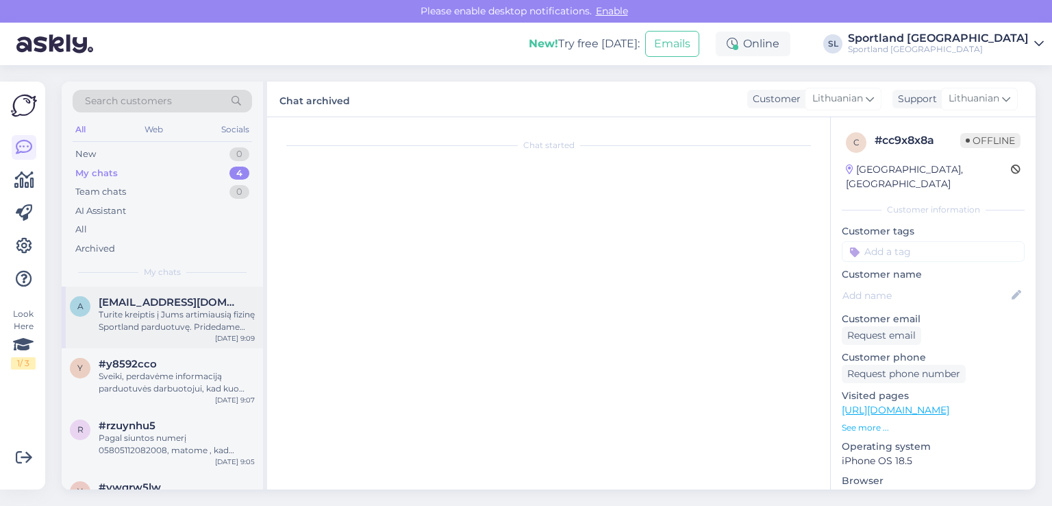
scroll to position [47, 0]
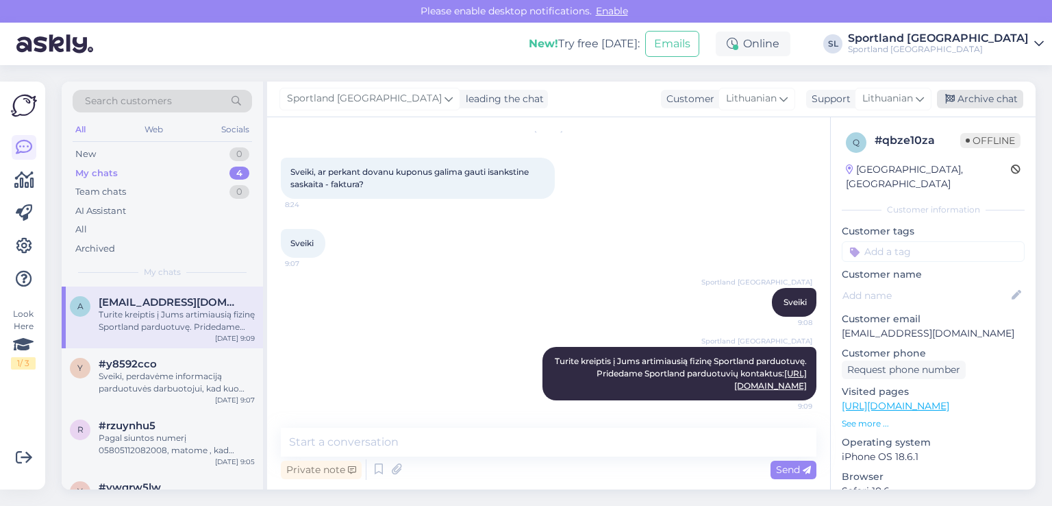
click at [976, 97] on div "Archive chat" at bounding box center [980, 99] width 86 height 18
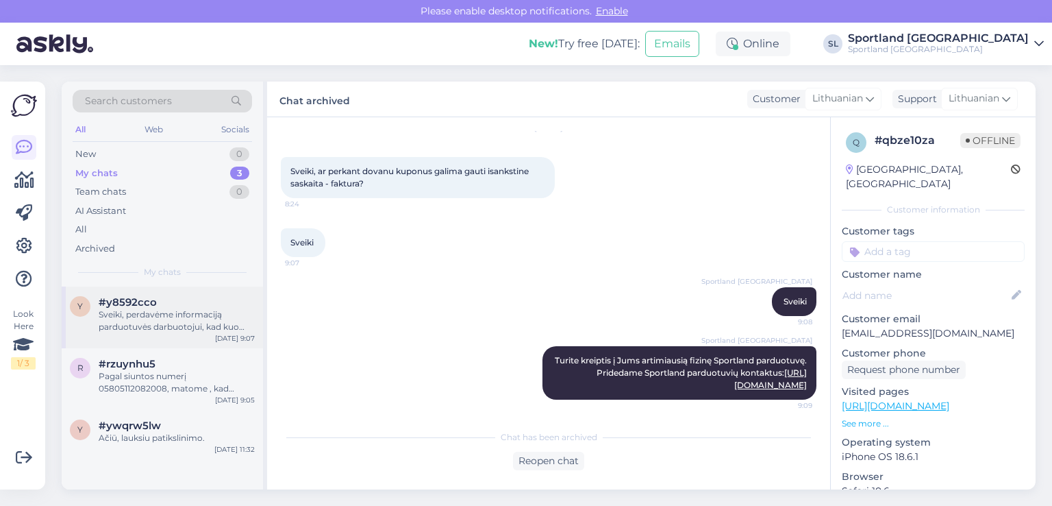
click at [121, 315] on div "Sveiki, perdavėme informaciją parduotuvės darbuotojui, kad kuo skubiau peržiūrė…" at bounding box center [177, 320] width 156 height 25
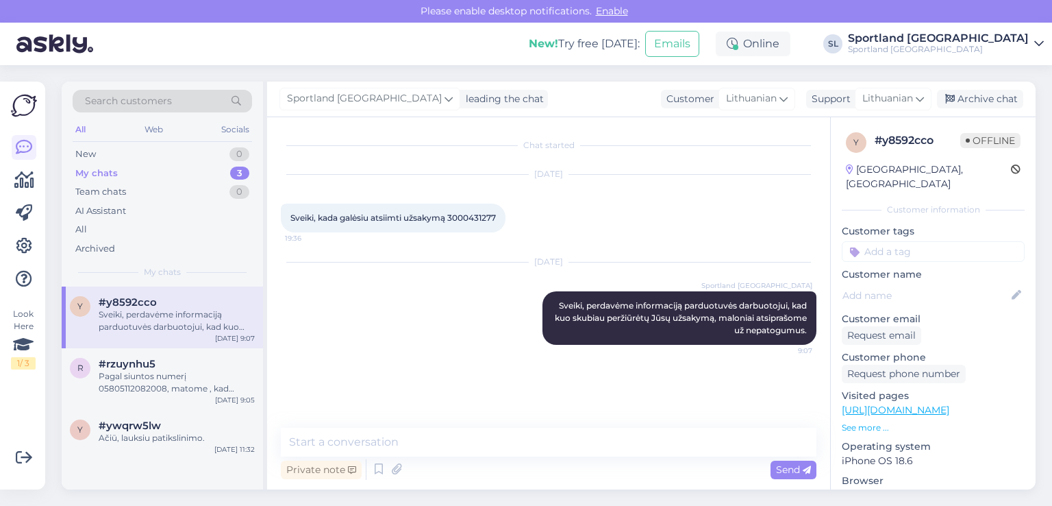
scroll to position [0, 0]
click at [491, 209] on div "Sveiki, kada galėsiu atsiimti užsakymą 3000431277 19:36" at bounding box center [393, 217] width 225 height 29
click at [486, 214] on span "Sveiki, kada galėsiu atsiimti užsakymą 3000431277" at bounding box center [393, 217] width 206 height 10
copy div "3000431277 19:36"
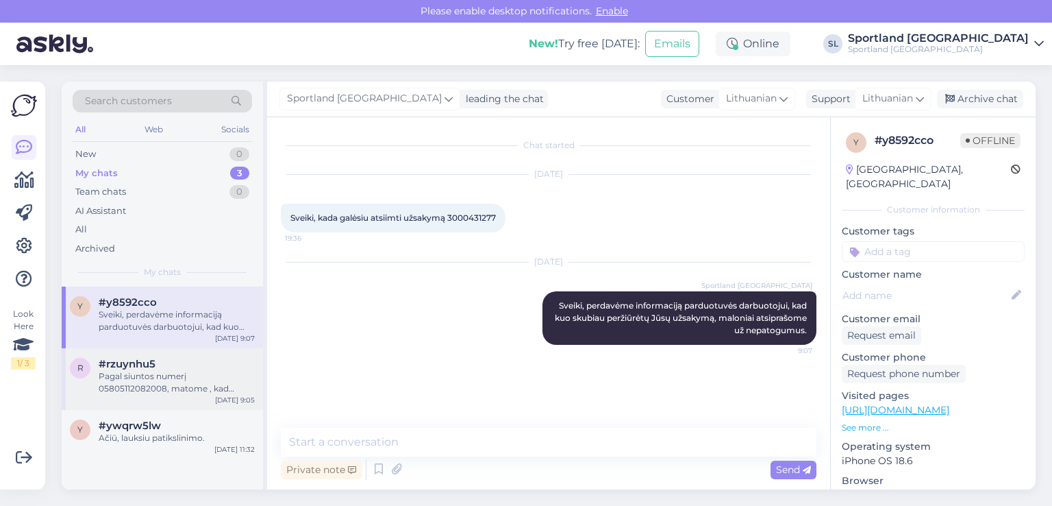
click at [118, 373] on div "Pagal siuntos numerį 05805112082008, matome , kad siunta vežama pristatymui." at bounding box center [177, 382] width 156 height 25
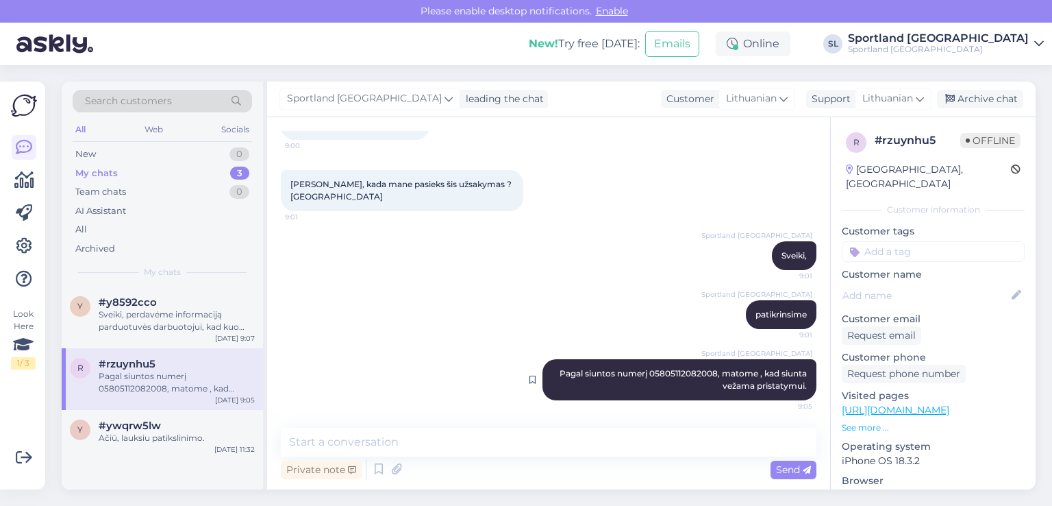
scroll to position [92, 0]
click at [1015, 98] on div "Archive chat" at bounding box center [980, 99] width 86 height 18
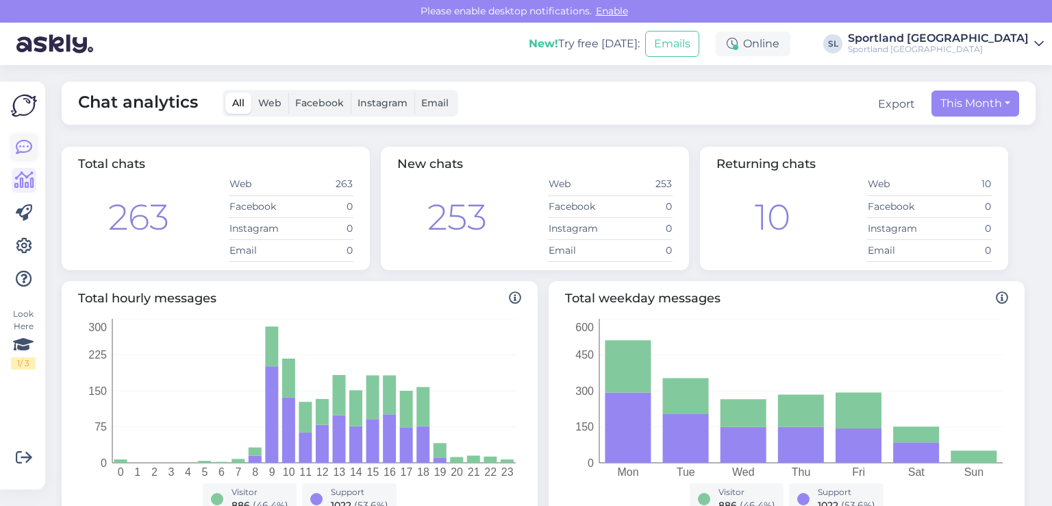
click at [21, 149] on icon at bounding box center [24, 147] width 16 height 16
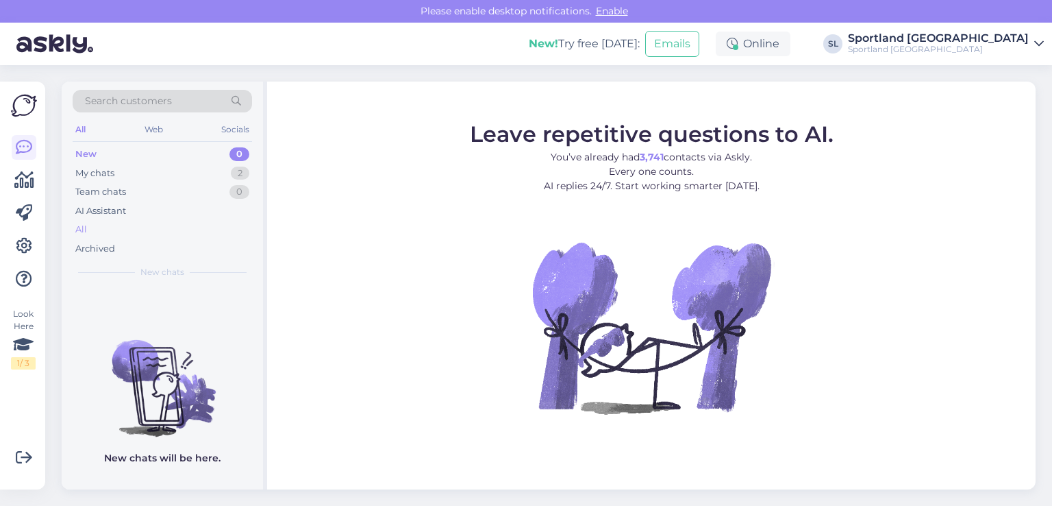
click at [112, 223] on div "All" at bounding box center [162, 229] width 179 height 19
